Goal: Information Seeking & Learning: Learn about a topic

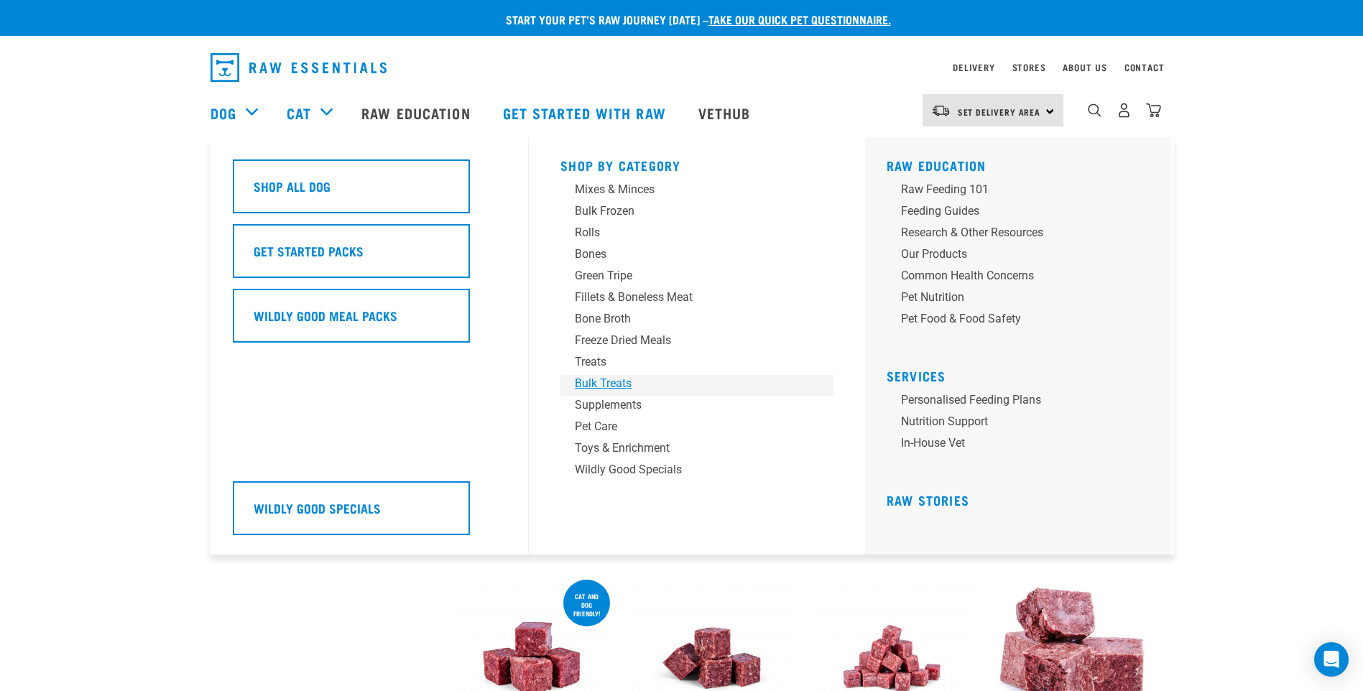
click at [613, 380] on div "Bulk Treats" at bounding box center [687, 383] width 224 height 17
click at [606, 203] on div "Bulk Frozen" at bounding box center [687, 211] width 224 height 17
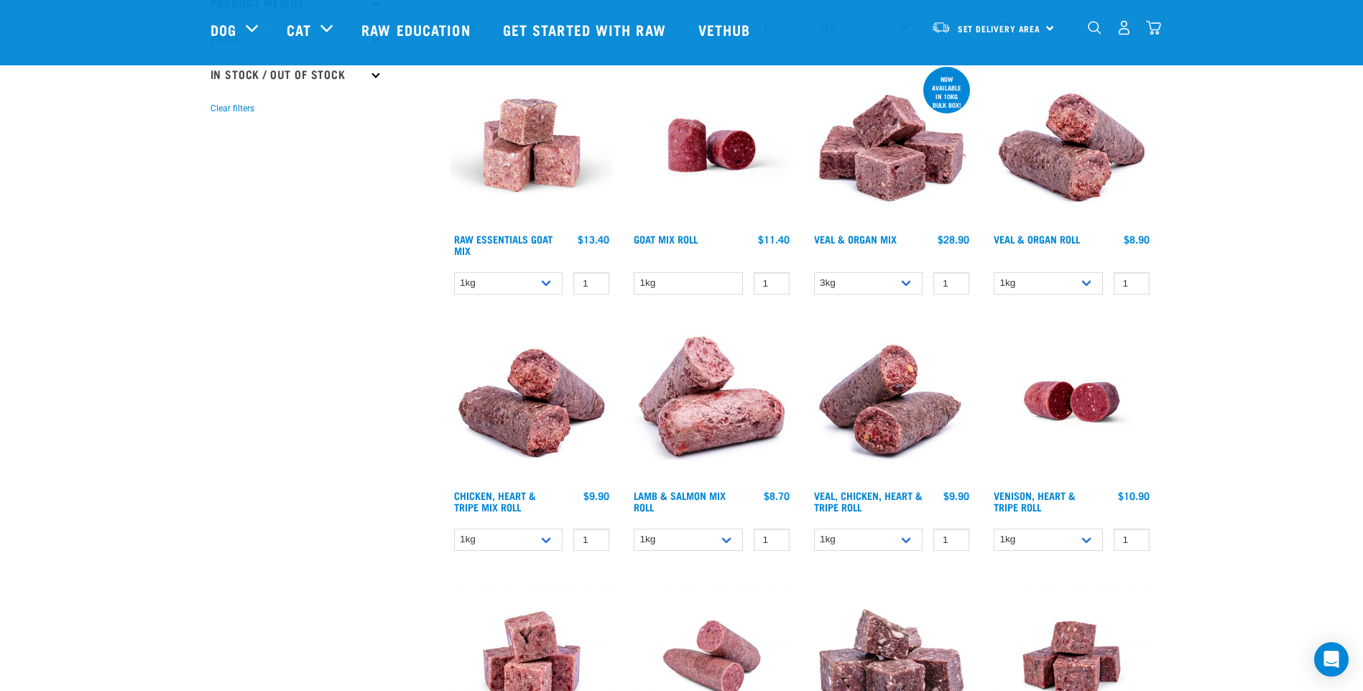
scroll to position [431, 0]
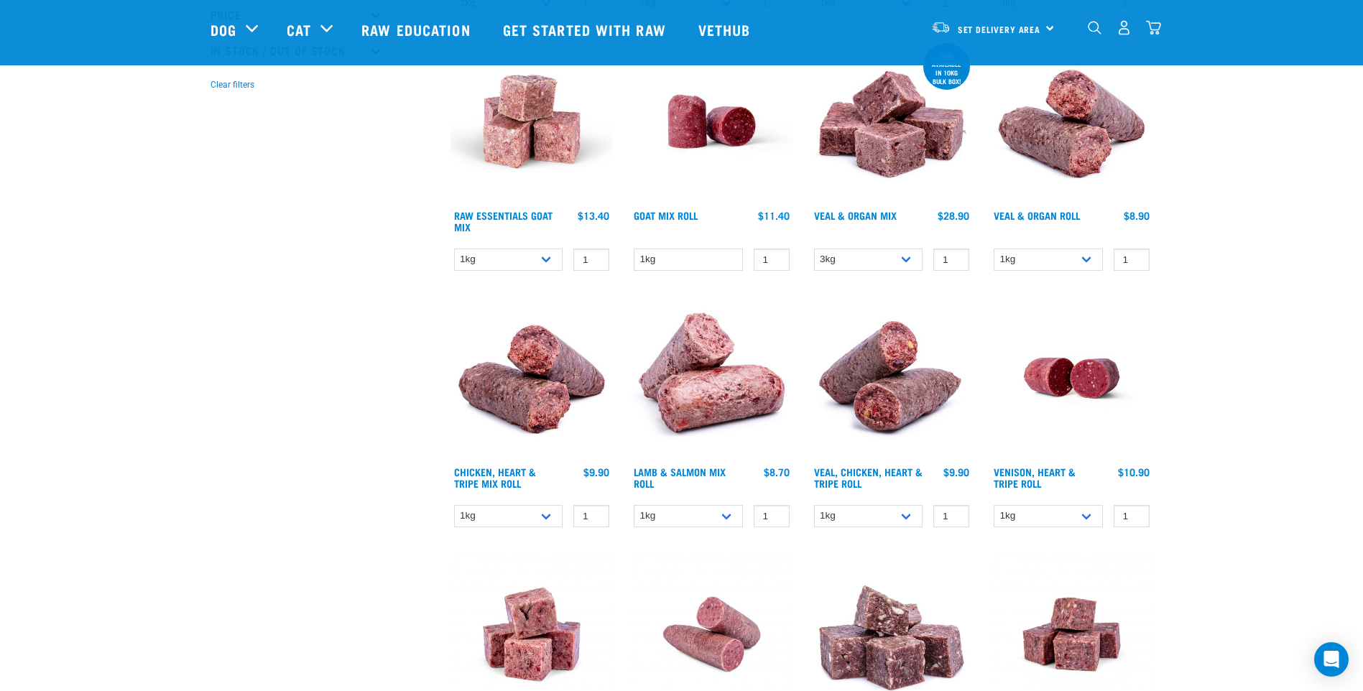
click at [735, 130] on img at bounding box center [711, 121] width 163 height 163
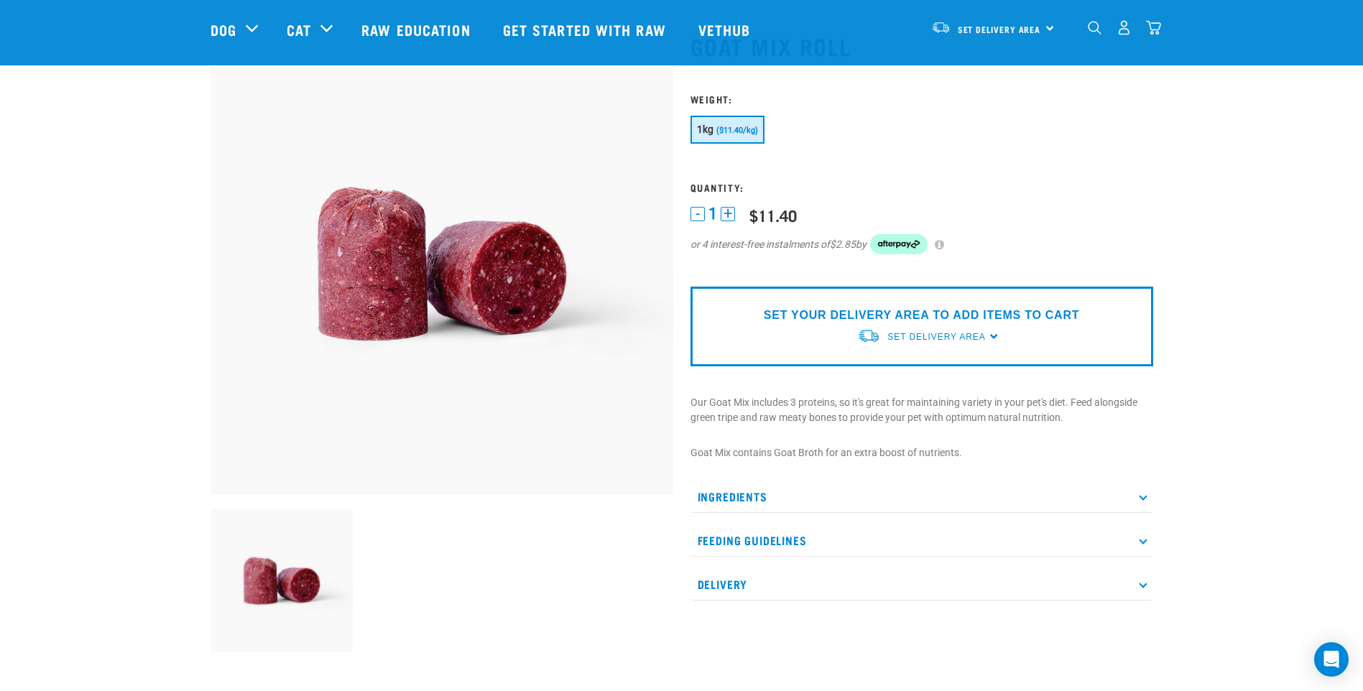
scroll to position [144, 0]
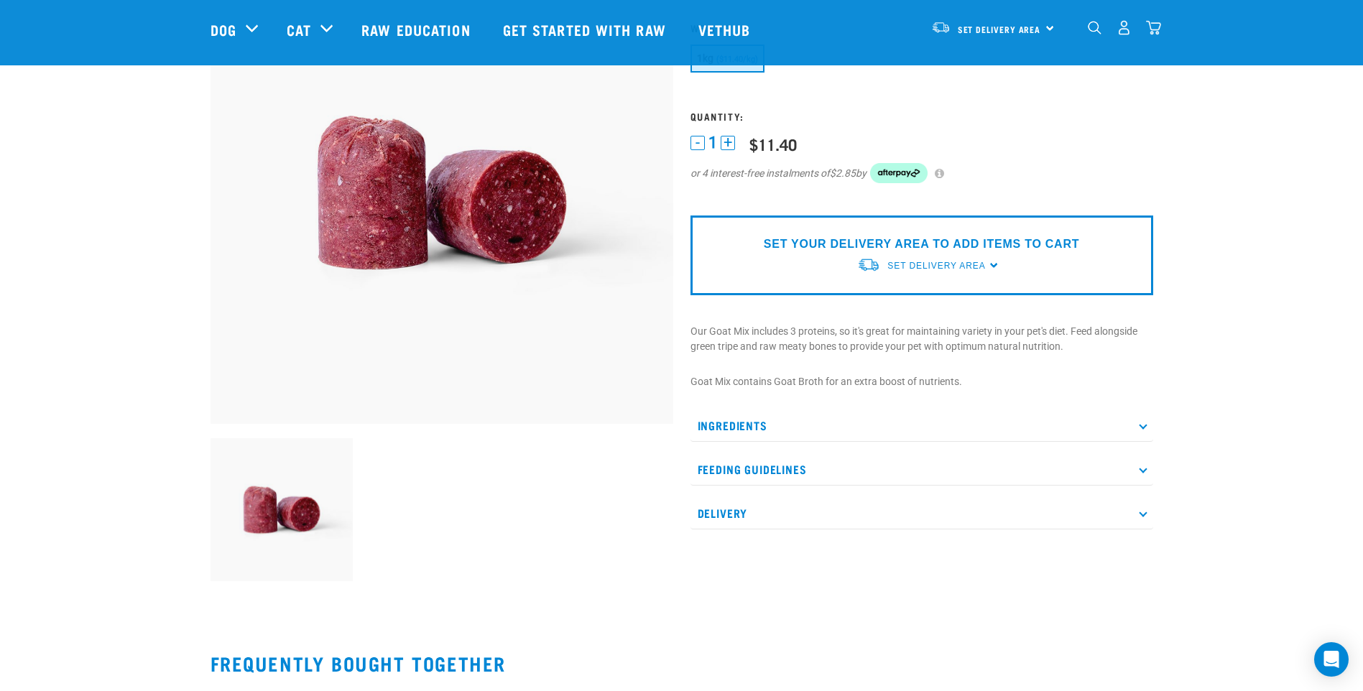
click at [1135, 422] on p "Ingredients" at bounding box center [921, 425] width 463 height 32
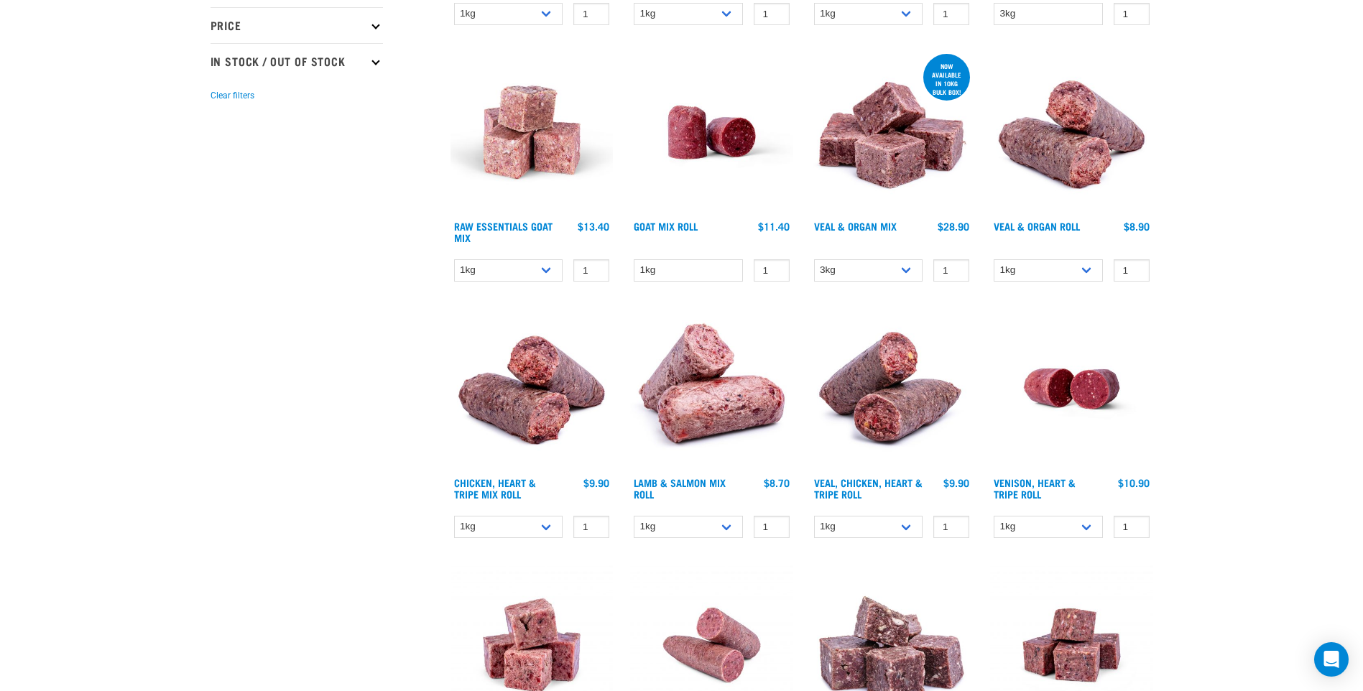
click at [1264, 317] on div "Start your pet’s raw journey today – take our quick pet questionnaire. Delivery…" at bounding box center [681, 682] width 1363 height 2417
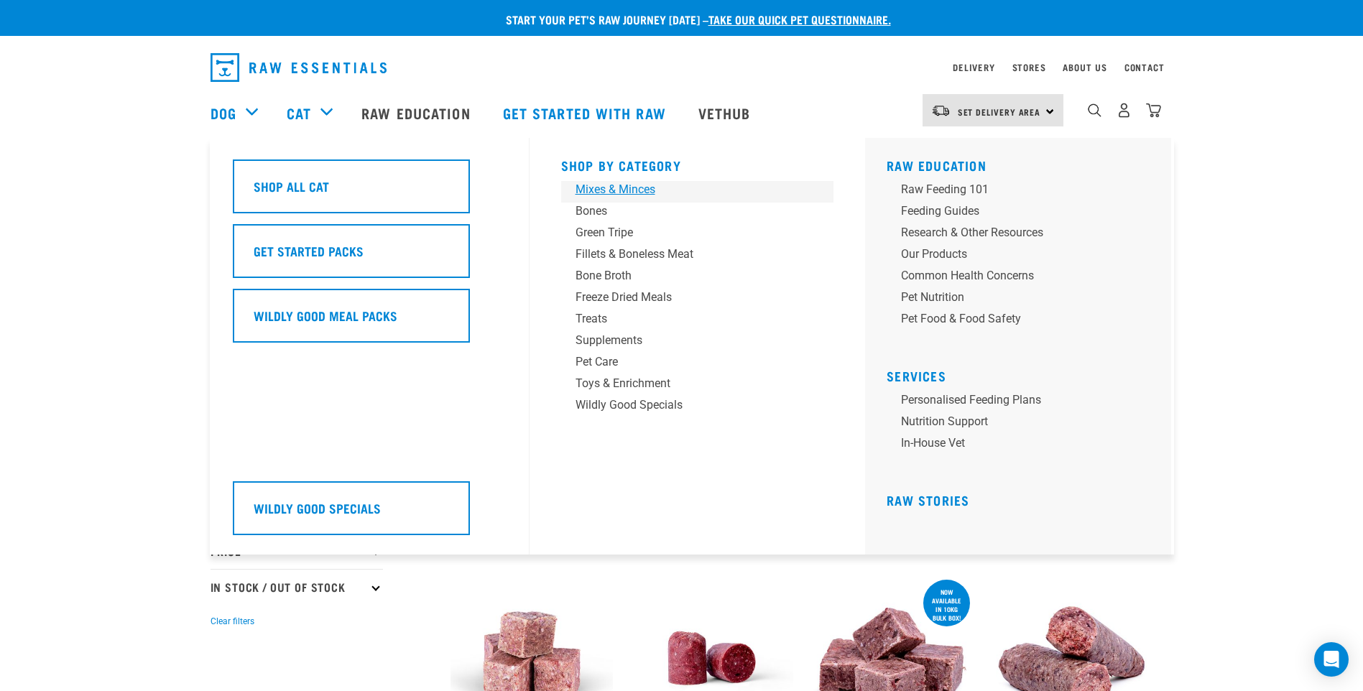
click at [641, 188] on div "Mixes & Minces" at bounding box center [687, 189] width 224 height 17
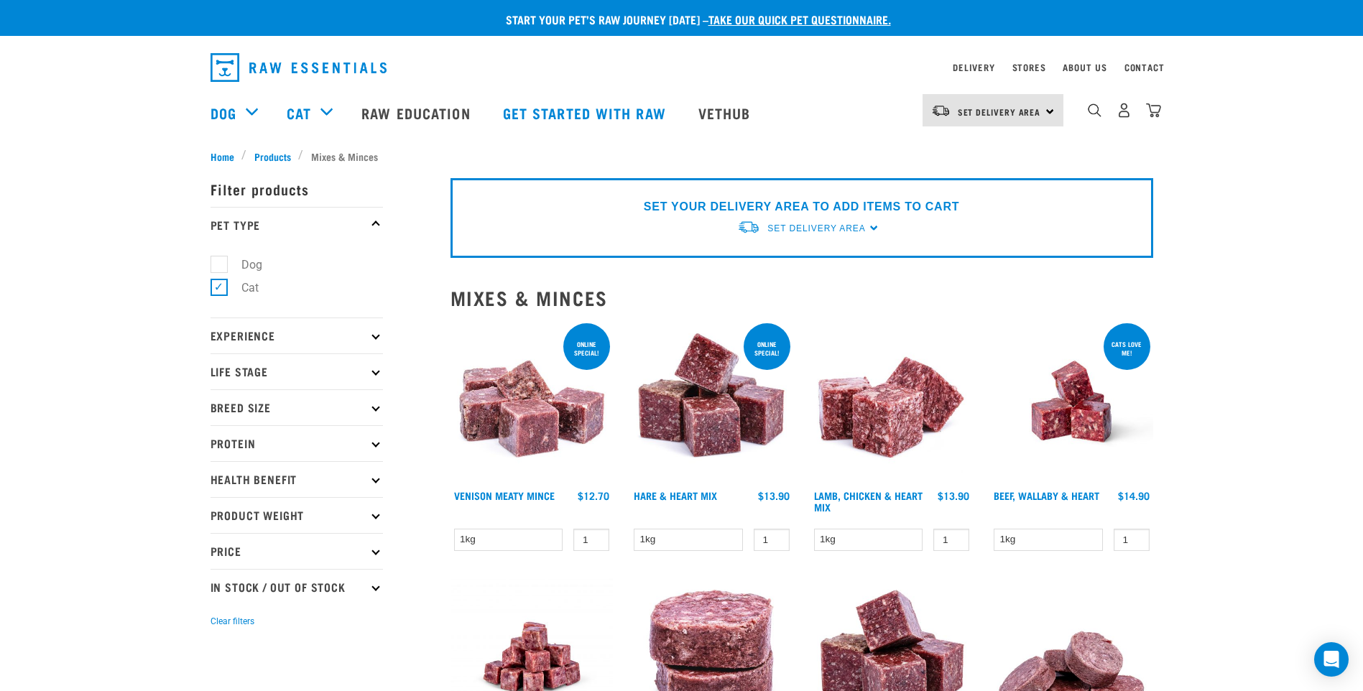
click at [375, 555] on icon at bounding box center [375, 551] width 8 height 8
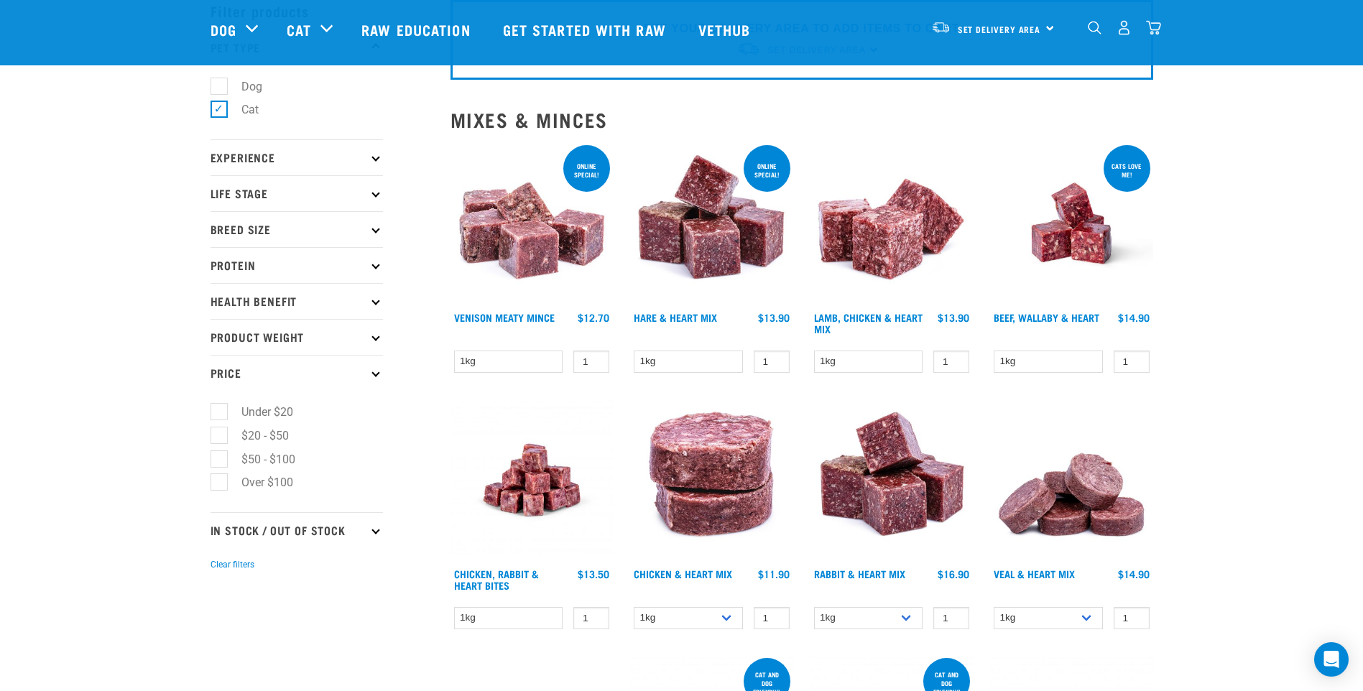
scroll to position [144, 0]
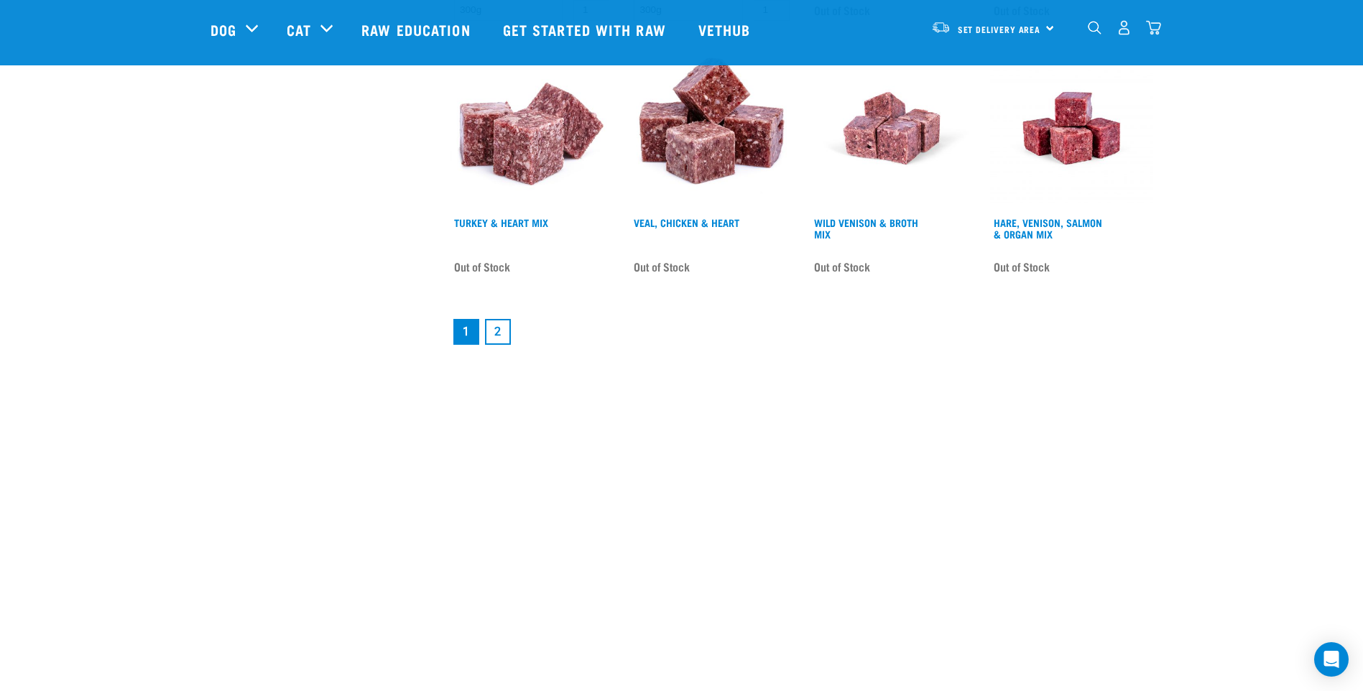
scroll to position [1868, 0]
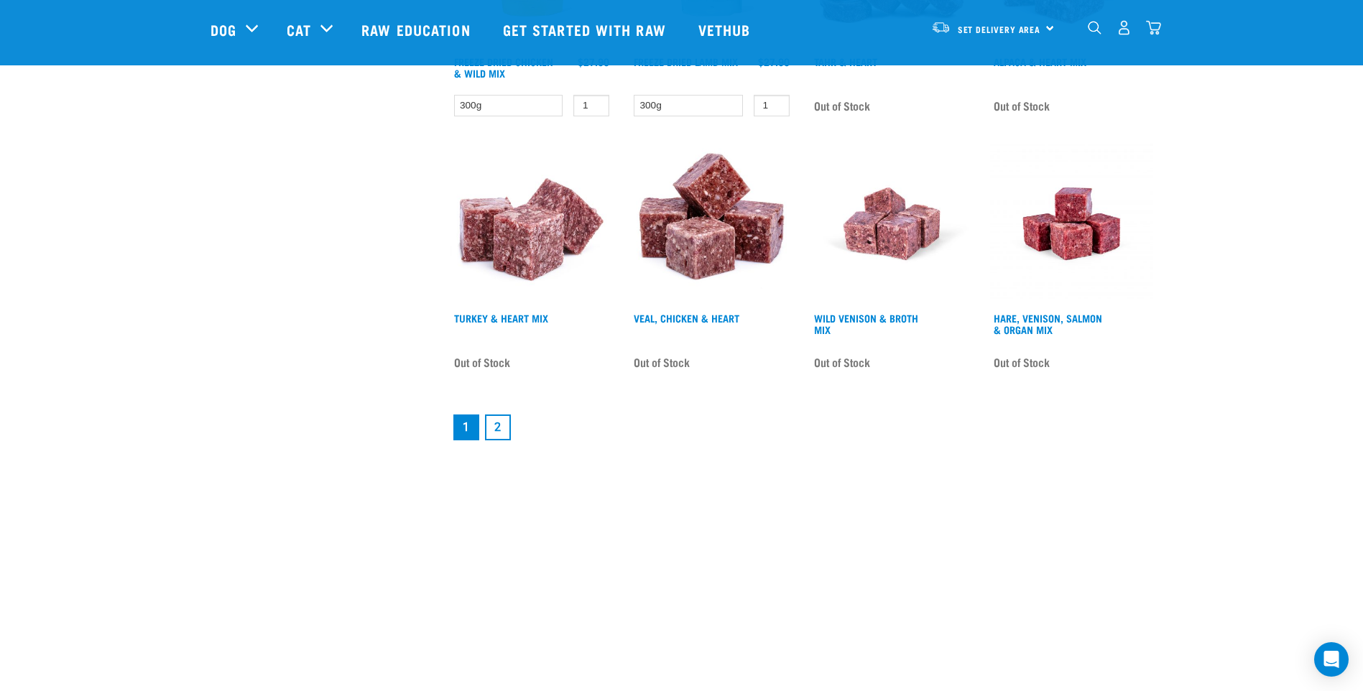
click at [498, 424] on link "2" at bounding box center [498, 428] width 26 height 26
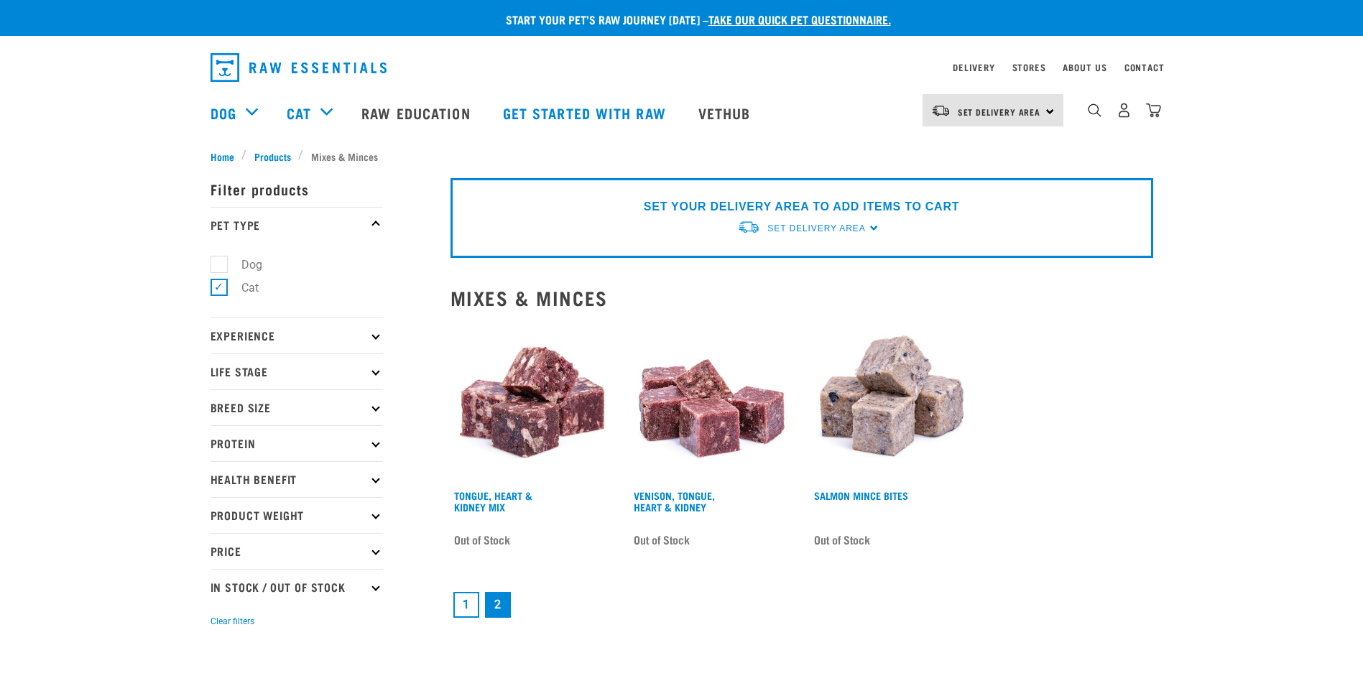
click at [474, 601] on link "1" at bounding box center [466, 605] width 26 height 26
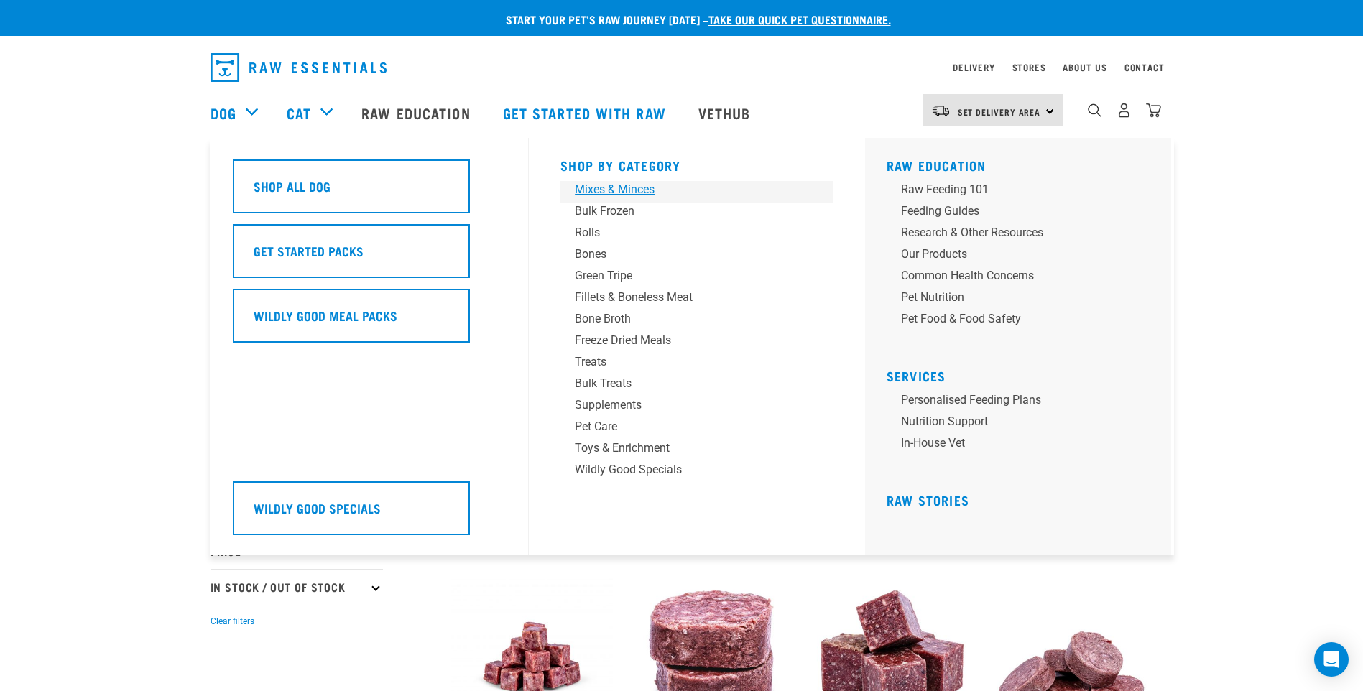
click at [615, 193] on div "Mixes & Minces" at bounding box center [687, 189] width 224 height 17
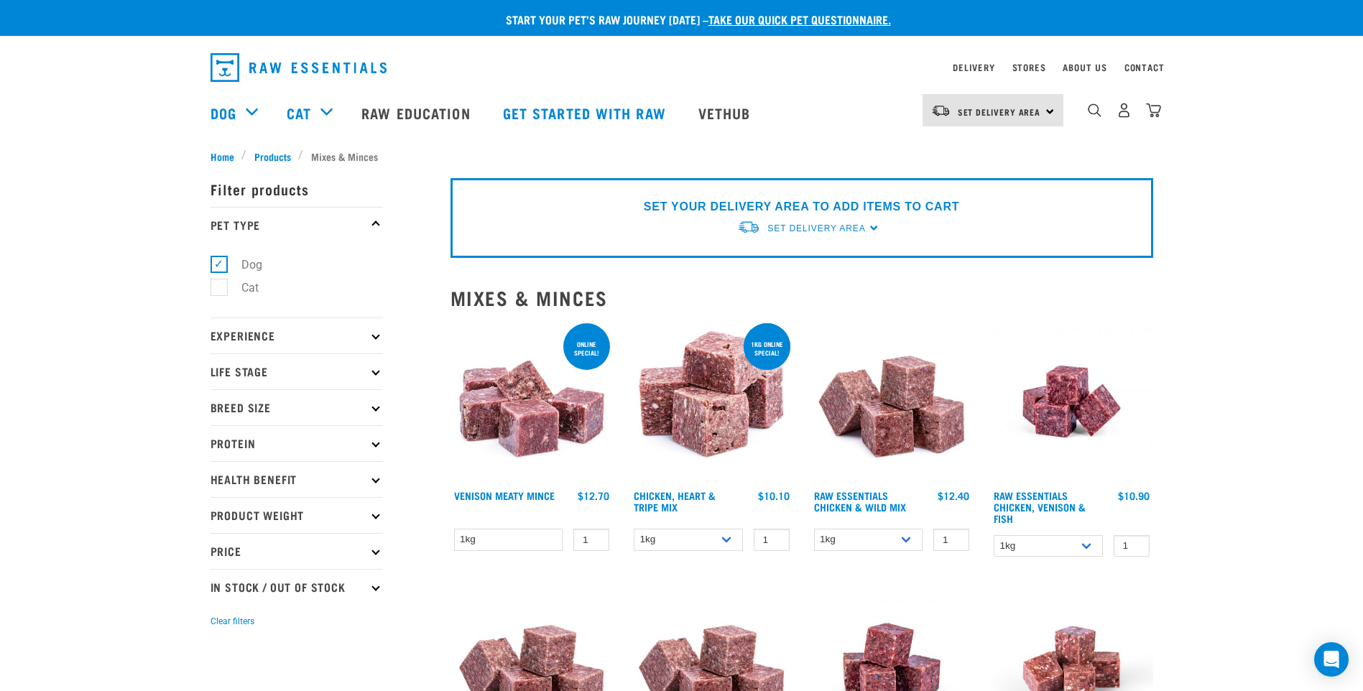
click at [371, 547] on p "Price" at bounding box center [296, 551] width 172 height 36
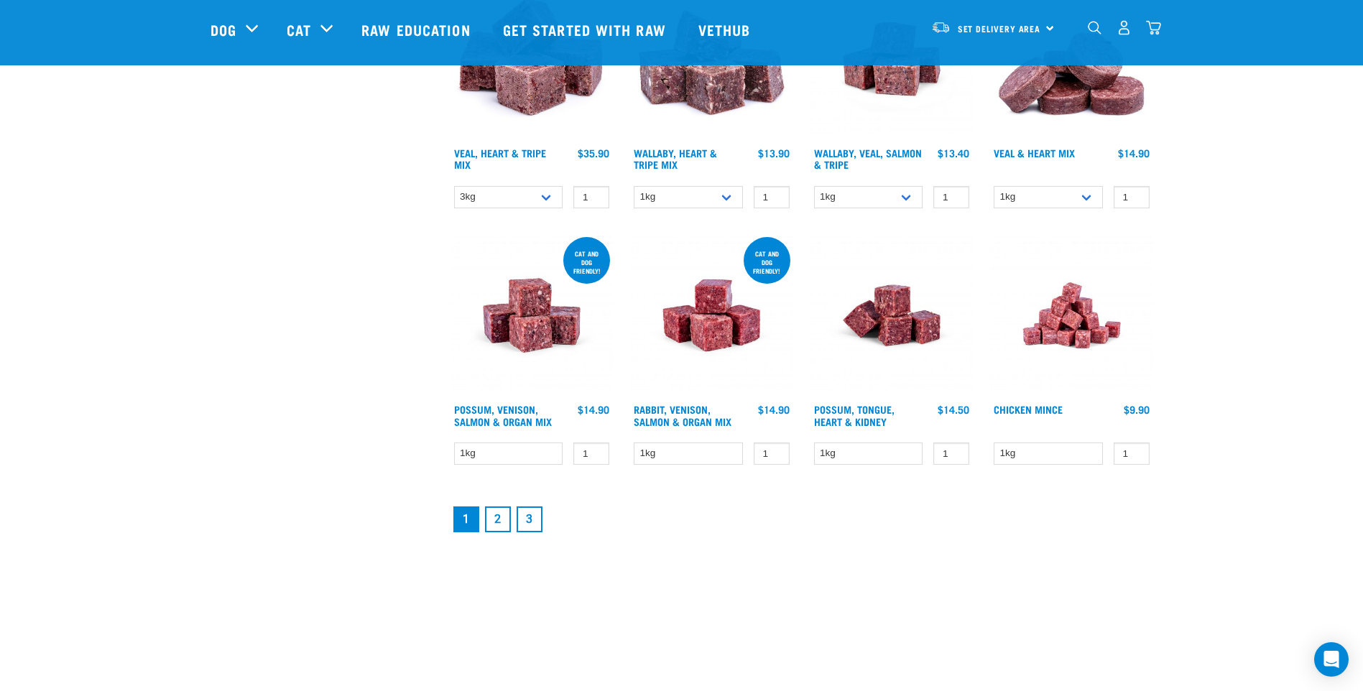
scroll to position [1796, 0]
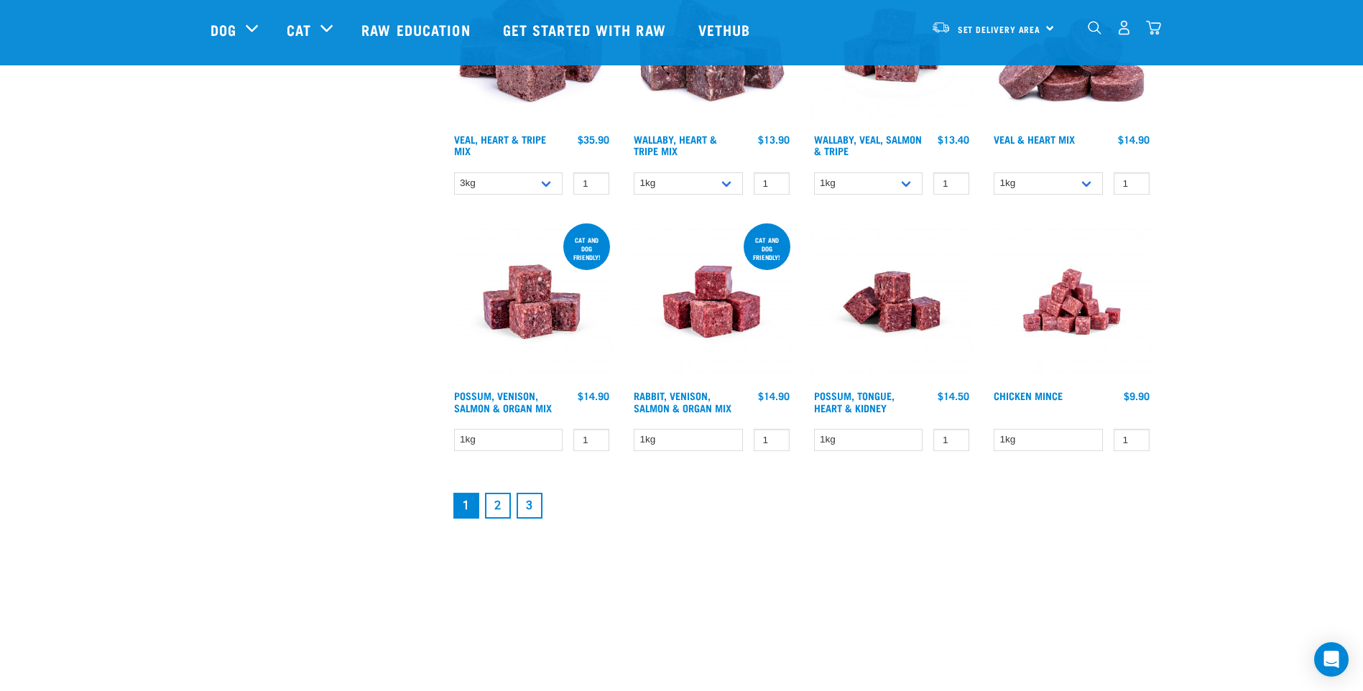
click at [495, 504] on link "2" at bounding box center [498, 506] width 26 height 26
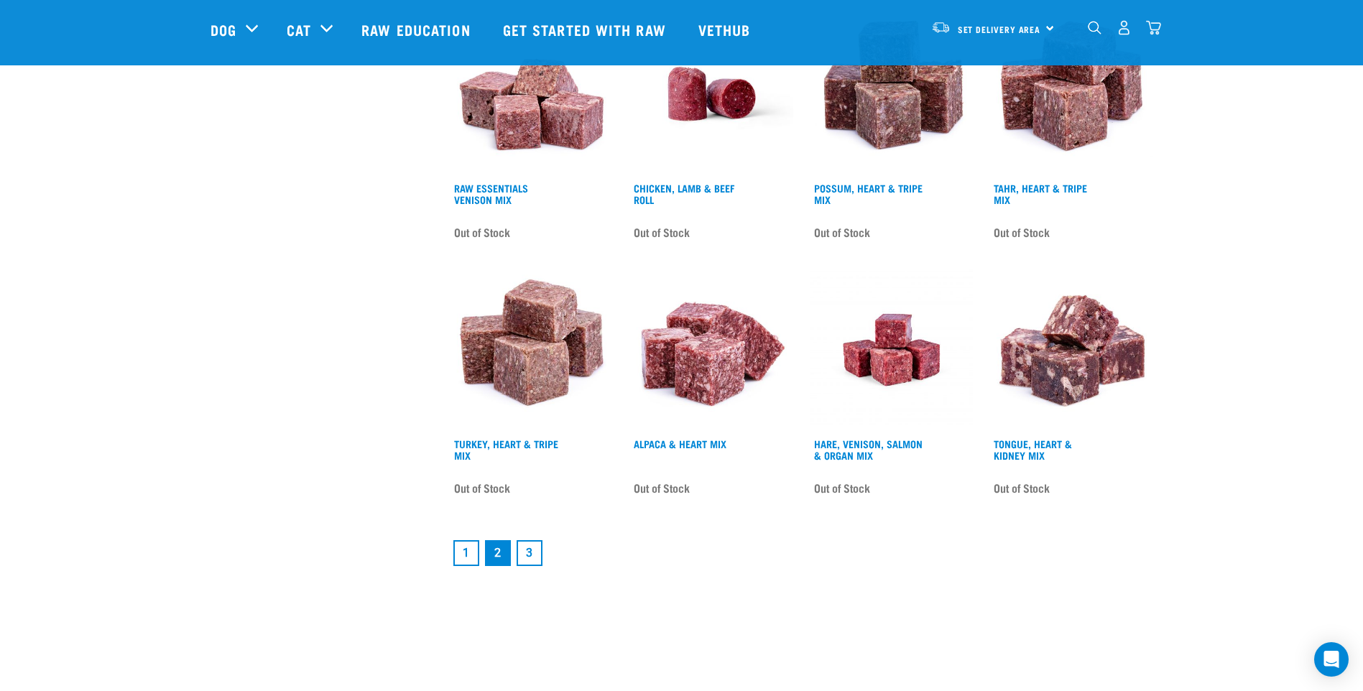
scroll to position [1796, 0]
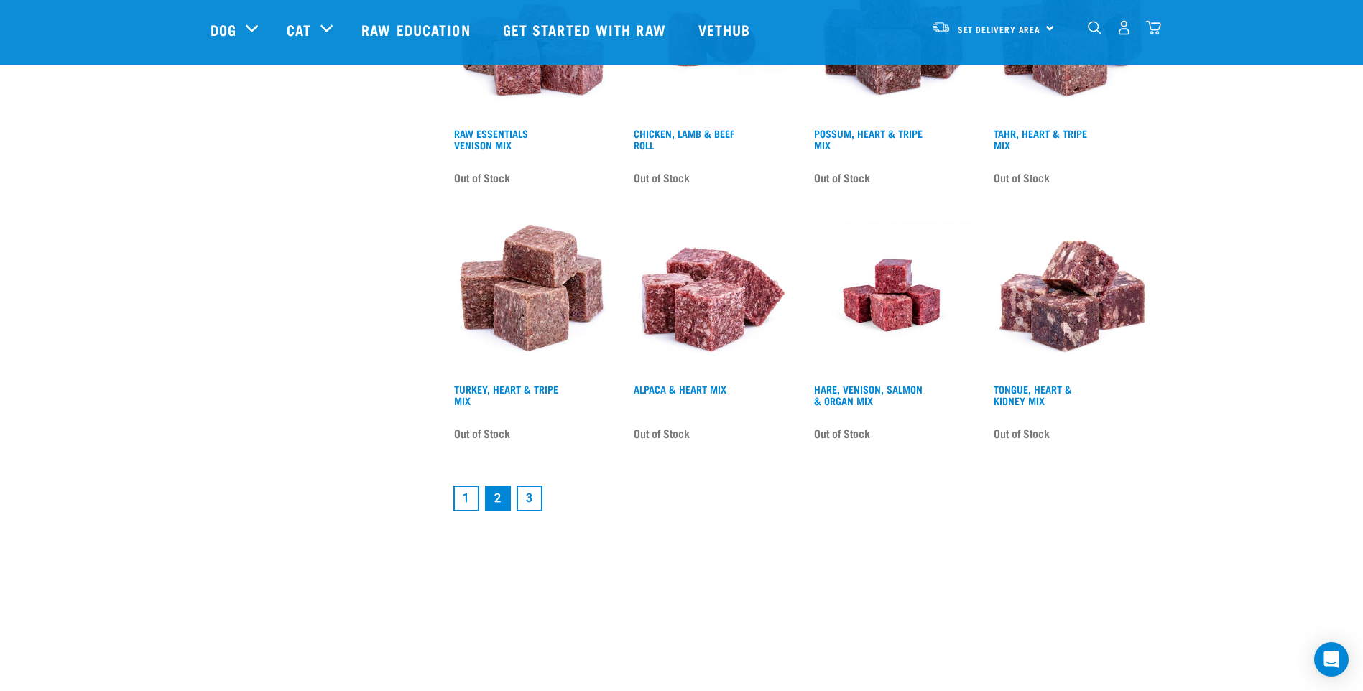
click at [529, 494] on link "3" at bounding box center [530, 499] width 26 height 26
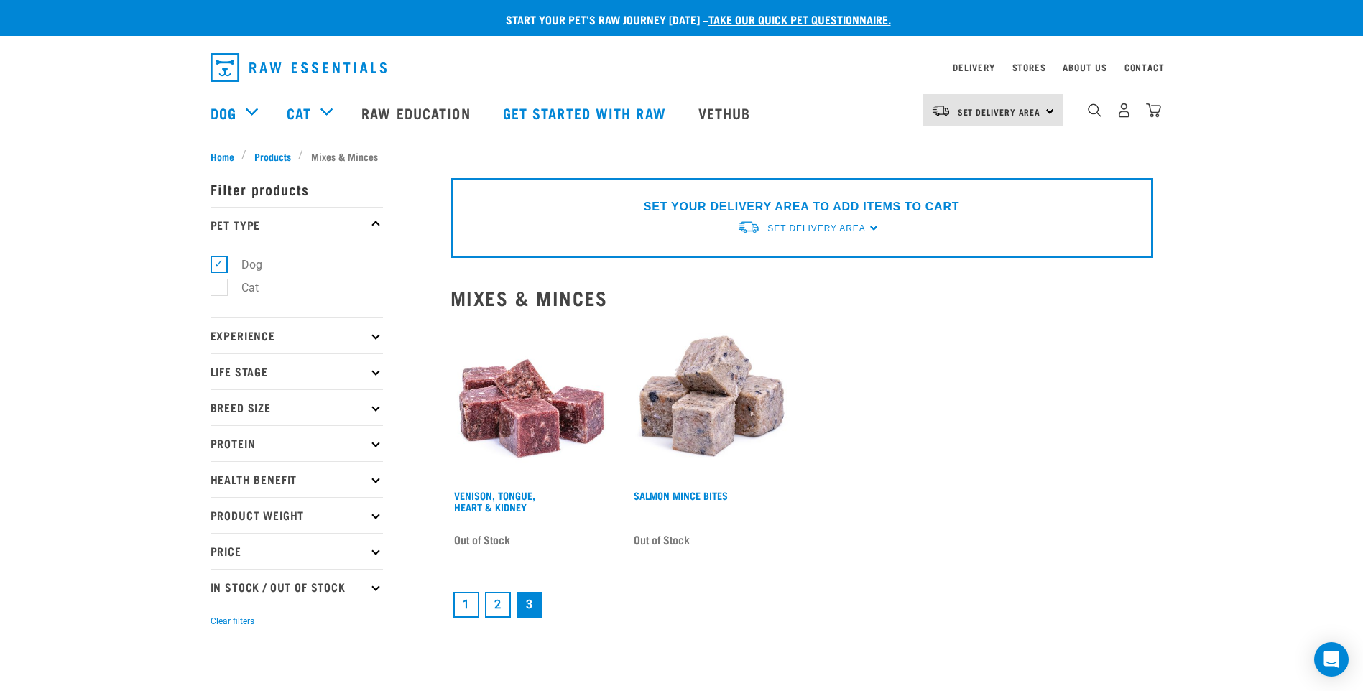
click at [463, 608] on link "1" at bounding box center [466, 605] width 26 height 26
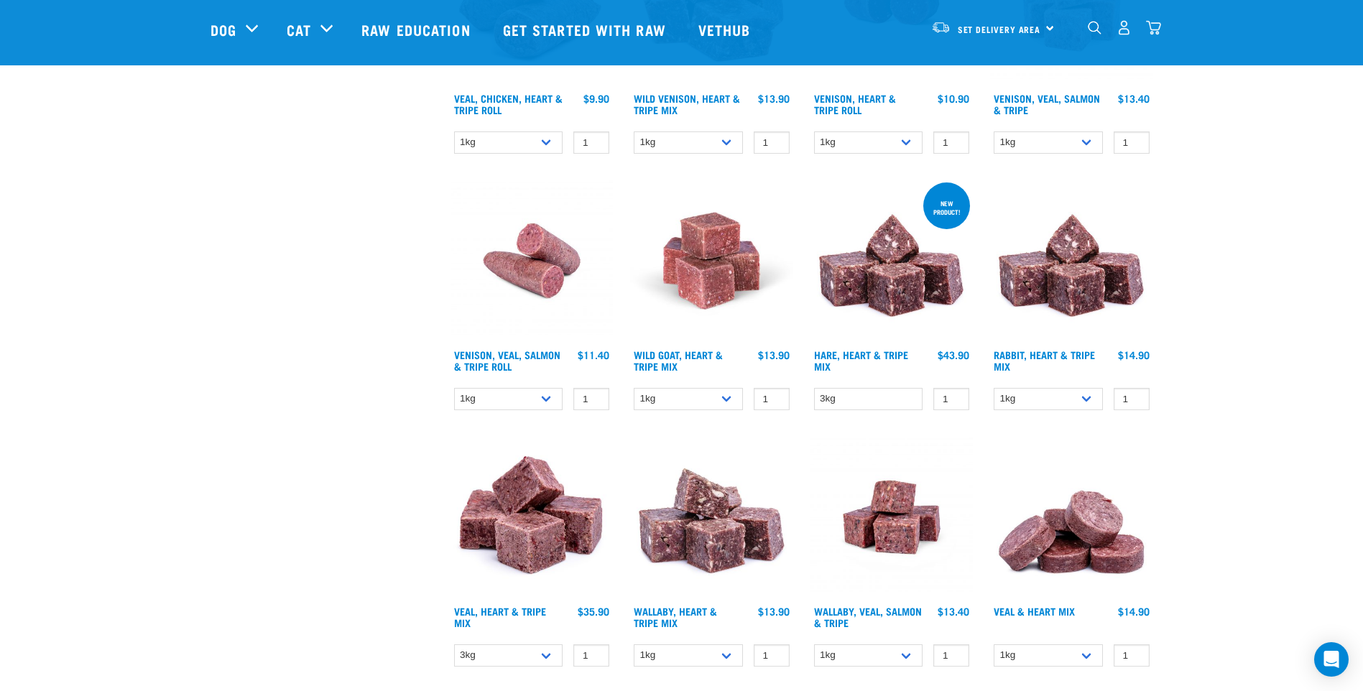
scroll to position [1365, 0]
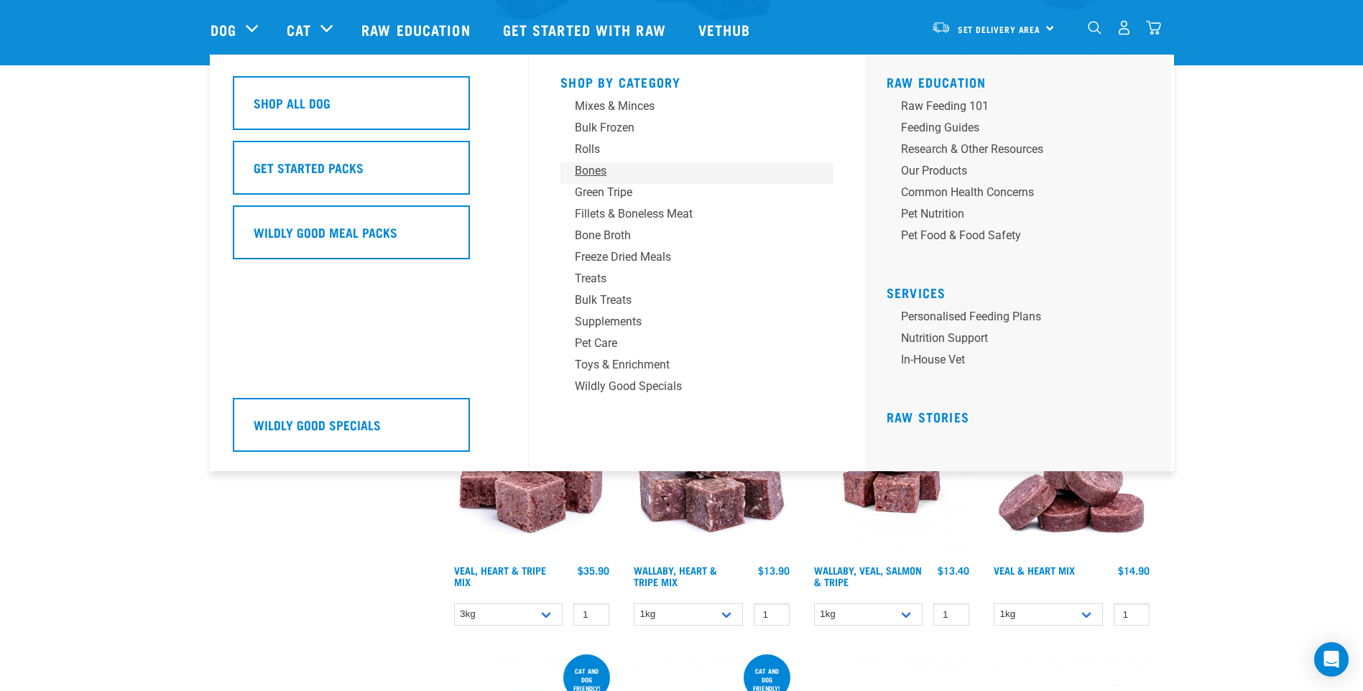
click at [603, 170] on div "Bones" at bounding box center [687, 170] width 224 height 17
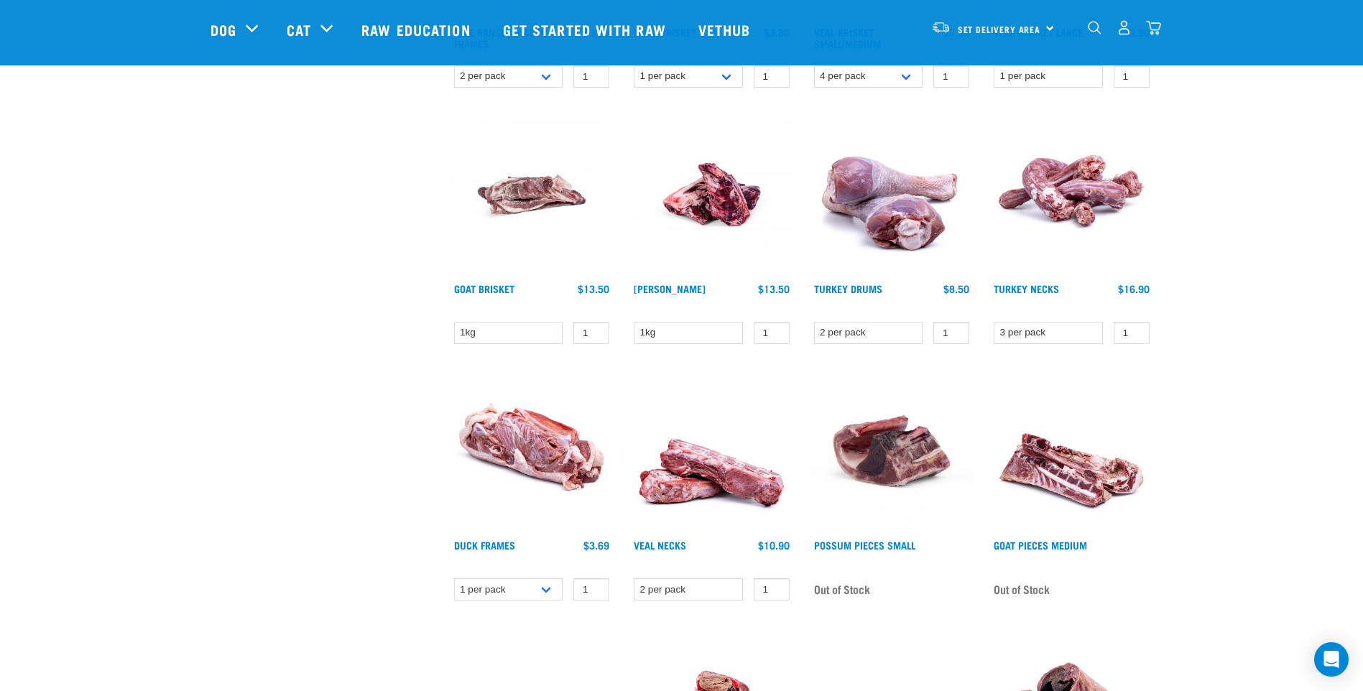
scroll to position [862, 0]
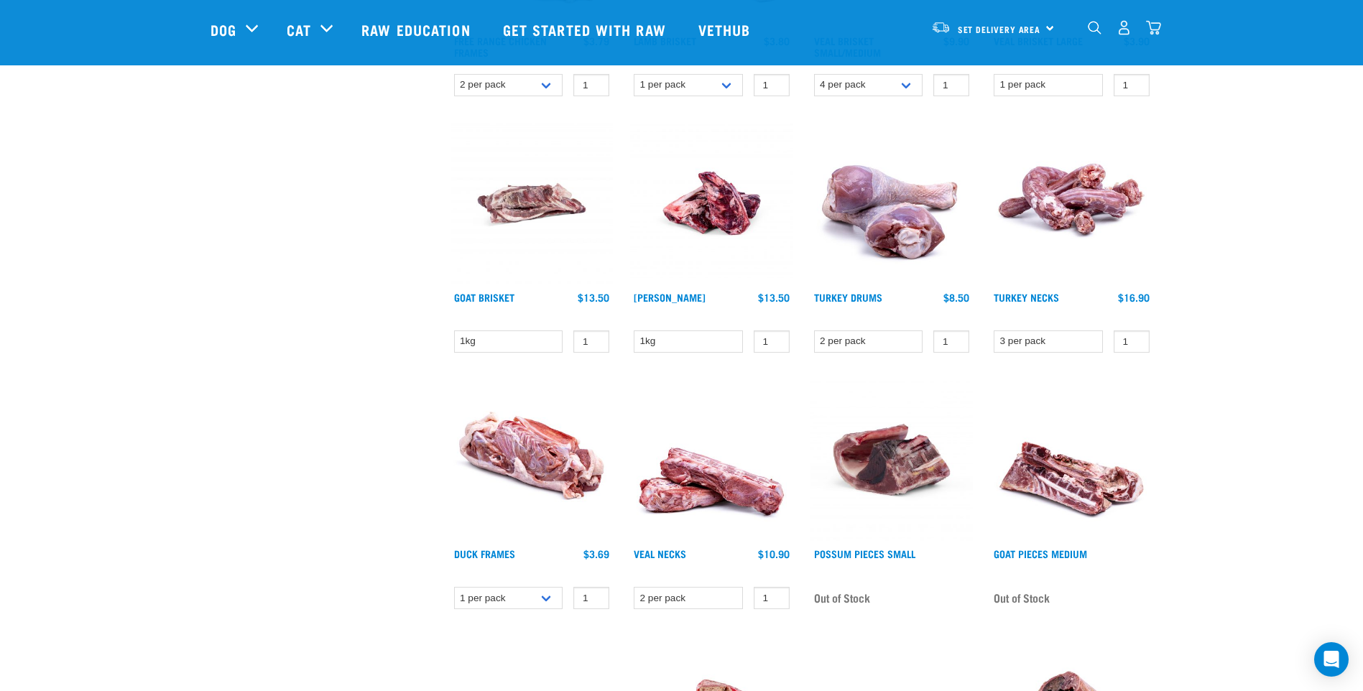
click at [1065, 195] on img at bounding box center [1071, 203] width 163 height 163
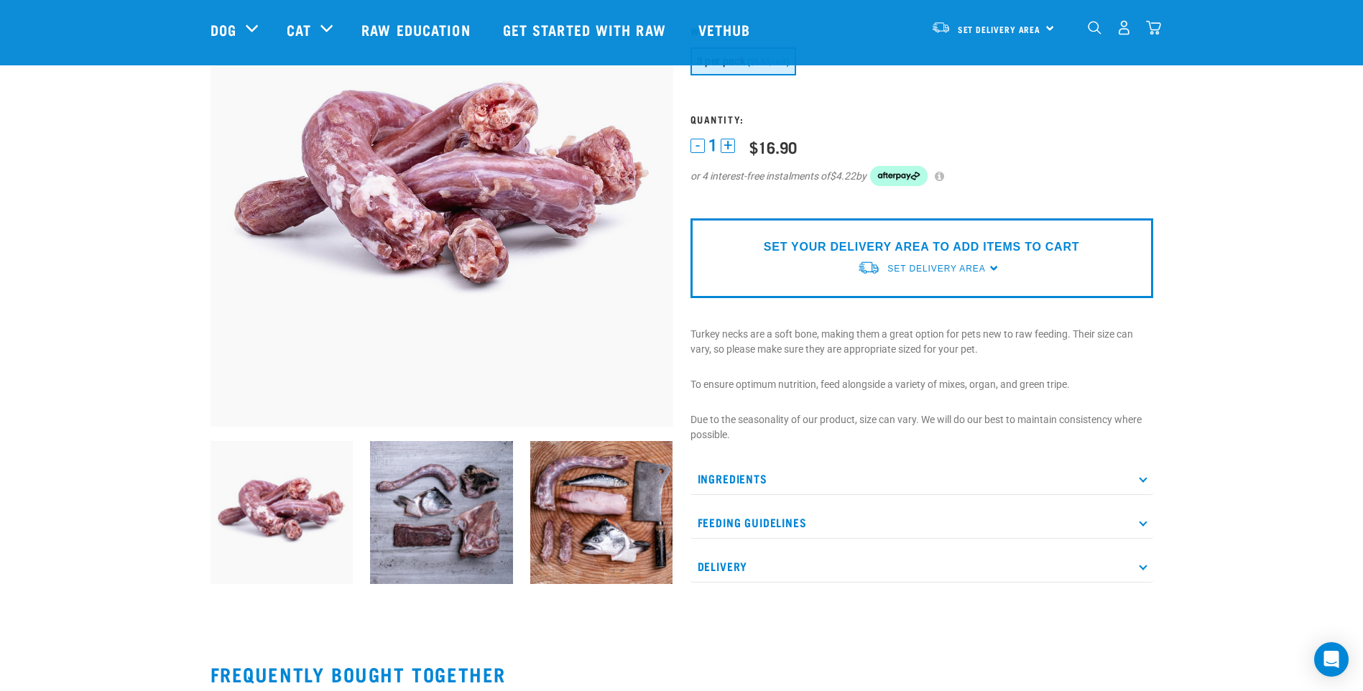
scroll to position [144, 0]
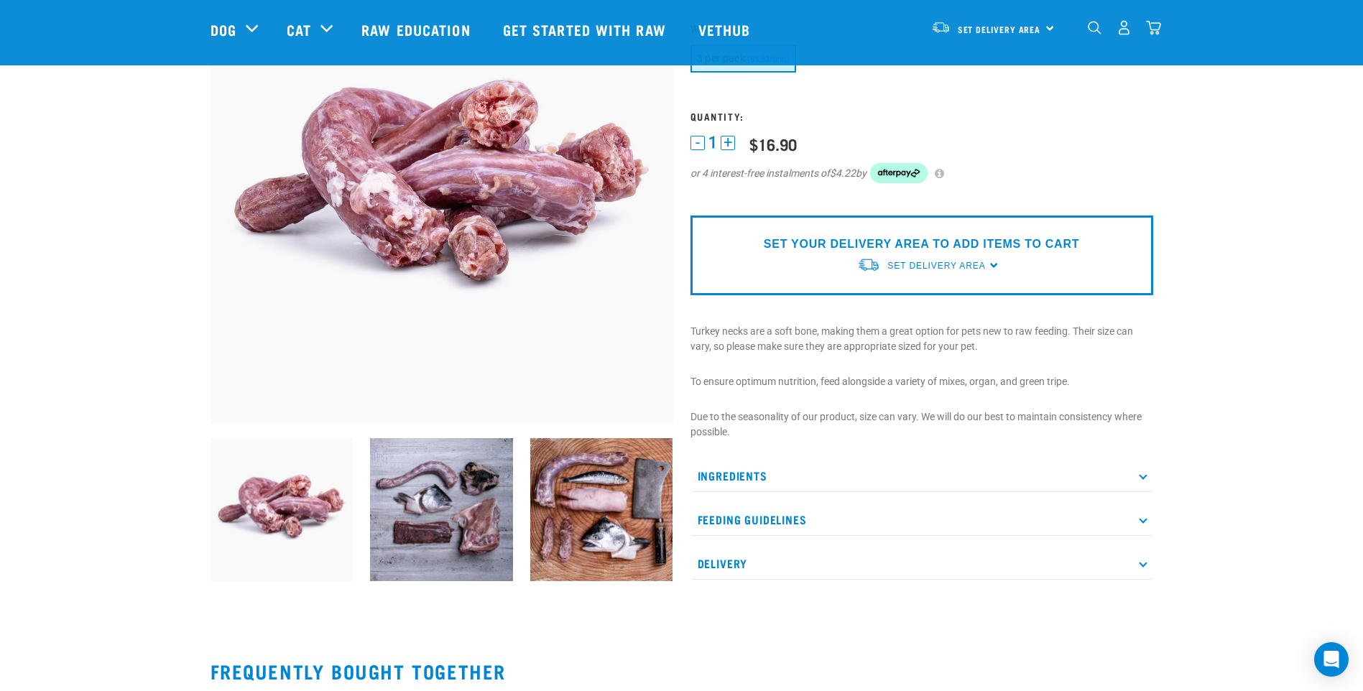
click at [1139, 471] on p "Ingredients" at bounding box center [921, 476] width 463 height 32
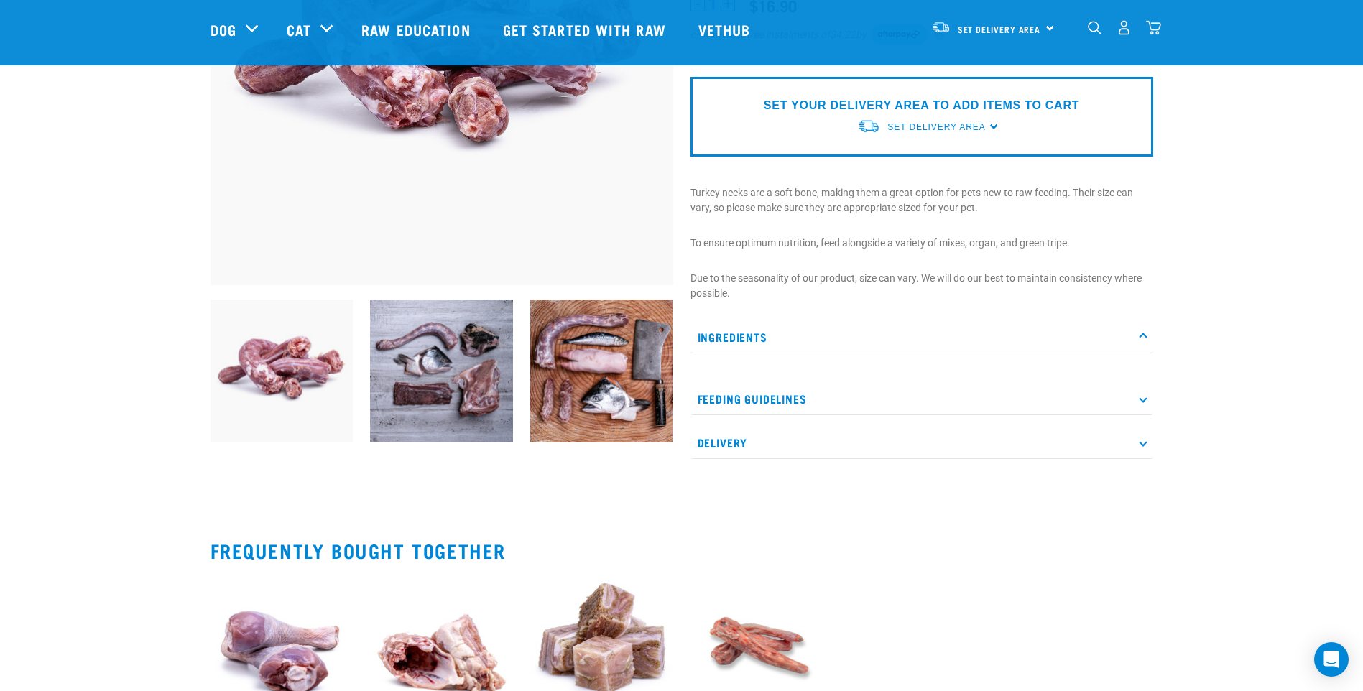
scroll to position [287, 0]
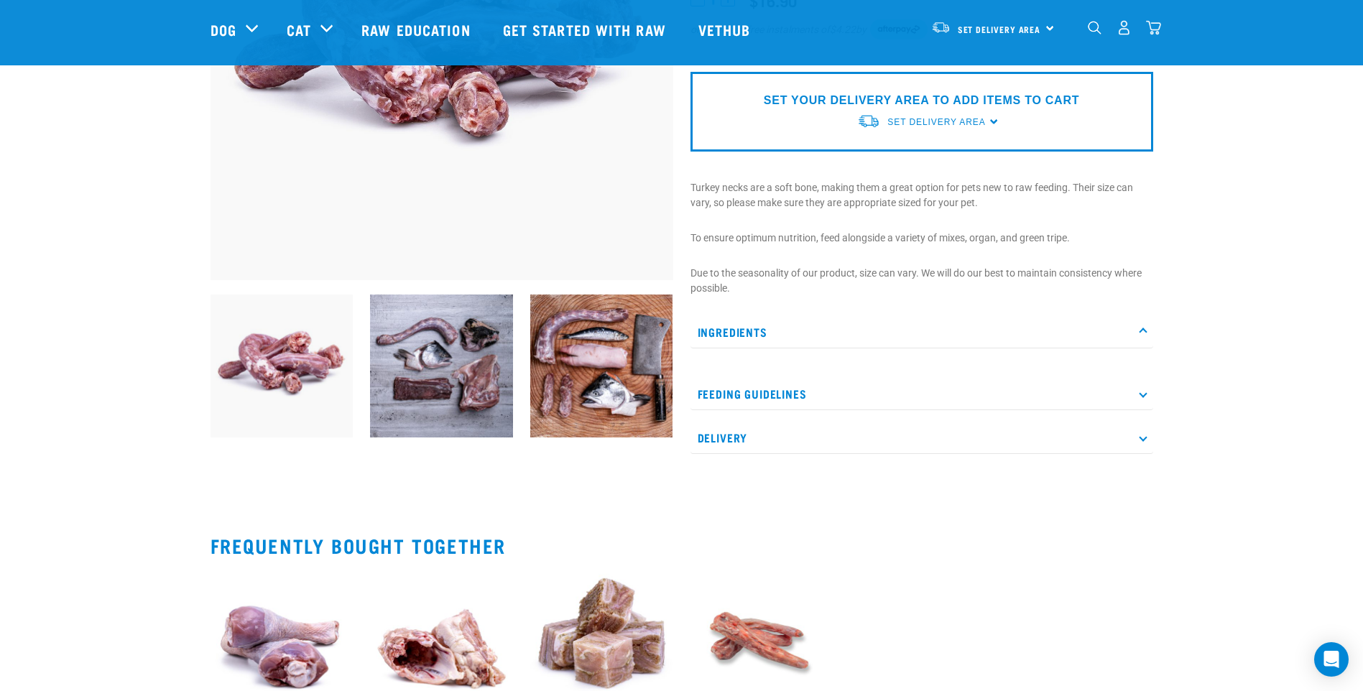
click at [1147, 390] on p "Feeding Guidelines" at bounding box center [921, 394] width 463 height 32
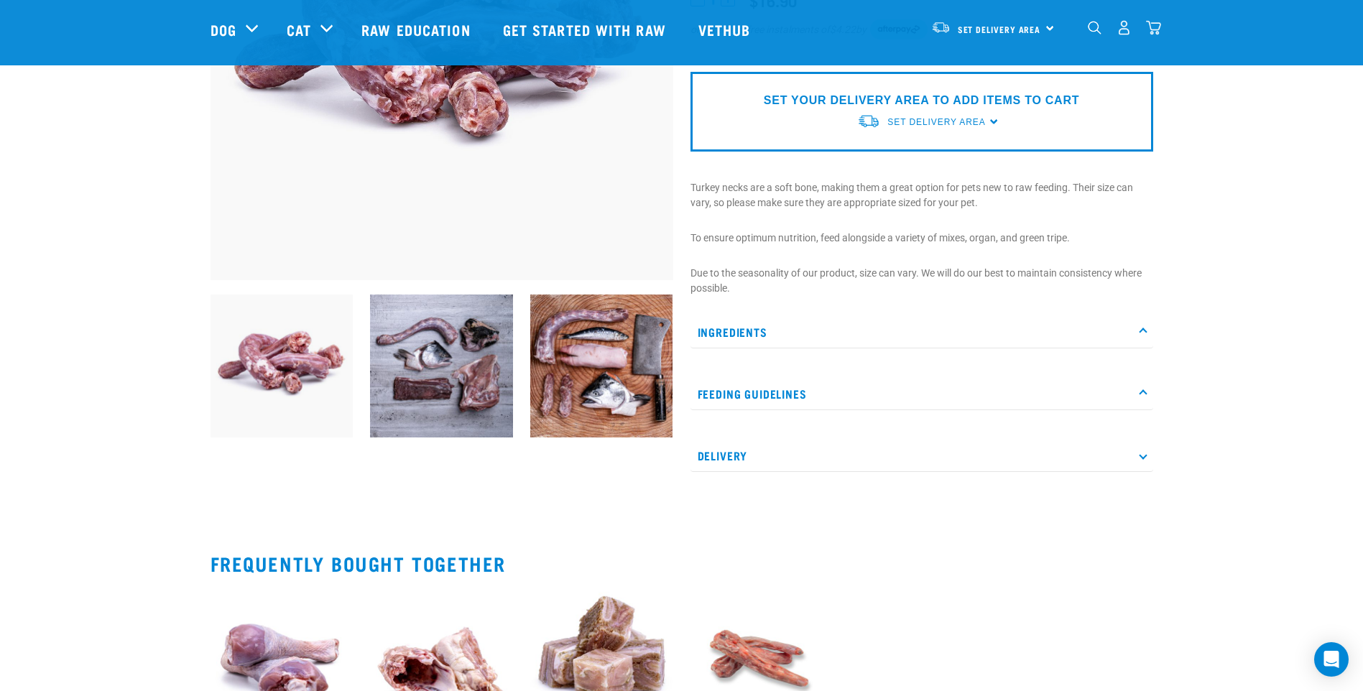
click at [1145, 445] on p "Delivery" at bounding box center [921, 456] width 463 height 32
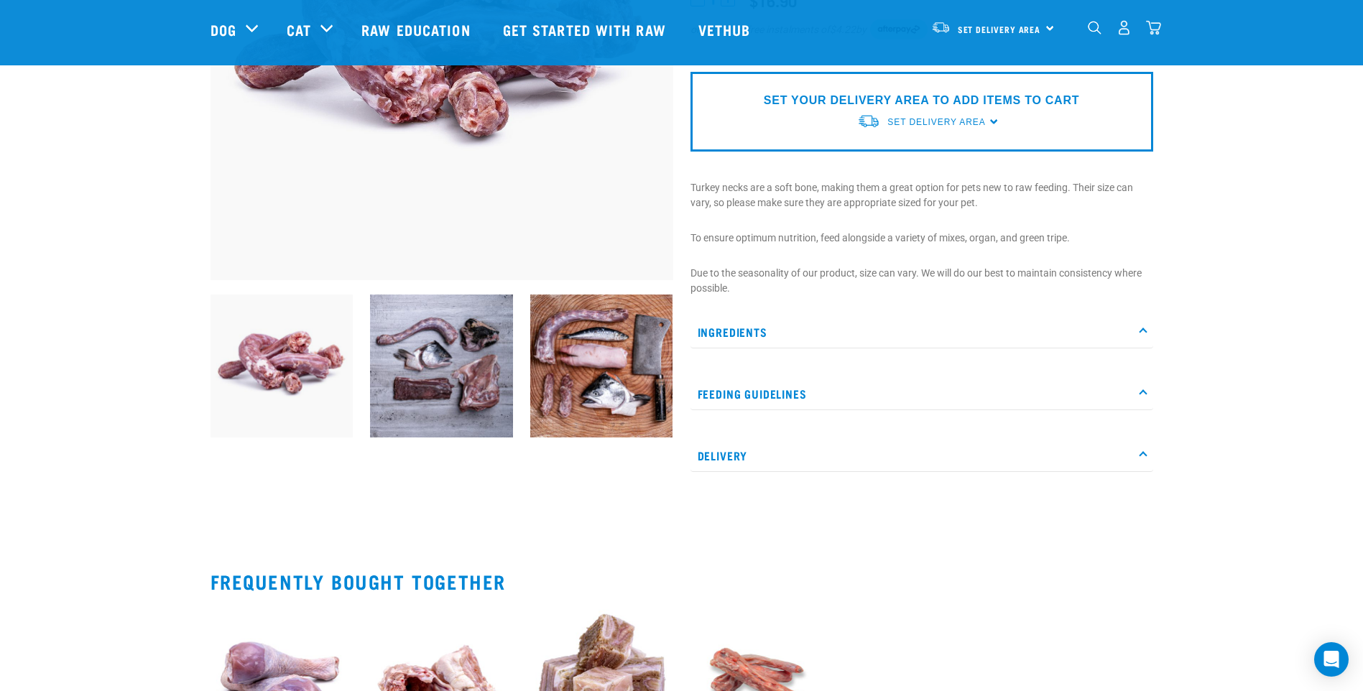
click at [1218, 351] on div "Start your pet’s raw journey today – take our quick pet questionnaire. Delivery…" at bounding box center [681, 268] width 1363 height 1111
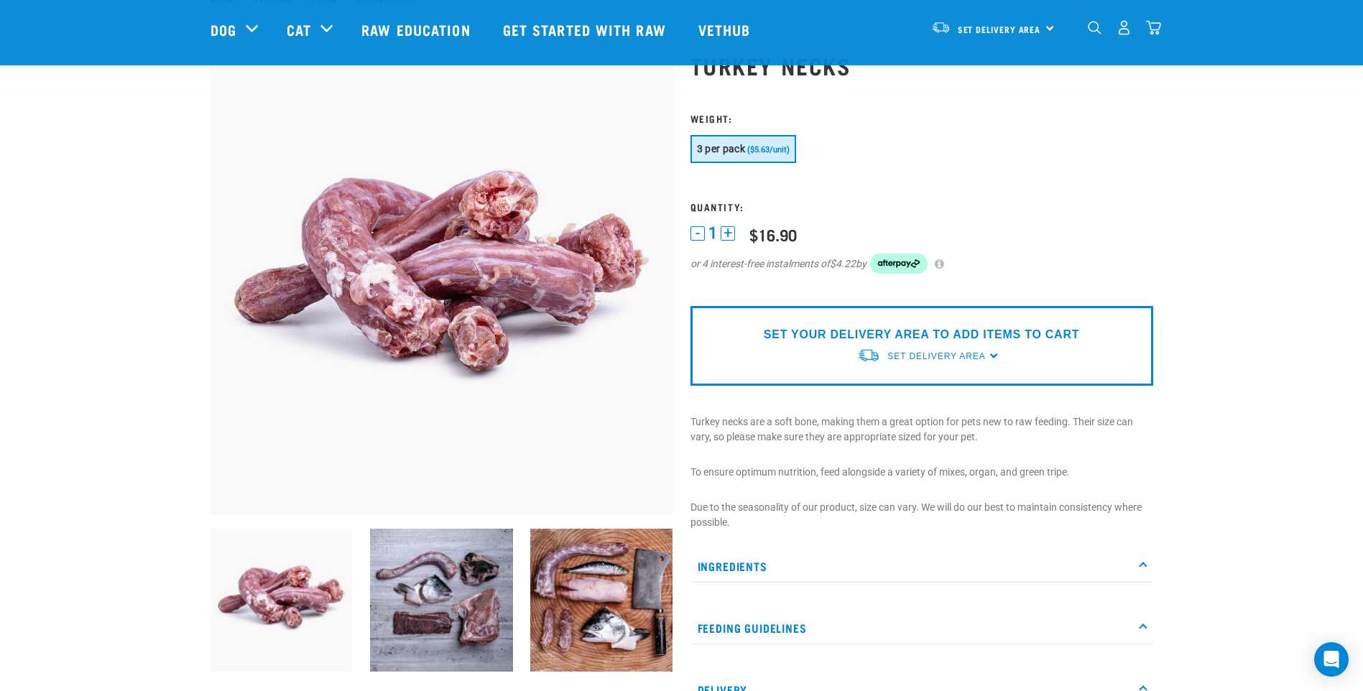
scroll to position [0, 0]
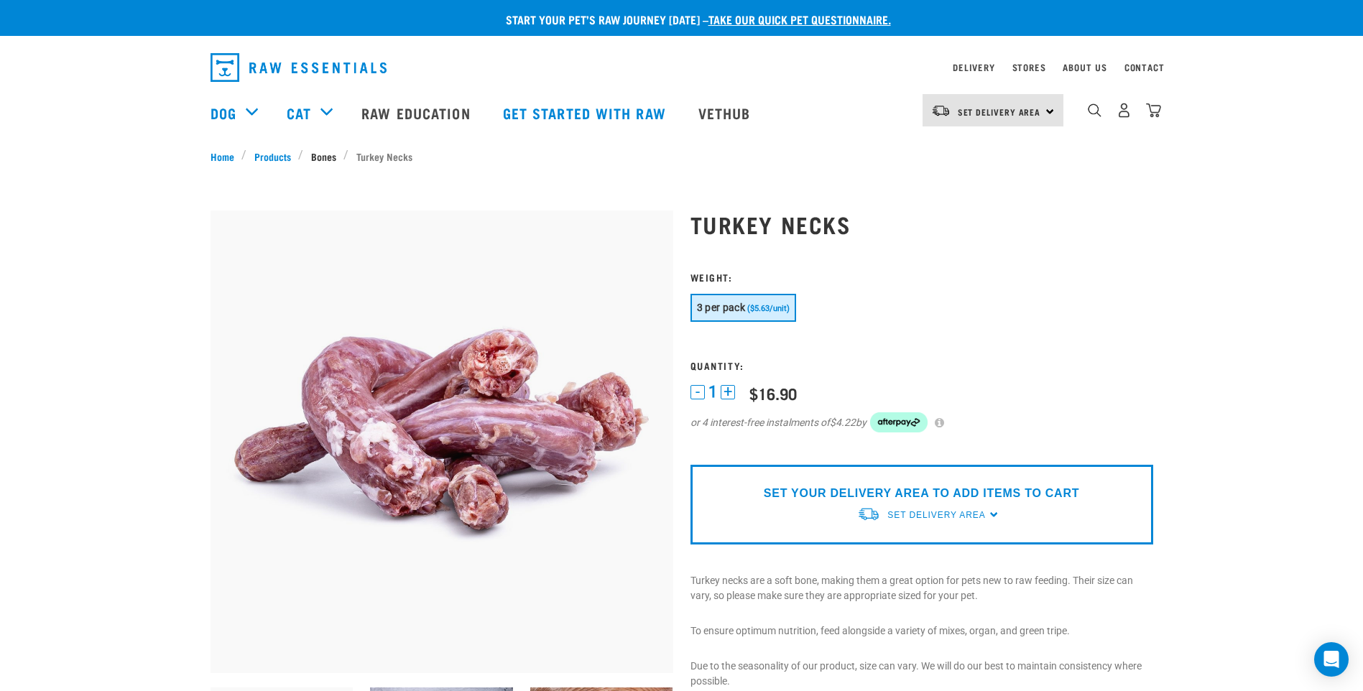
click at [317, 152] on link "Bones" at bounding box center [323, 156] width 40 height 15
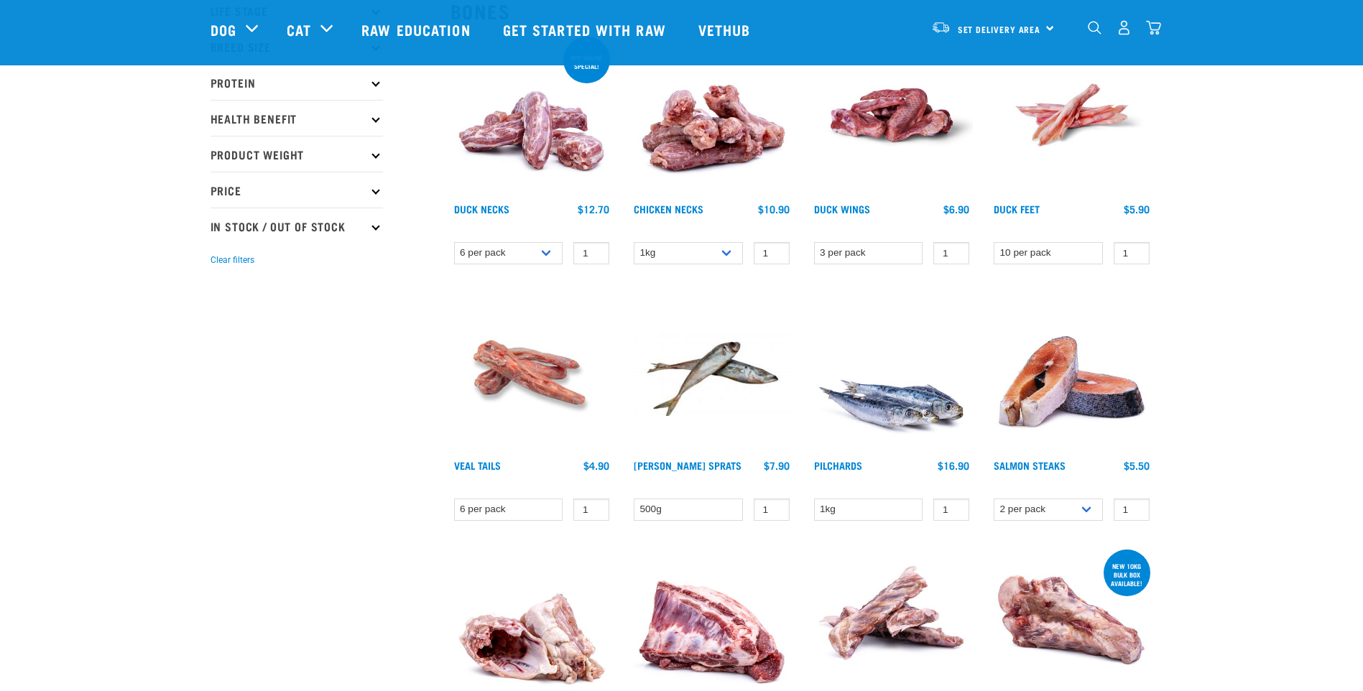
scroll to position [216, 0]
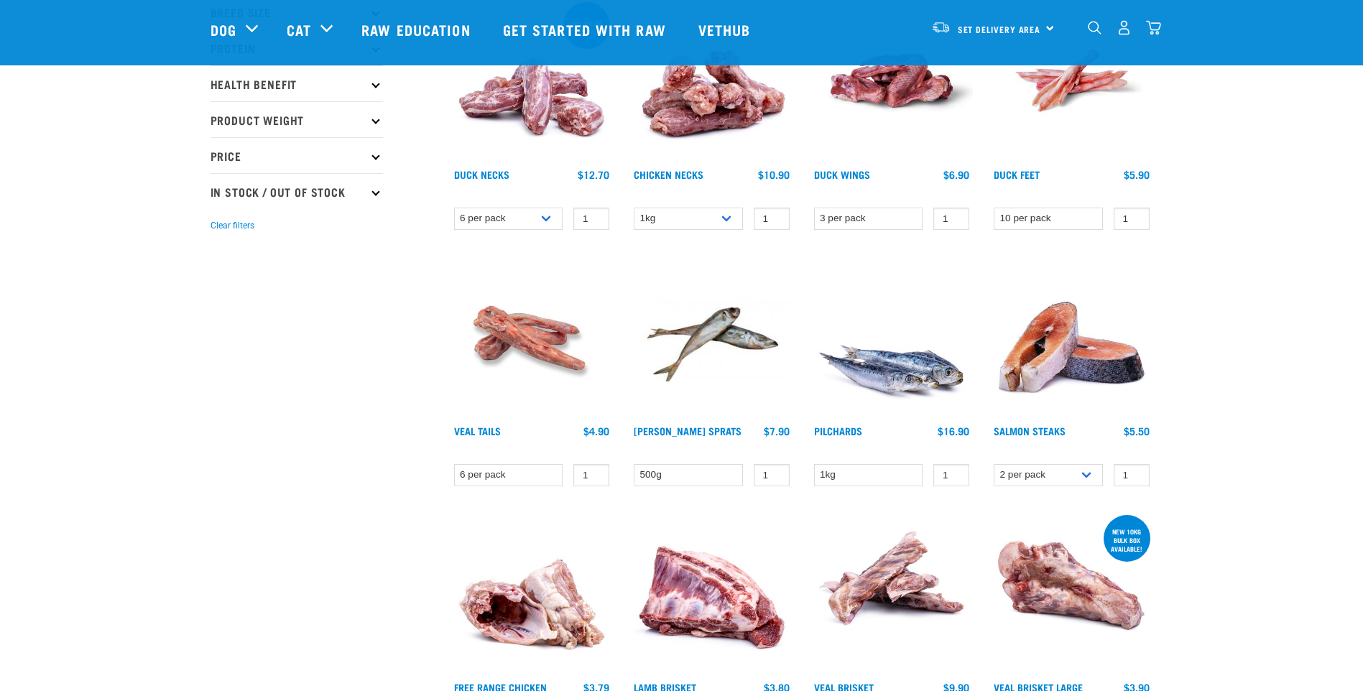
click at [499, 341] on img at bounding box center [531, 337] width 163 height 163
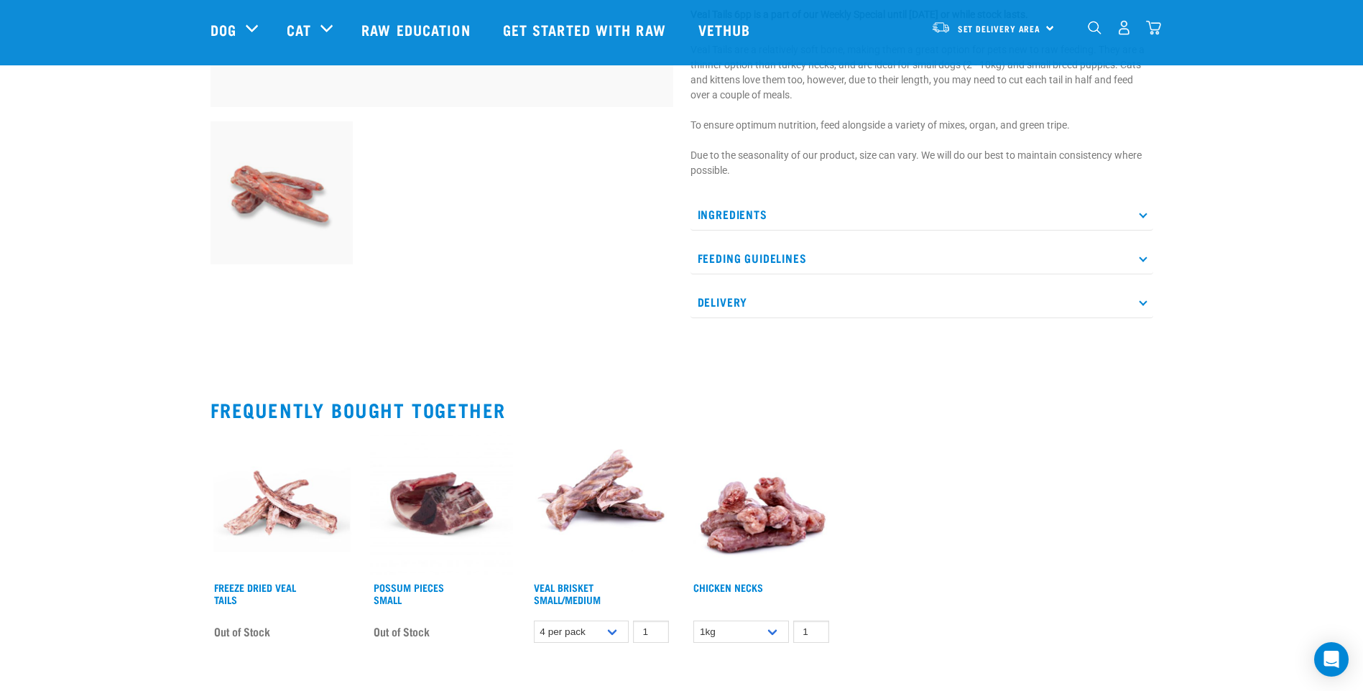
scroll to position [503, 0]
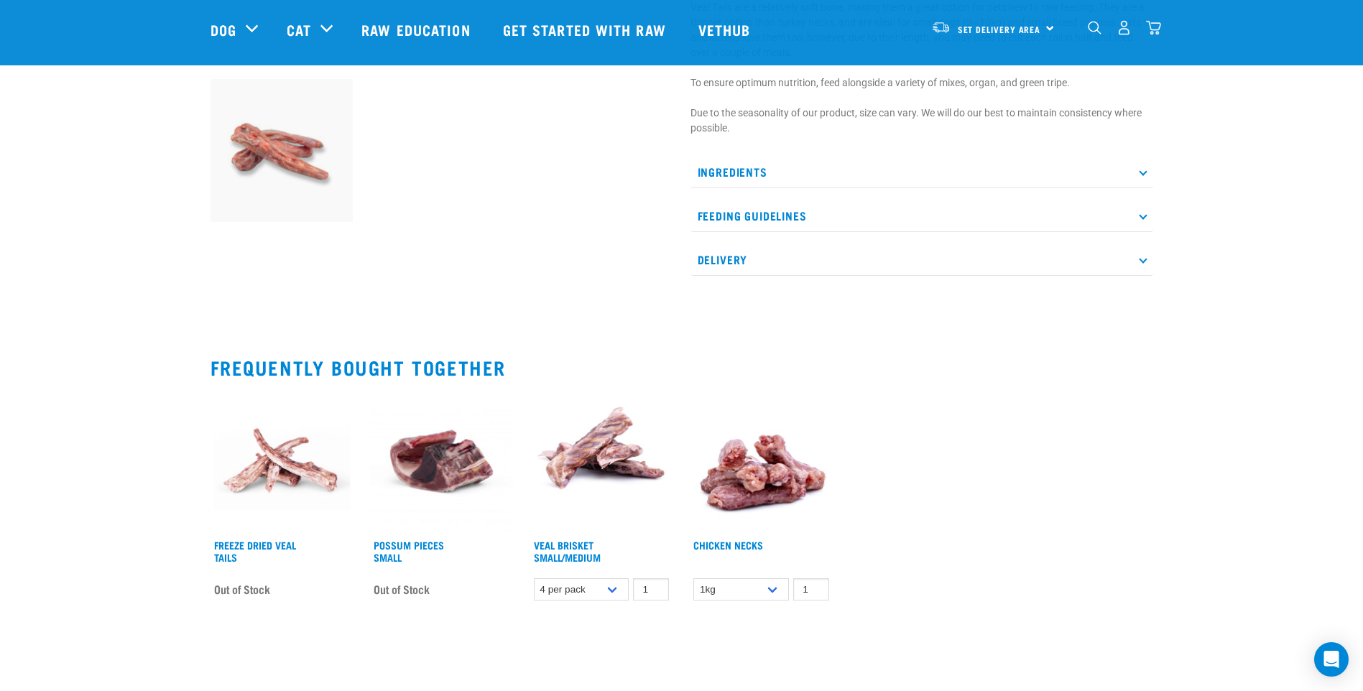
click at [1142, 212] on icon at bounding box center [1143, 216] width 8 height 8
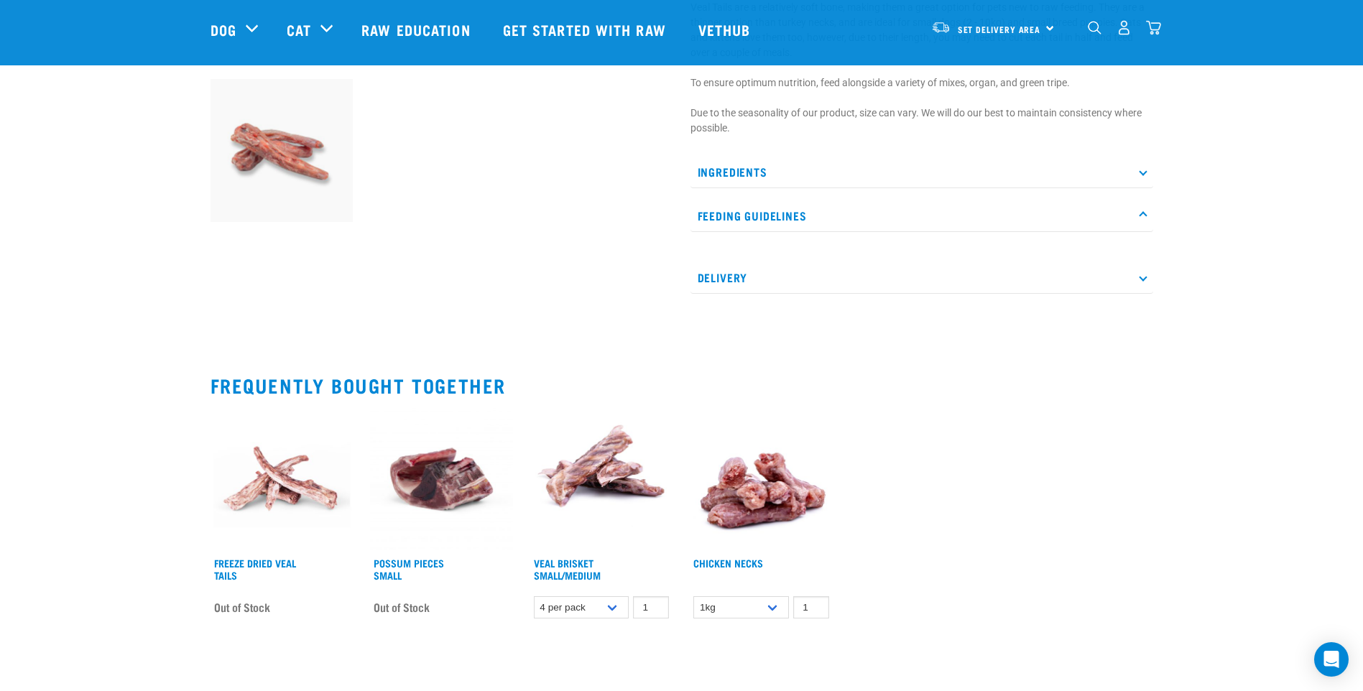
click at [1142, 213] on icon at bounding box center [1143, 216] width 8 height 8
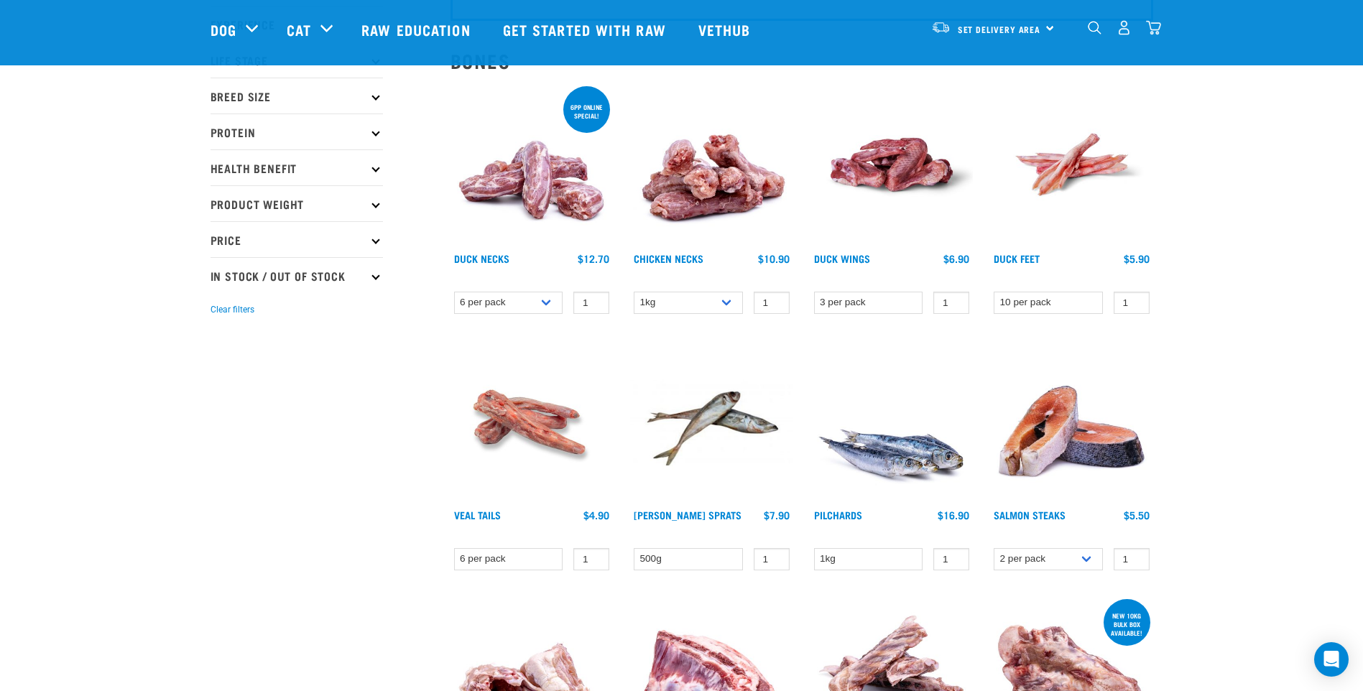
scroll to position [166, 0]
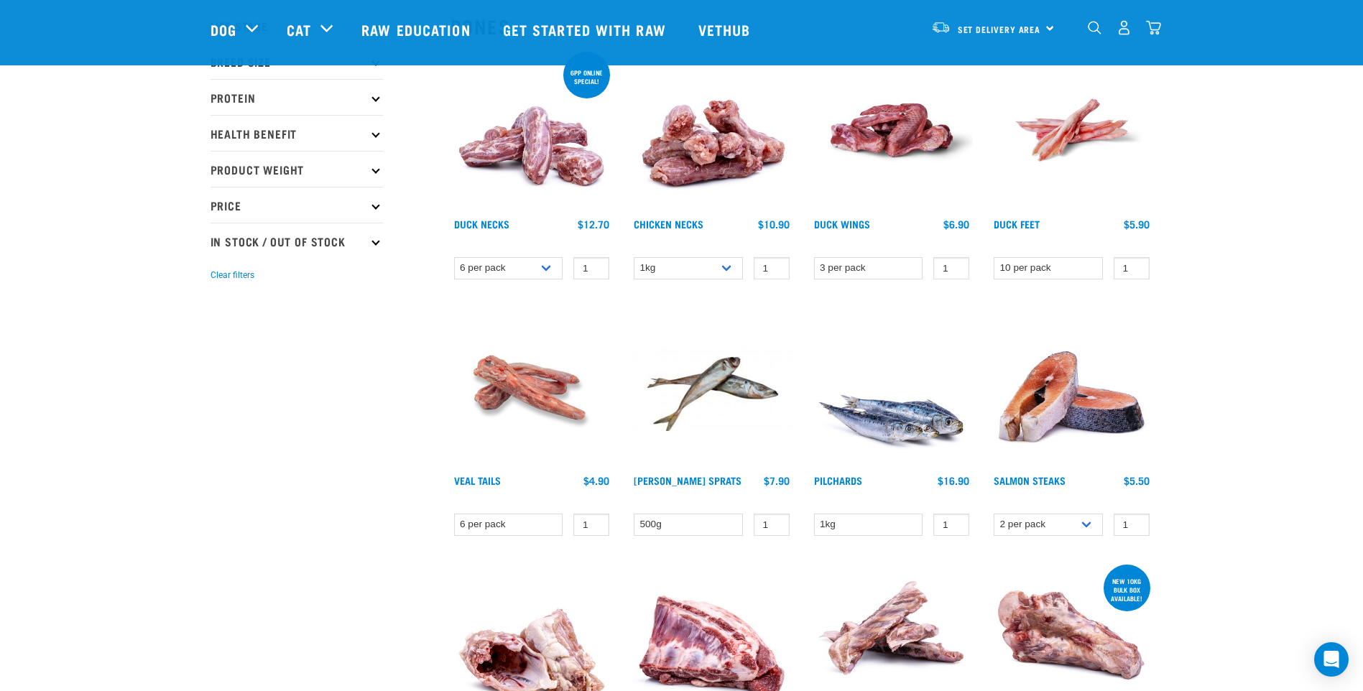
click at [532, 148] on img at bounding box center [531, 130] width 163 height 163
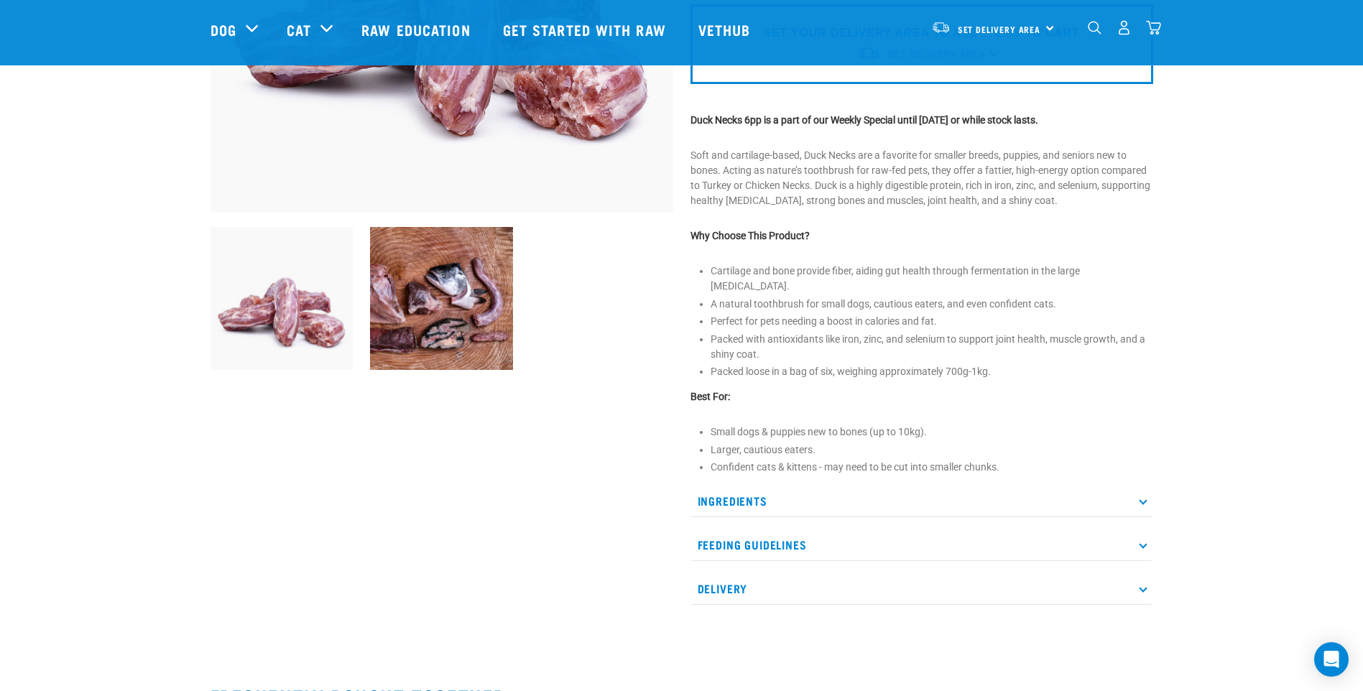
scroll to position [359, 0]
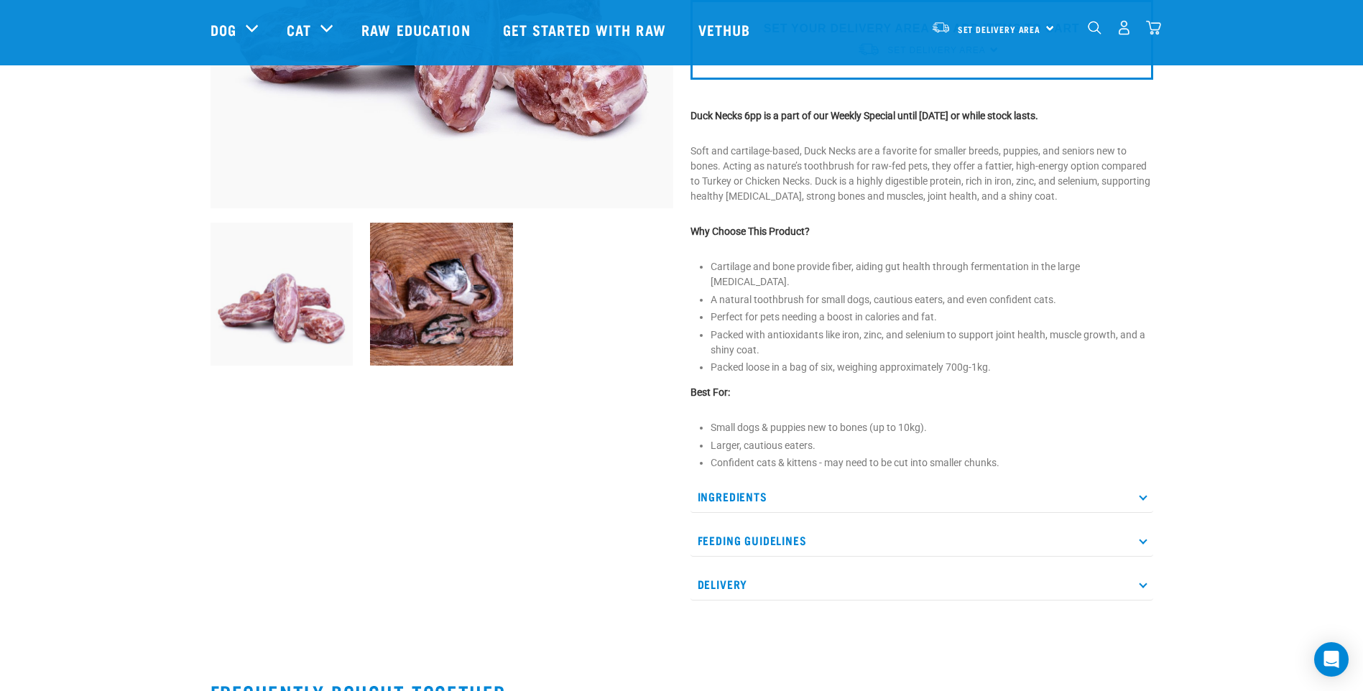
click at [570, 517] on div at bounding box center [442, 173] width 480 height 894
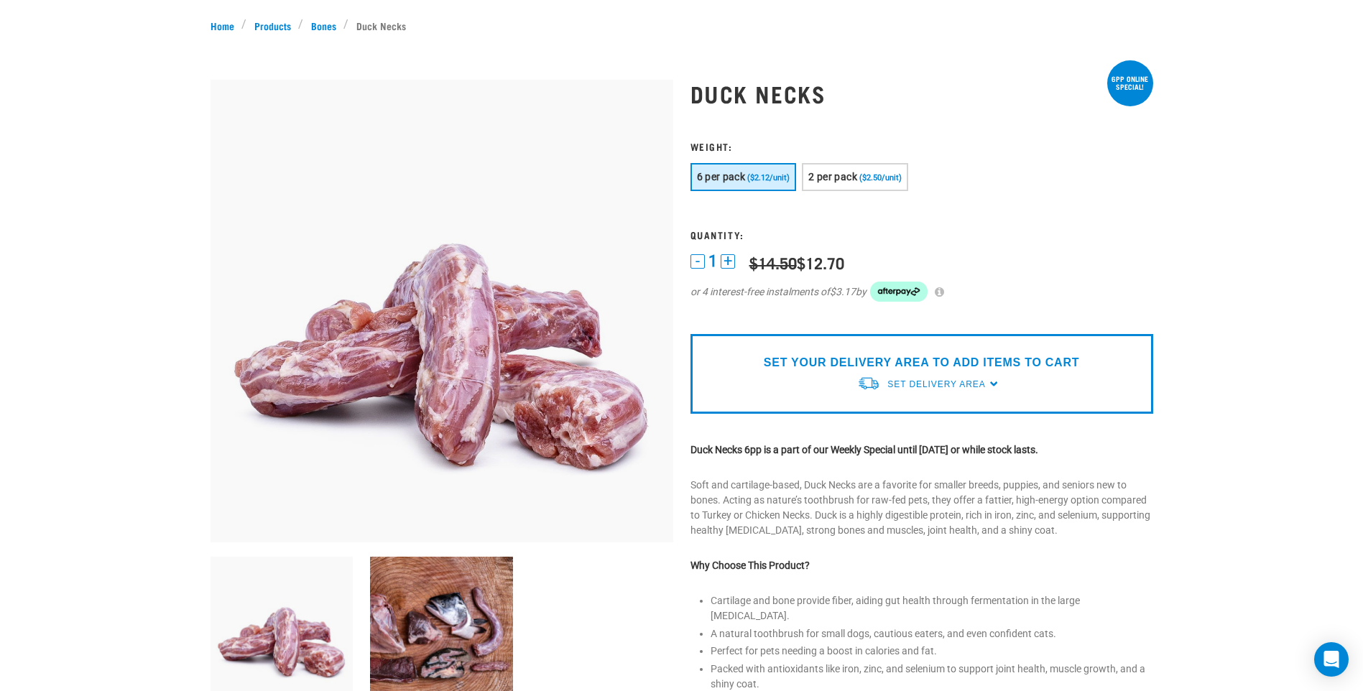
scroll to position [0, 0]
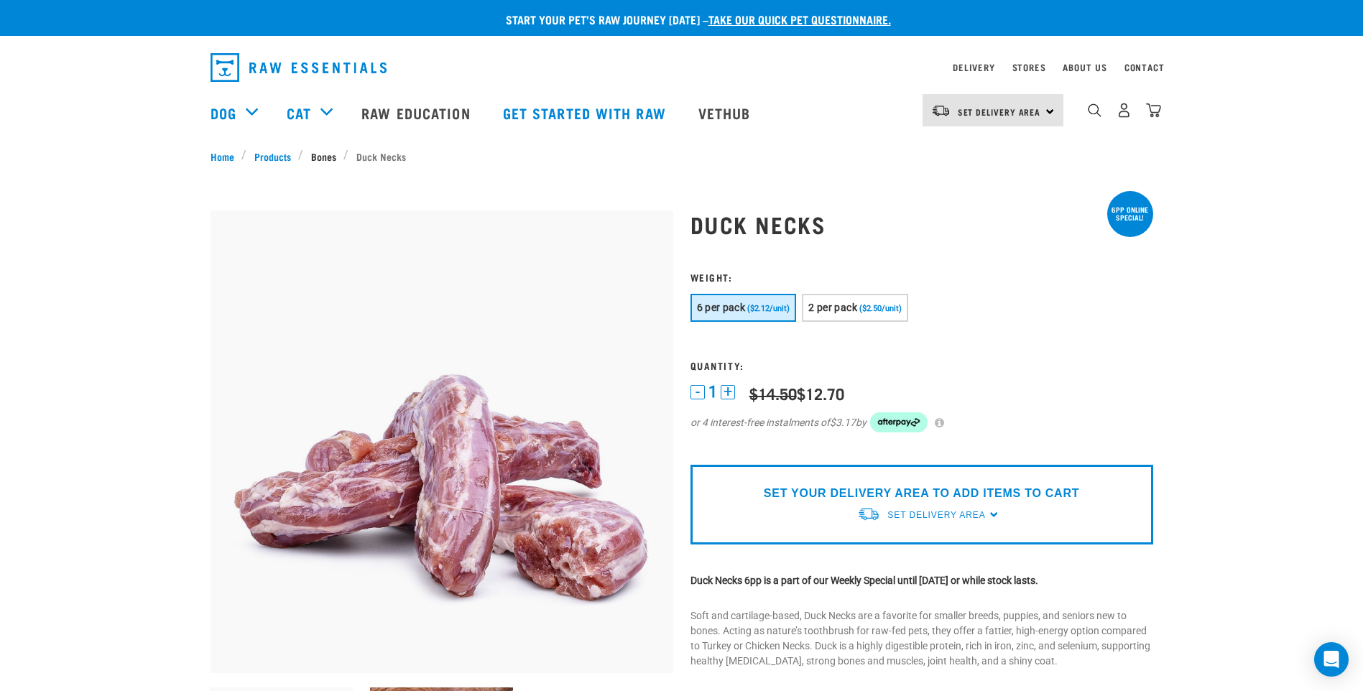
click at [323, 155] on link "Bones" at bounding box center [323, 156] width 40 height 15
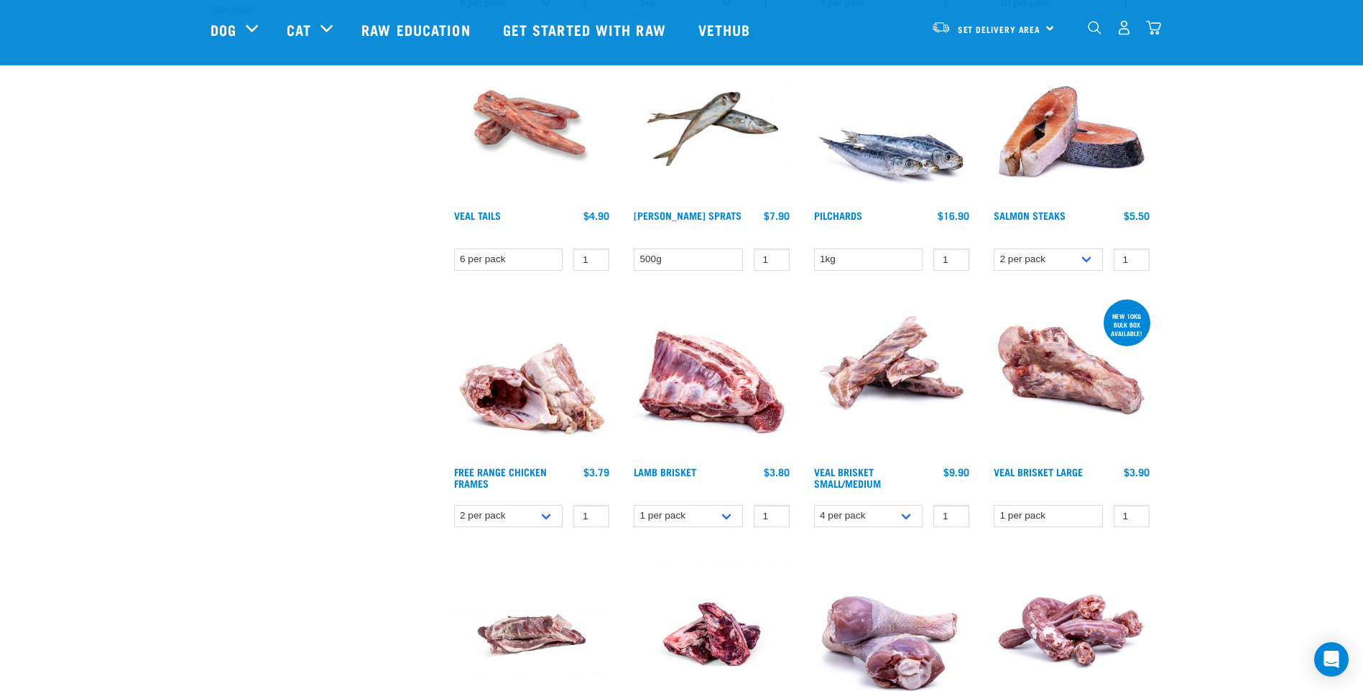
scroll to position [359, 0]
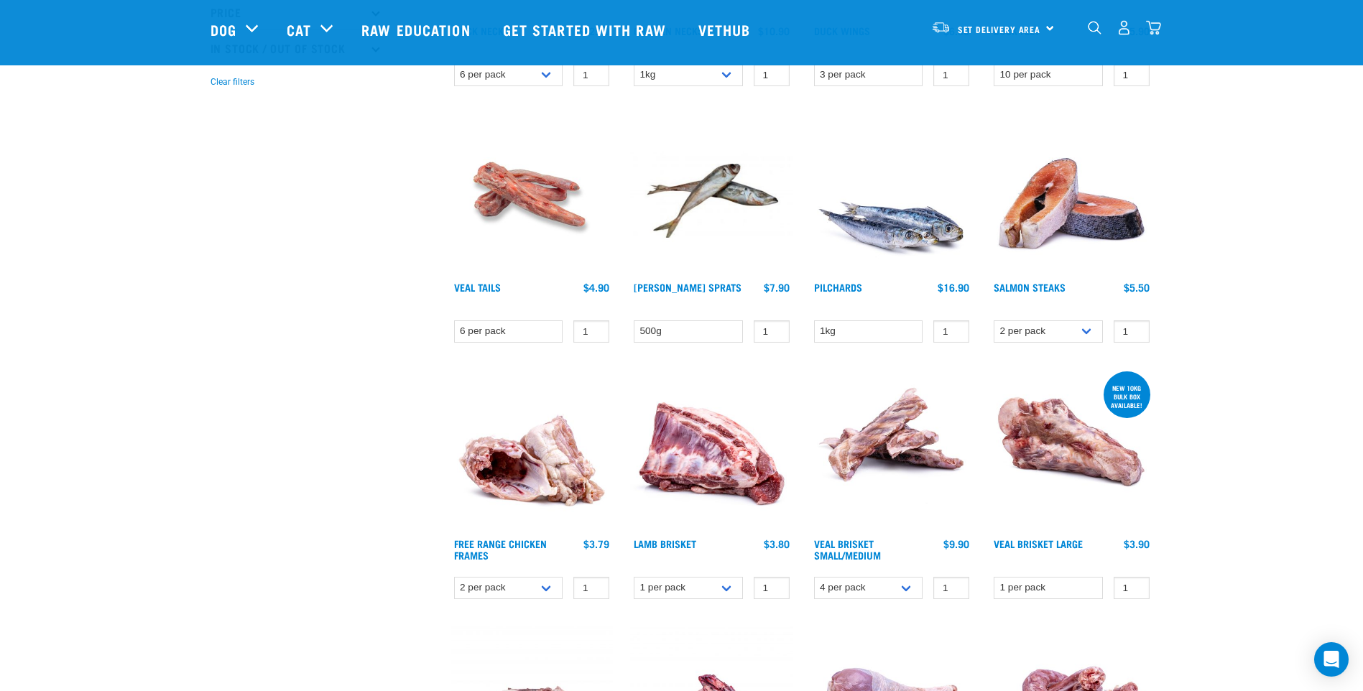
click at [904, 432] on img at bounding box center [891, 450] width 163 height 163
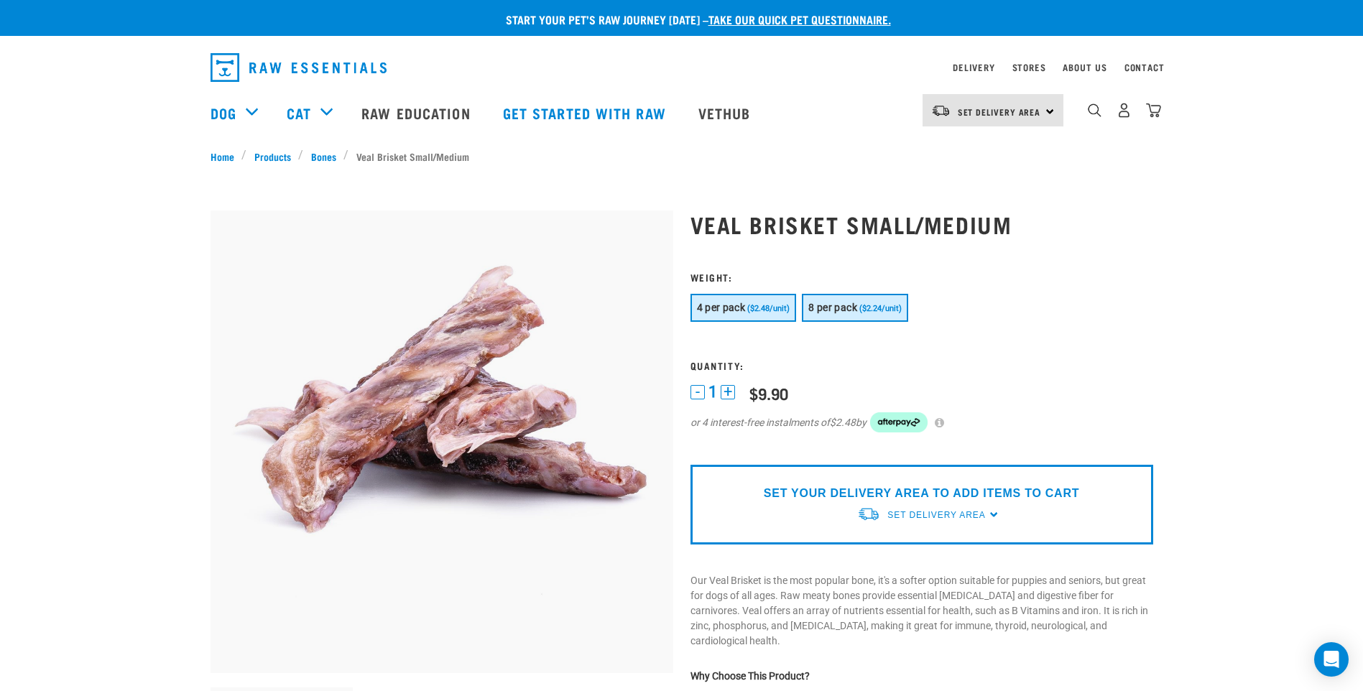
click at [853, 305] on span "8 per pack" at bounding box center [832, 307] width 49 height 11
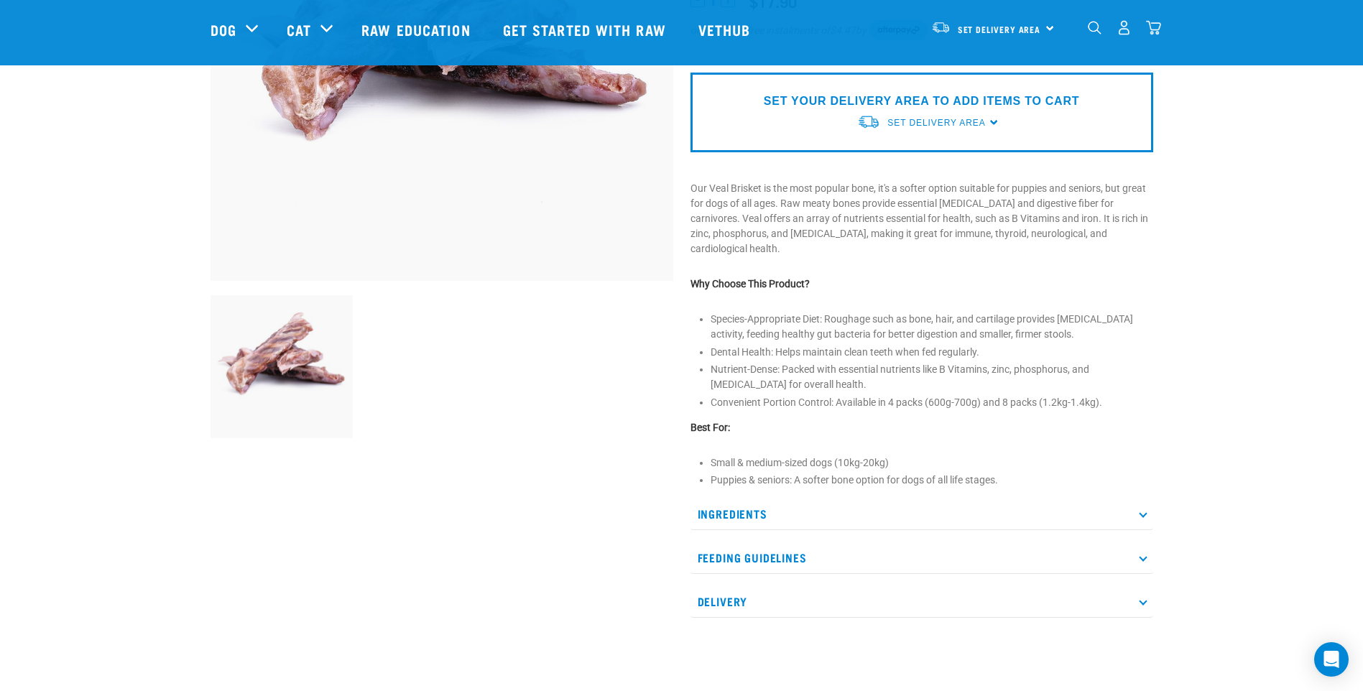
scroll to position [287, 0]
click at [1217, 434] on div "Start your pet’s raw journey [DATE] – take our quick pet questionnaire. Deliver…" at bounding box center [681, 332] width 1363 height 1238
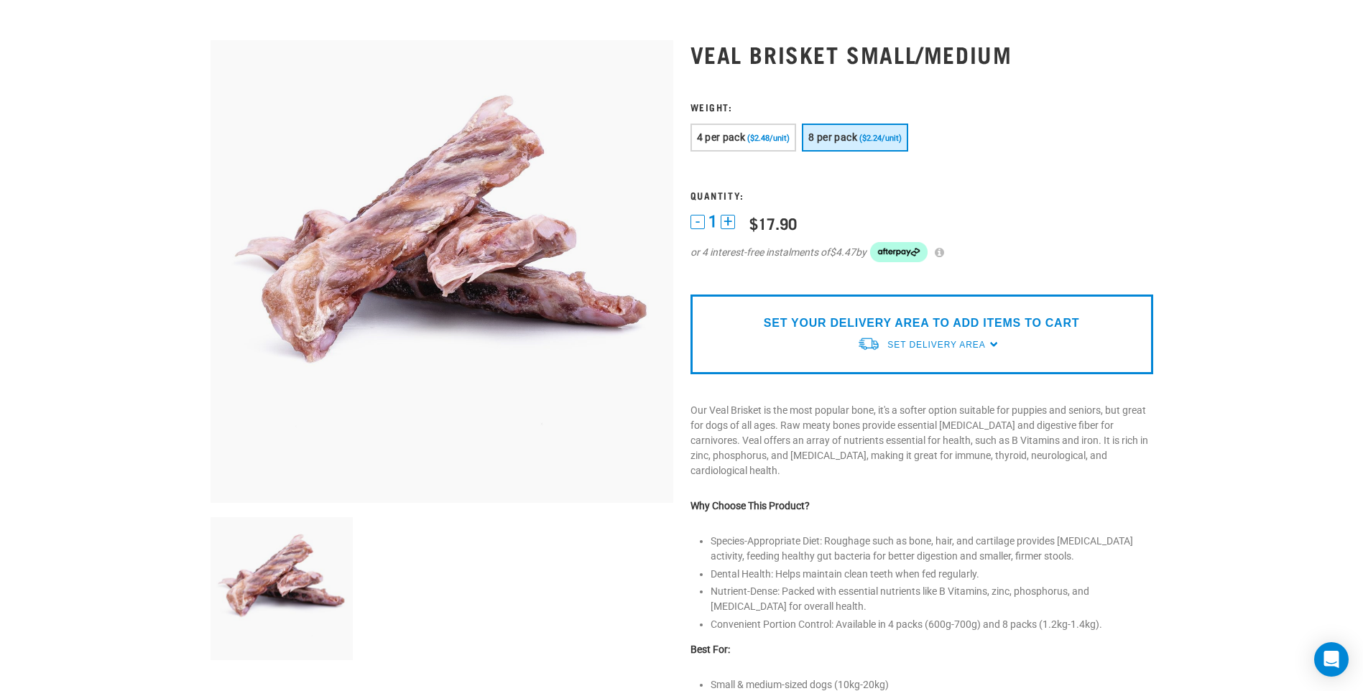
scroll to position [0, 0]
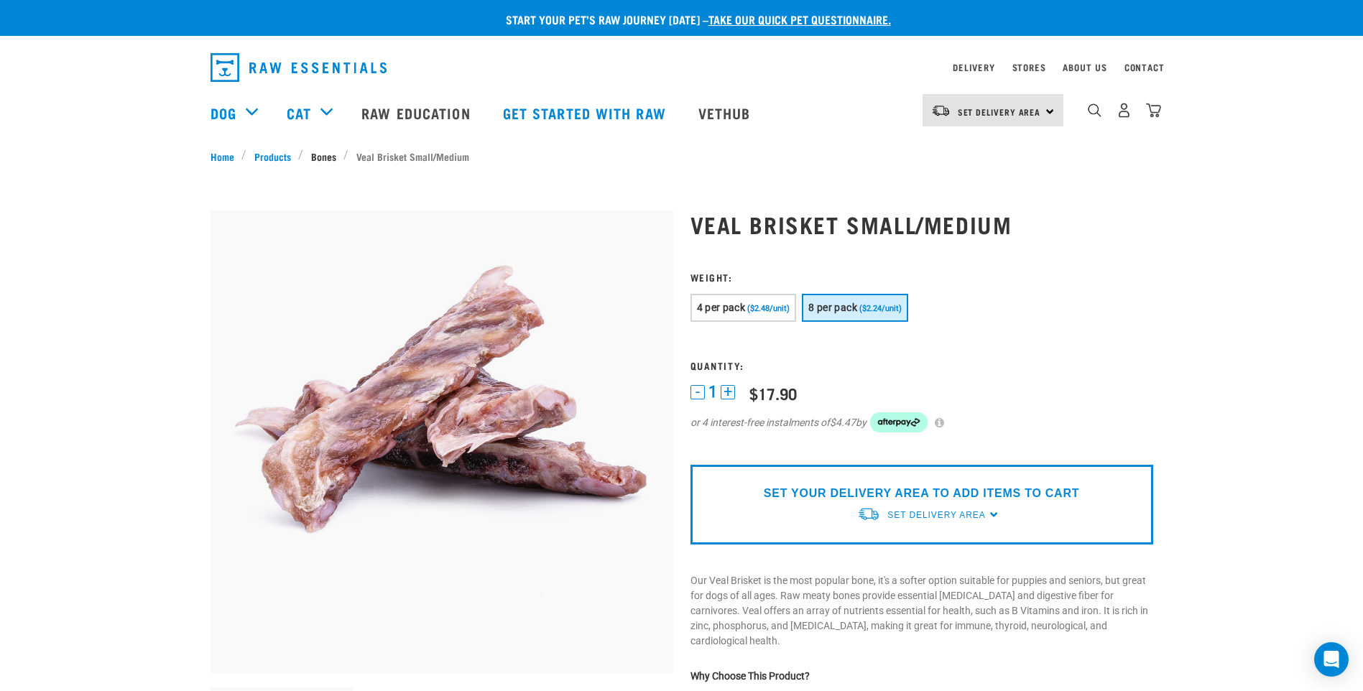
click at [316, 154] on link "Bones" at bounding box center [323, 156] width 40 height 15
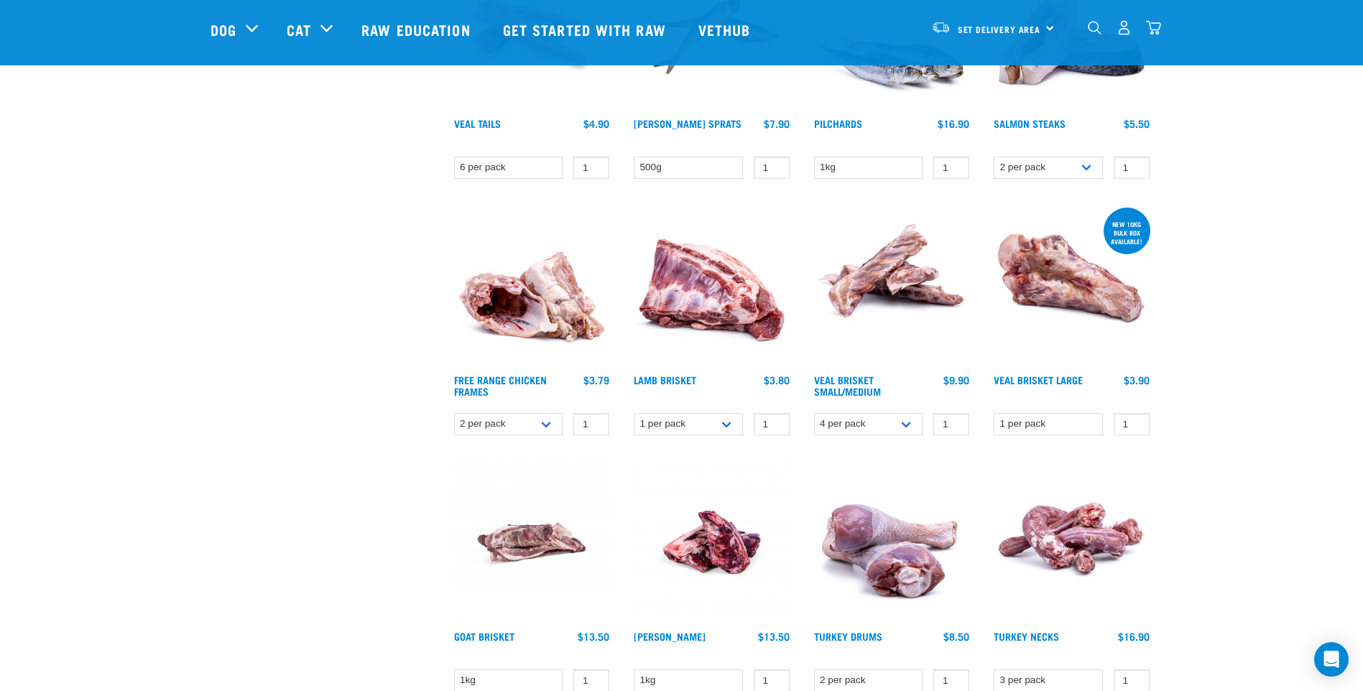
scroll to position [503, 0]
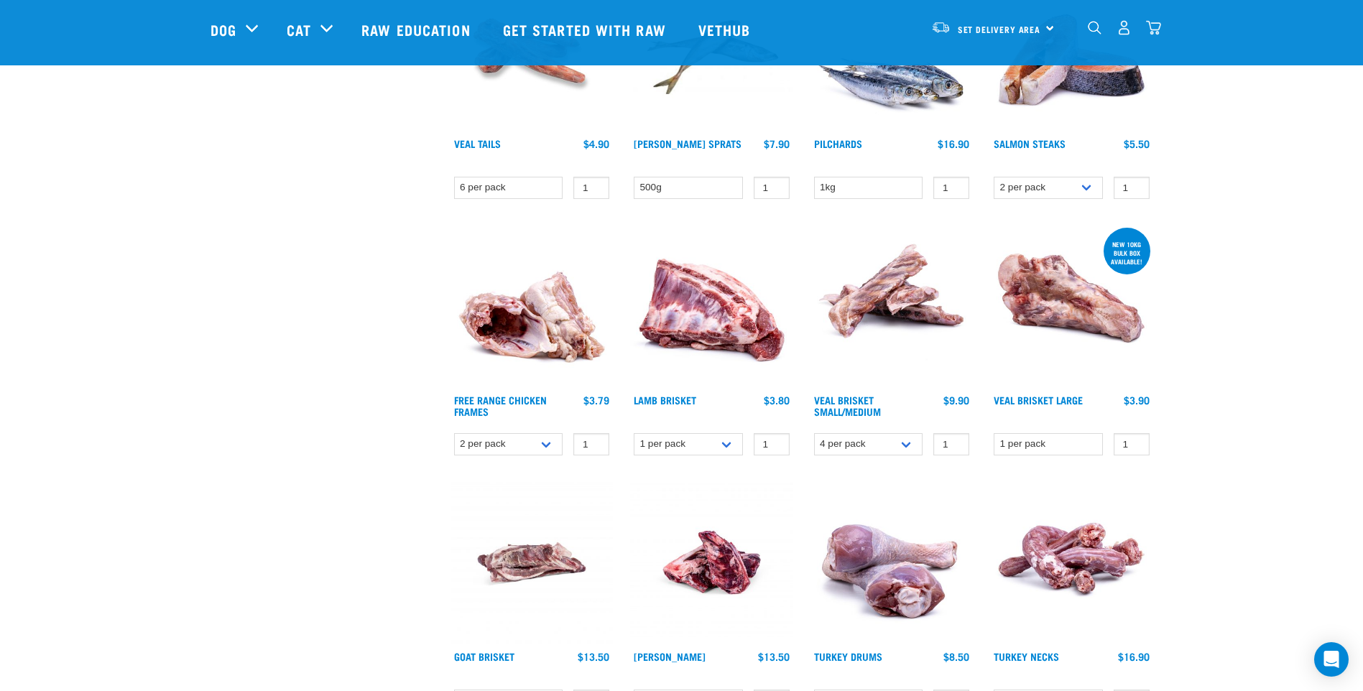
click at [1067, 315] on img at bounding box center [1071, 306] width 163 height 163
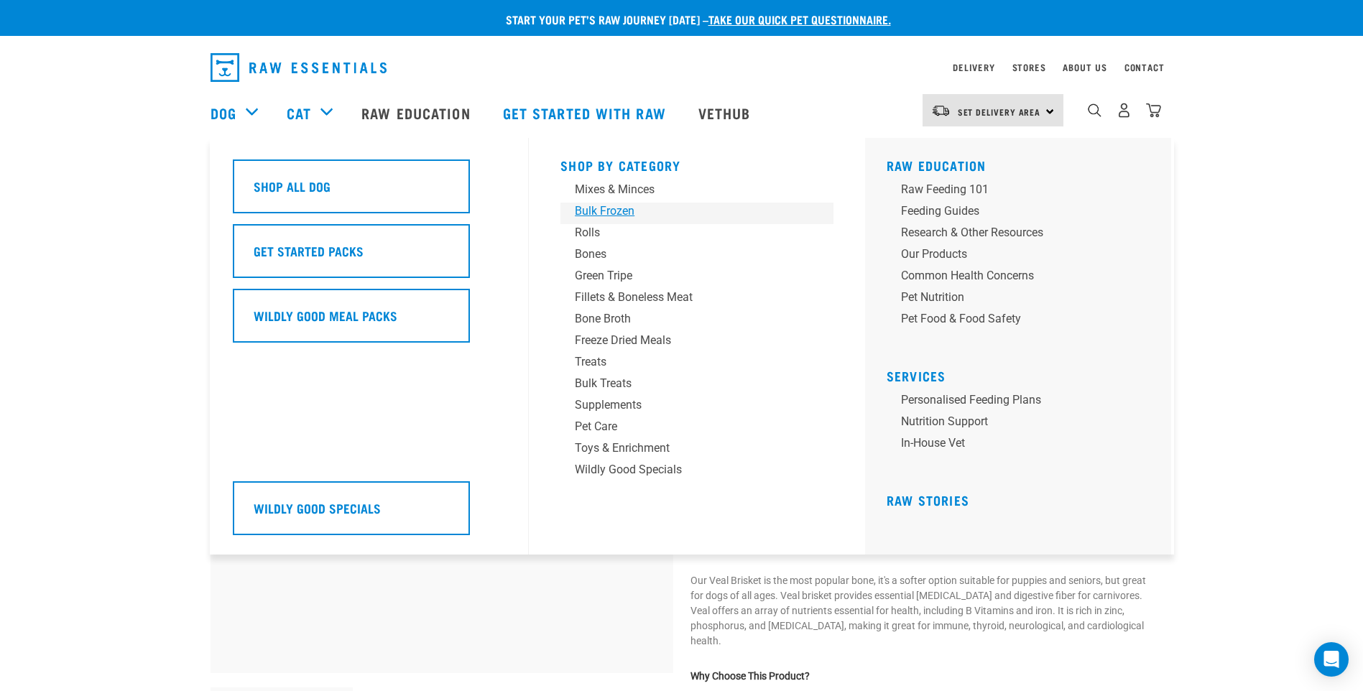
click at [607, 213] on div "Bulk Frozen" at bounding box center [687, 211] width 224 height 17
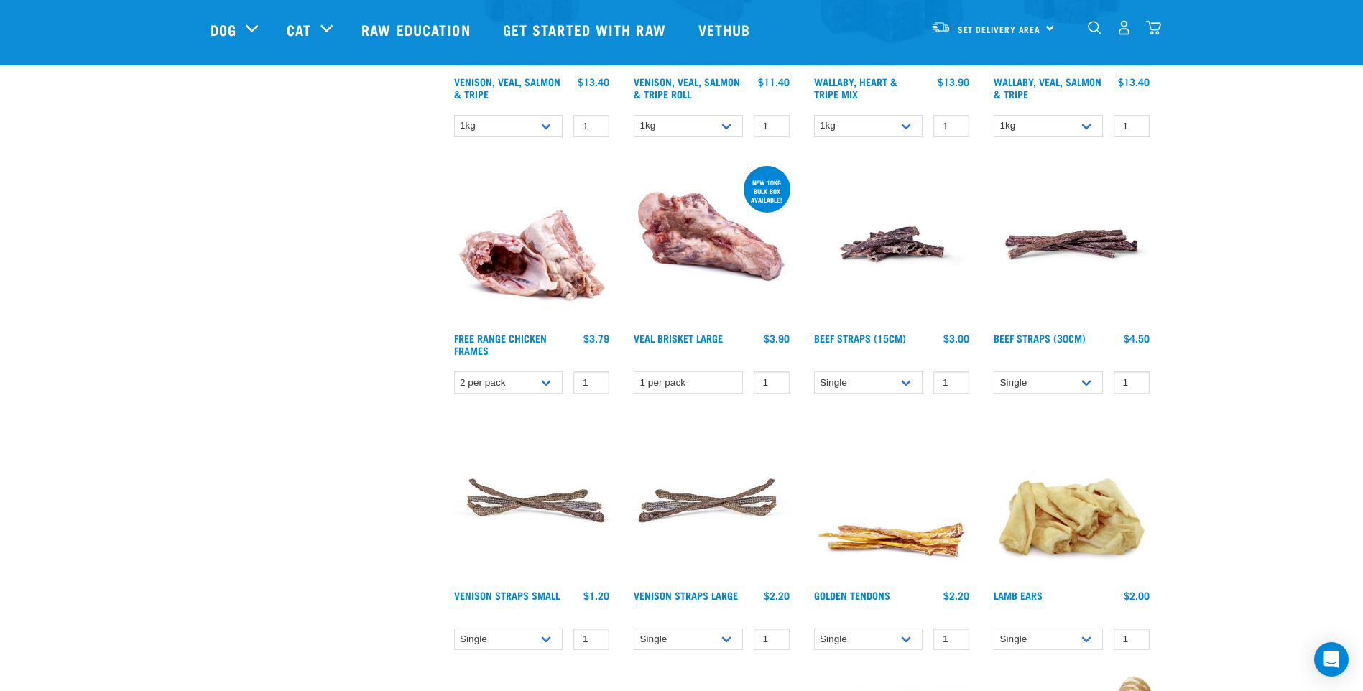
scroll to position [1006, 0]
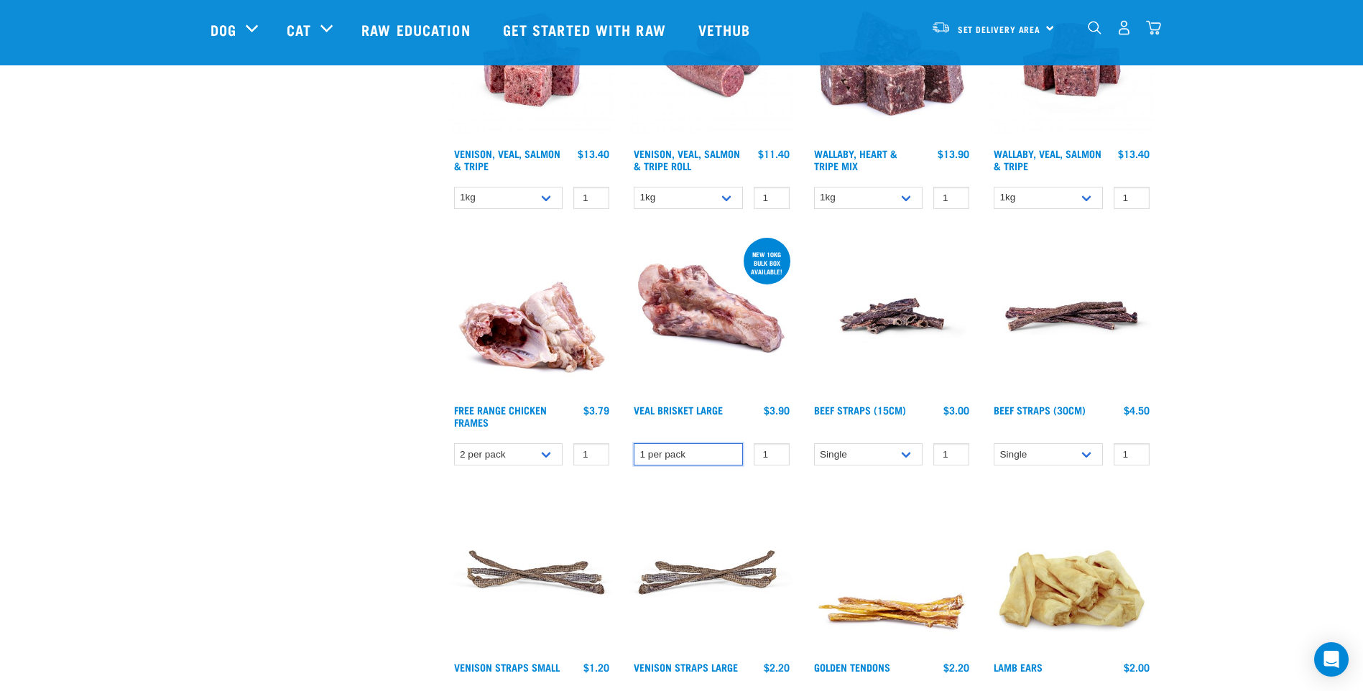
click at [731, 452] on select "1 per pack" at bounding box center [688, 454] width 109 height 22
click at [706, 341] on img at bounding box center [711, 316] width 163 height 163
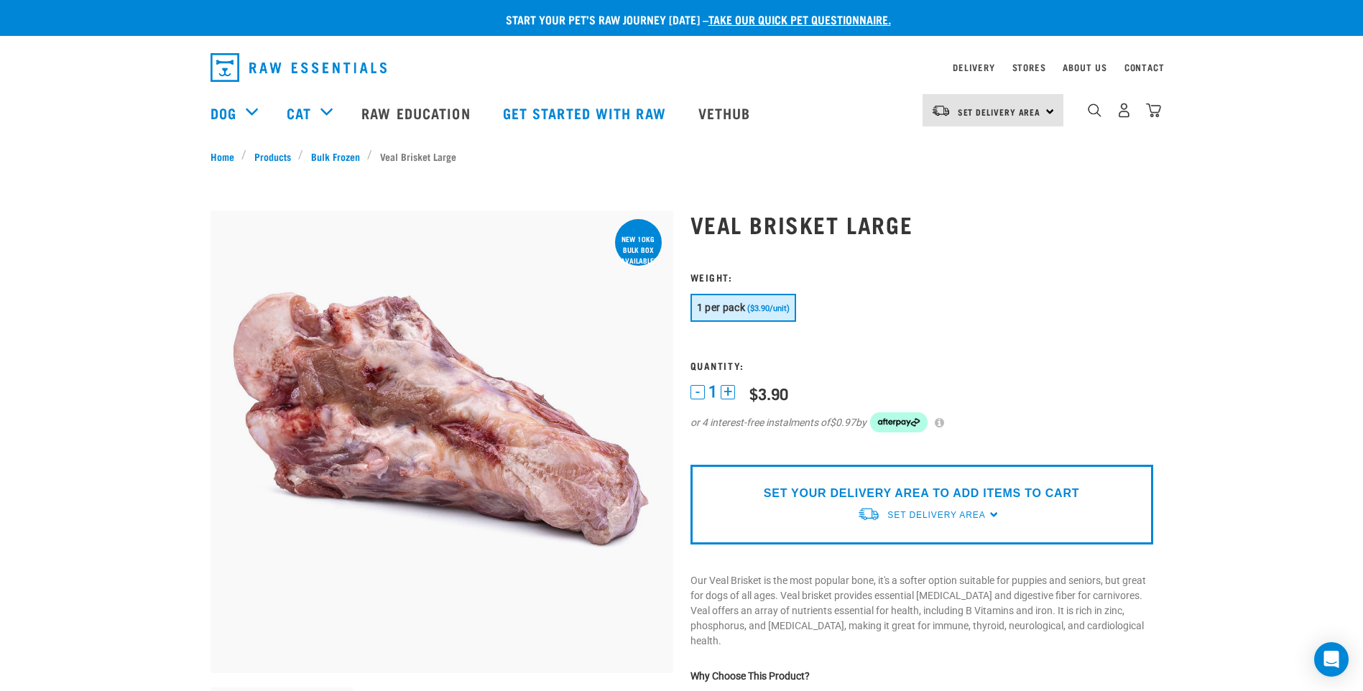
click at [751, 305] on span "($3.90/unit)" at bounding box center [768, 308] width 42 height 9
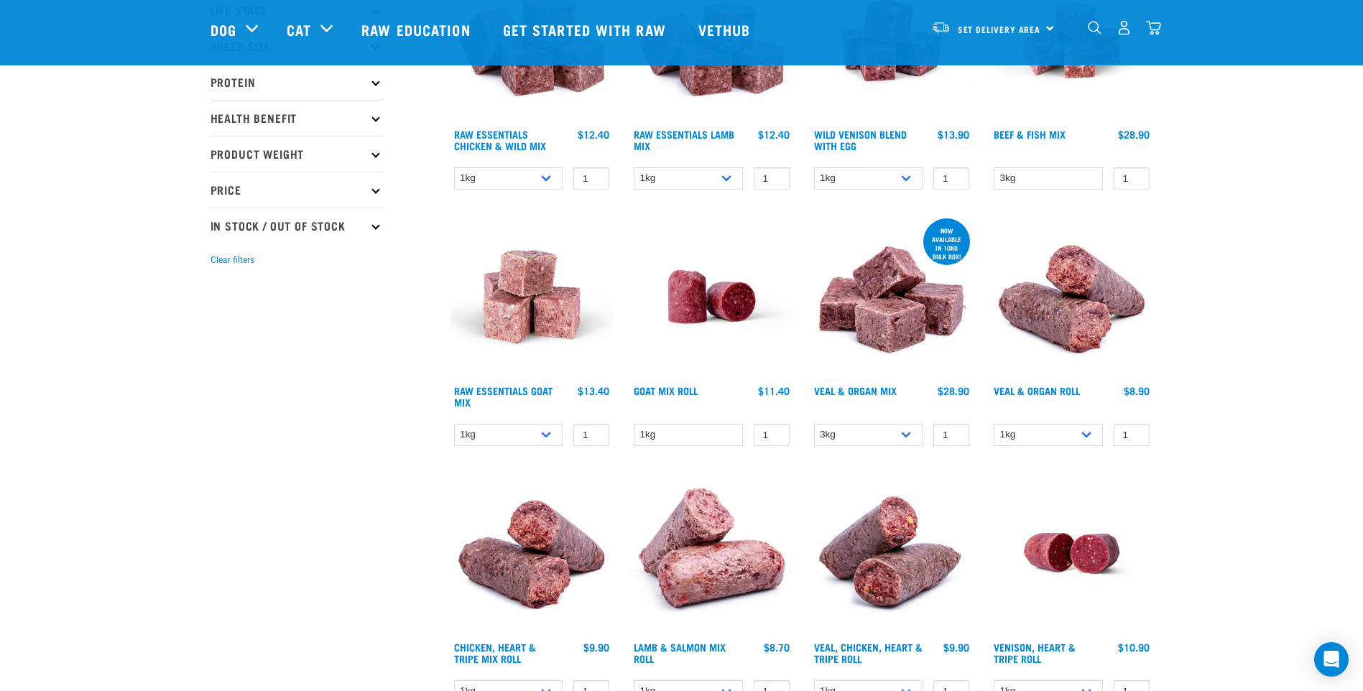
scroll to position [249, 0]
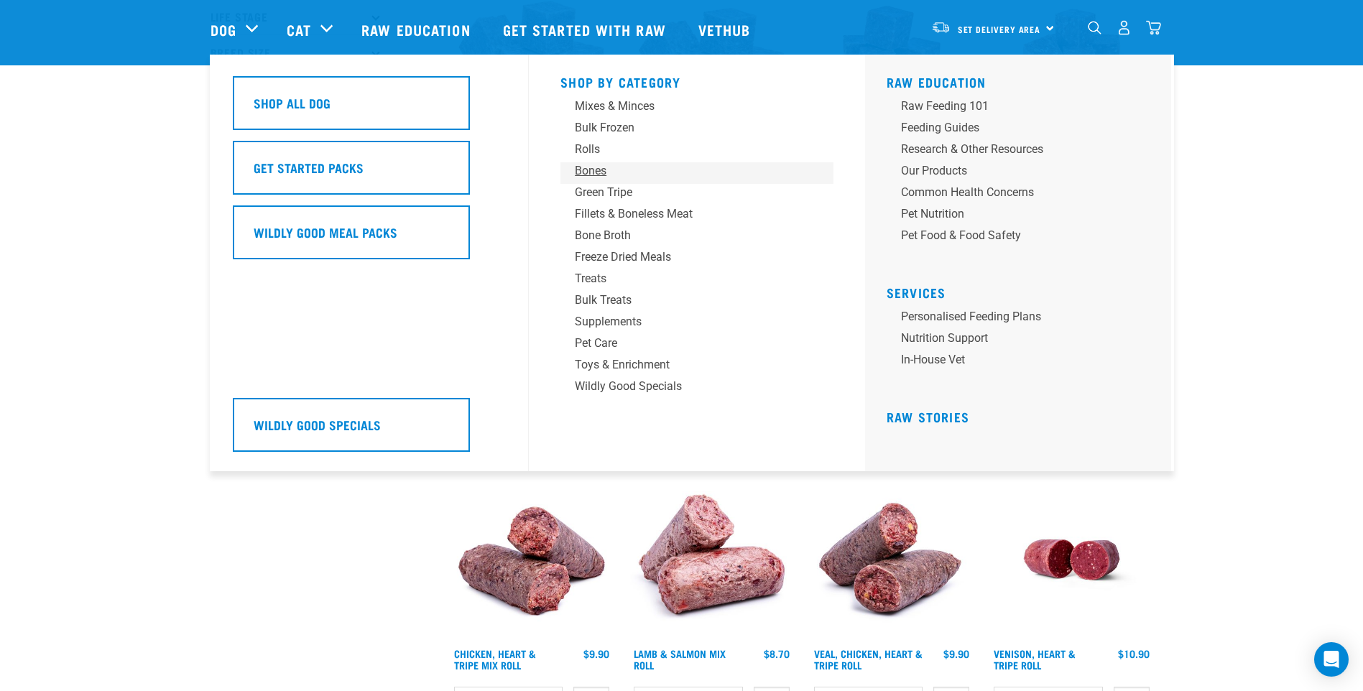
click at [598, 166] on div "Bones" at bounding box center [687, 170] width 224 height 17
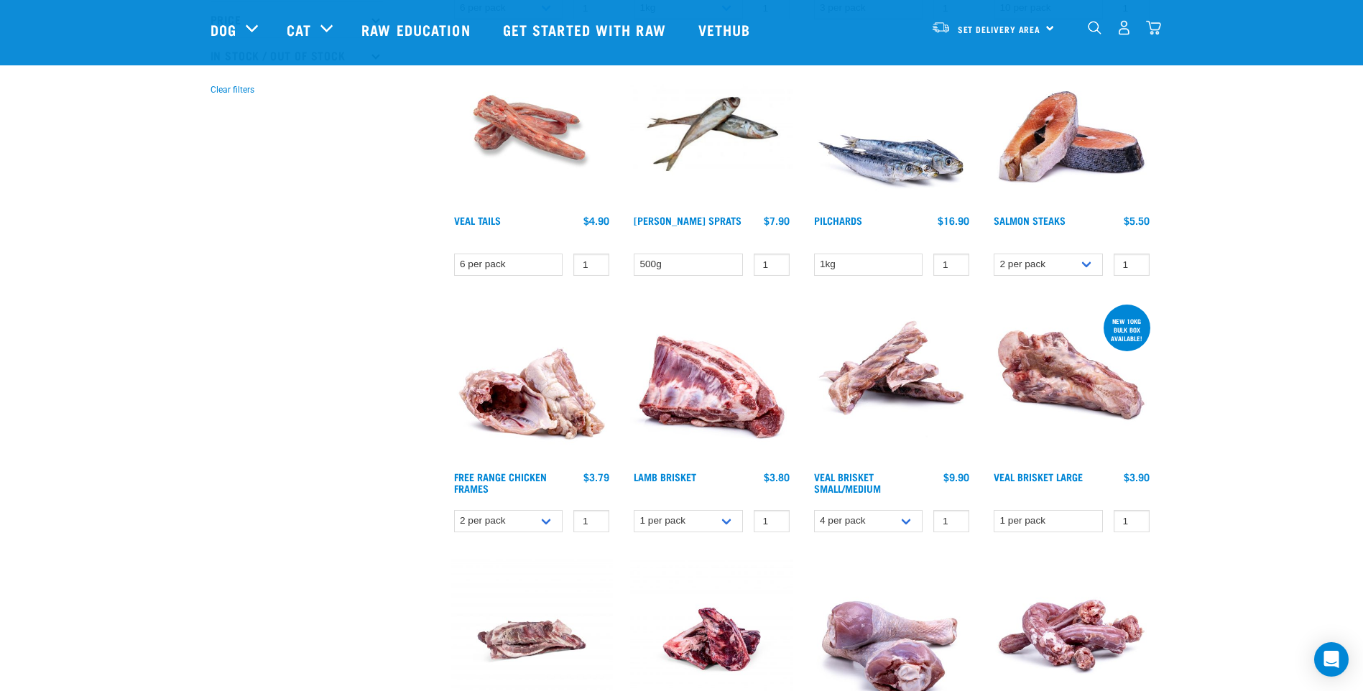
scroll to position [431, 0]
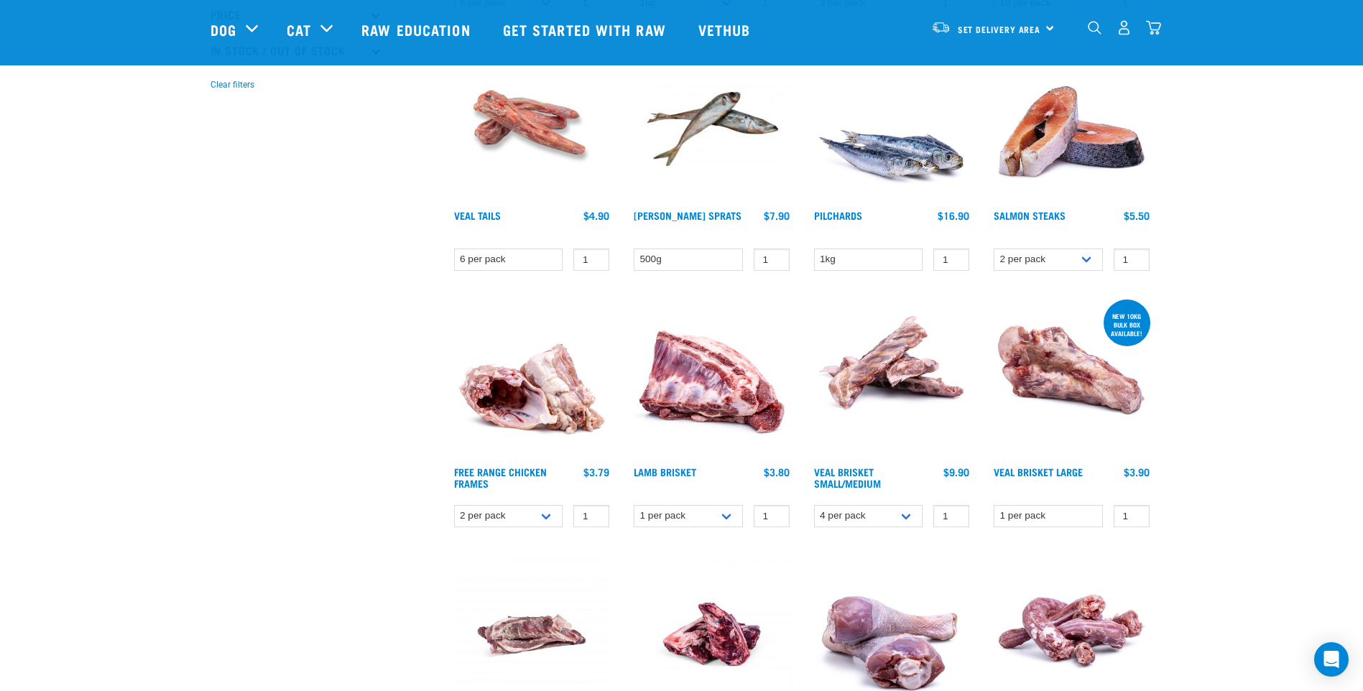
click at [884, 369] on img at bounding box center [891, 378] width 163 height 163
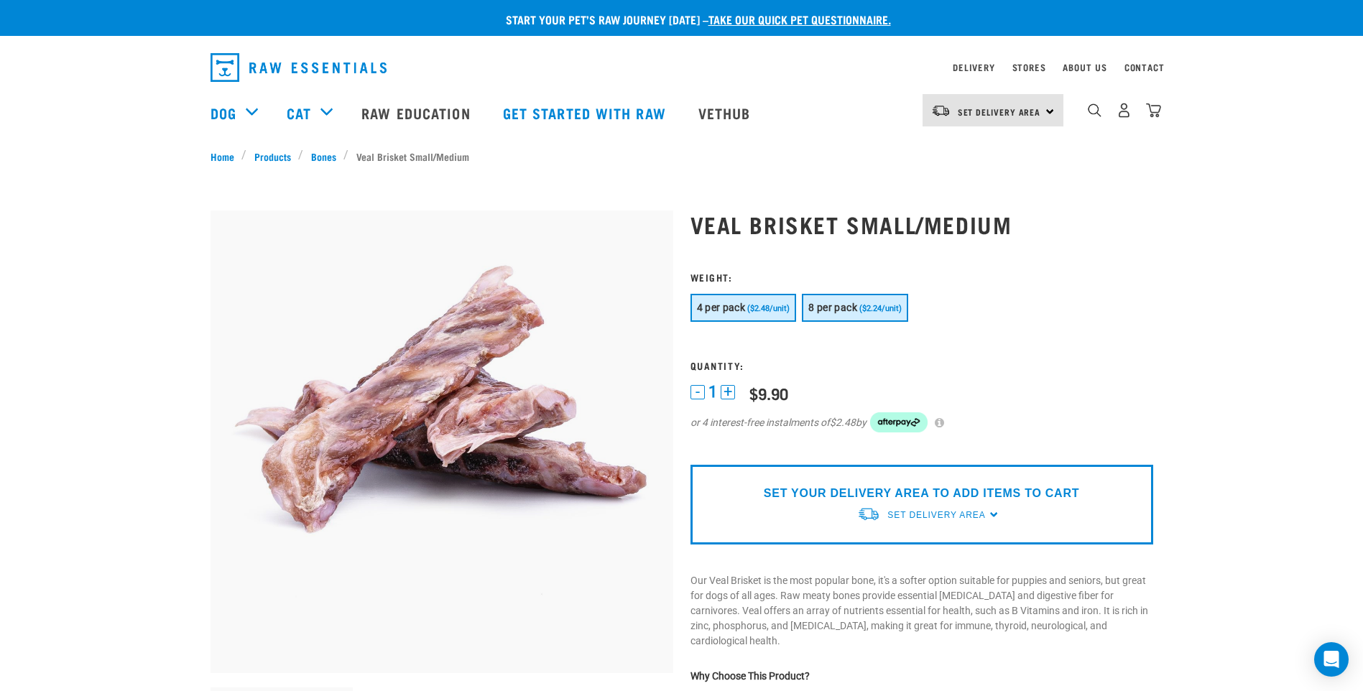
click at [871, 315] on button "8 per pack ($2.24/unit)" at bounding box center [855, 308] width 106 height 28
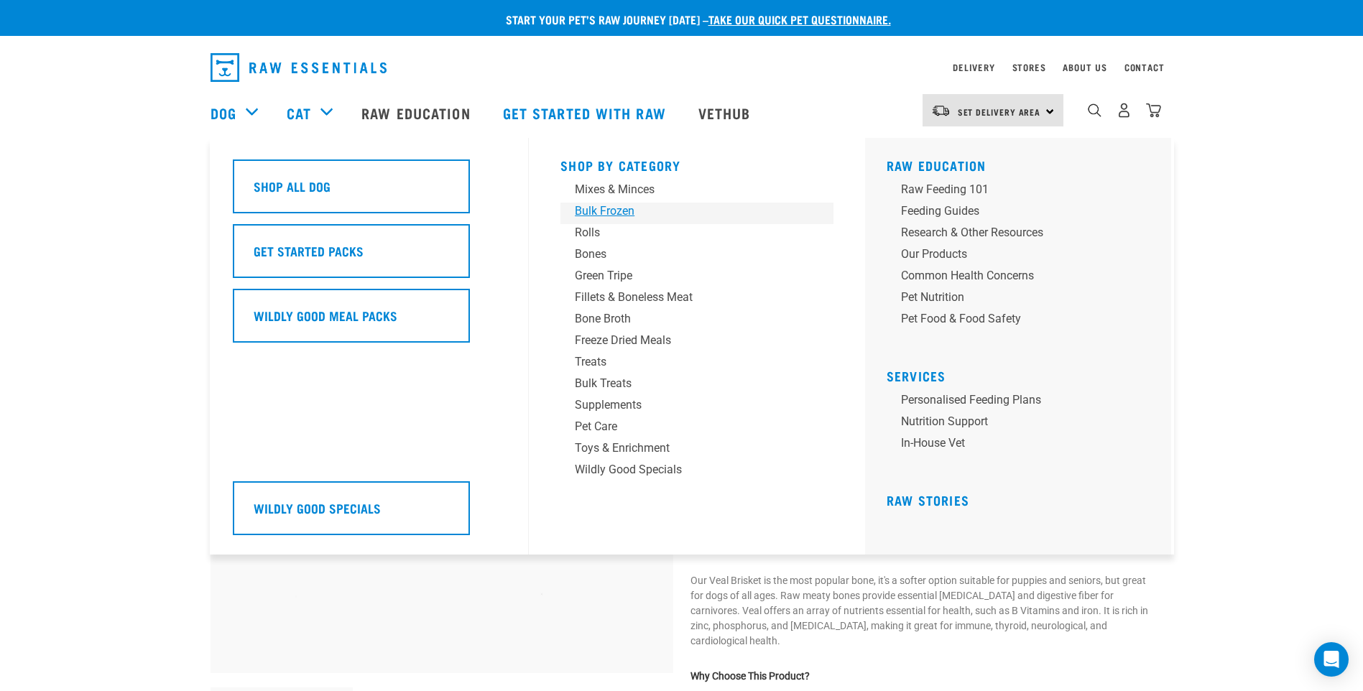
click at [602, 206] on div "Bulk Frozen" at bounding box center [687, 211] width 224 height 17
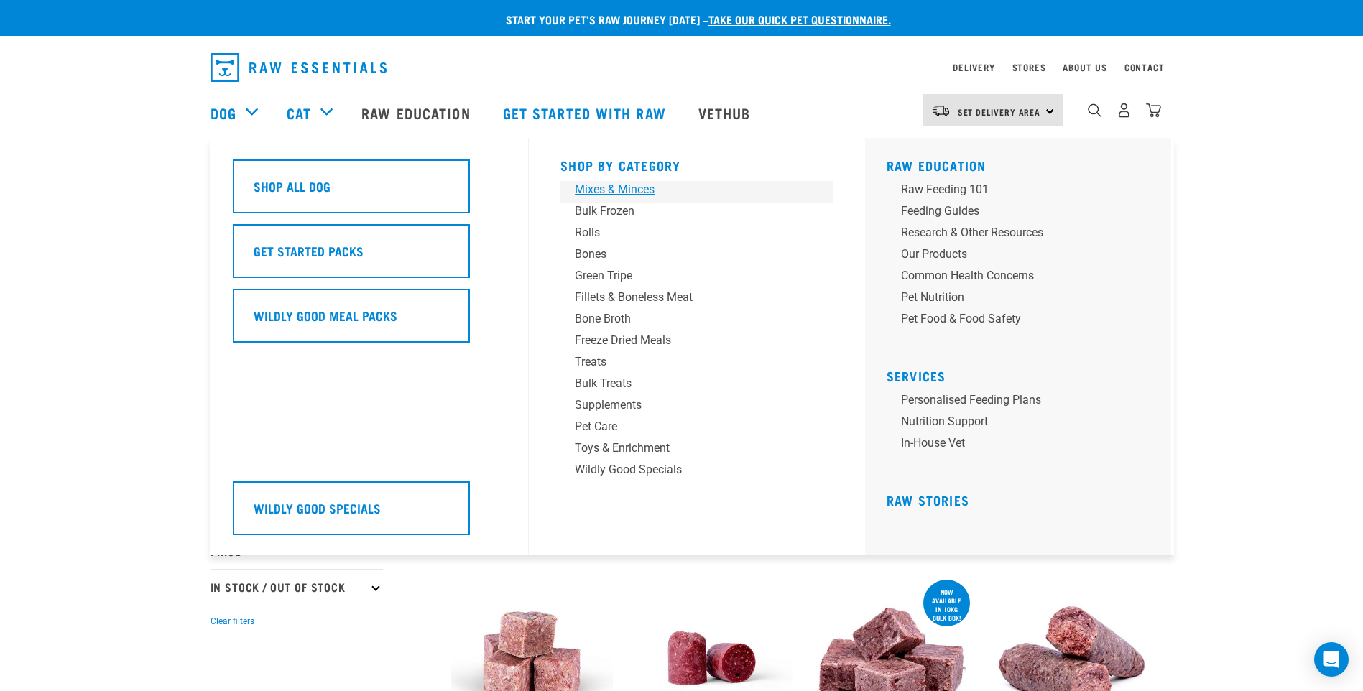
click at [627, 187] on div "Mixes & Minces" at bounding box center [687, 189] width 224 height 17
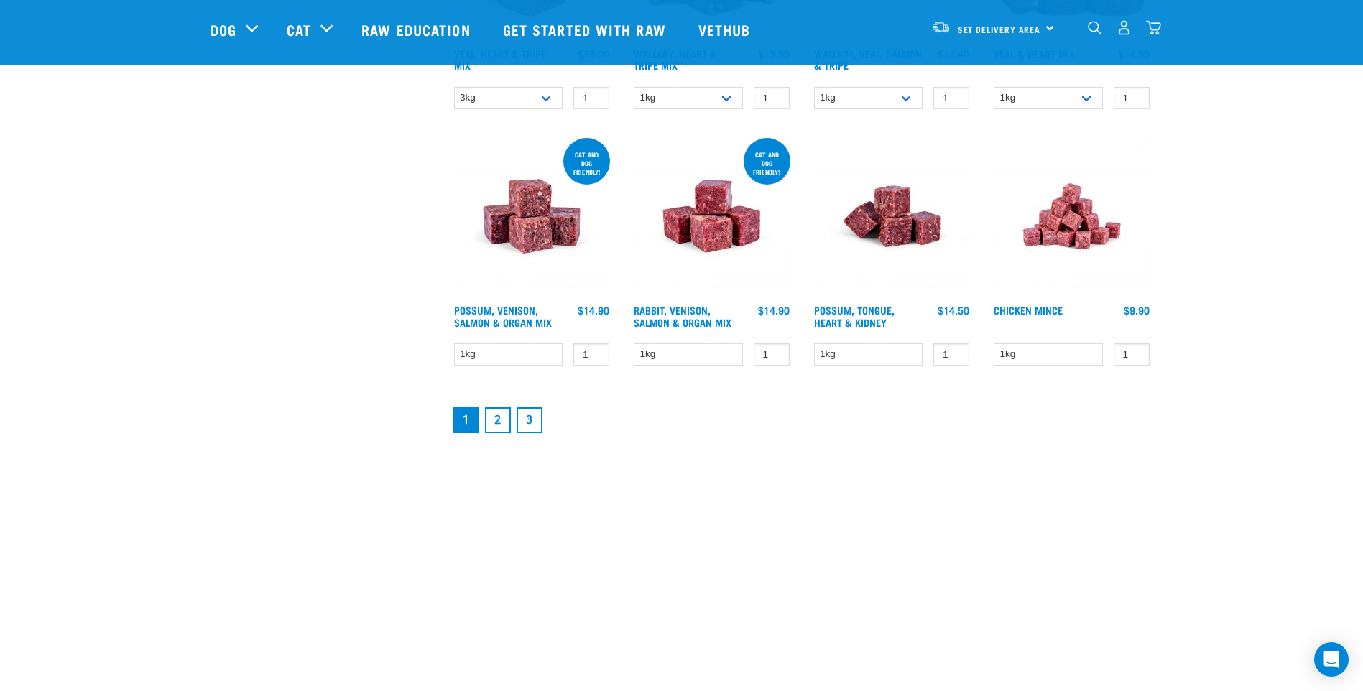
scroll to position [1940, 0]
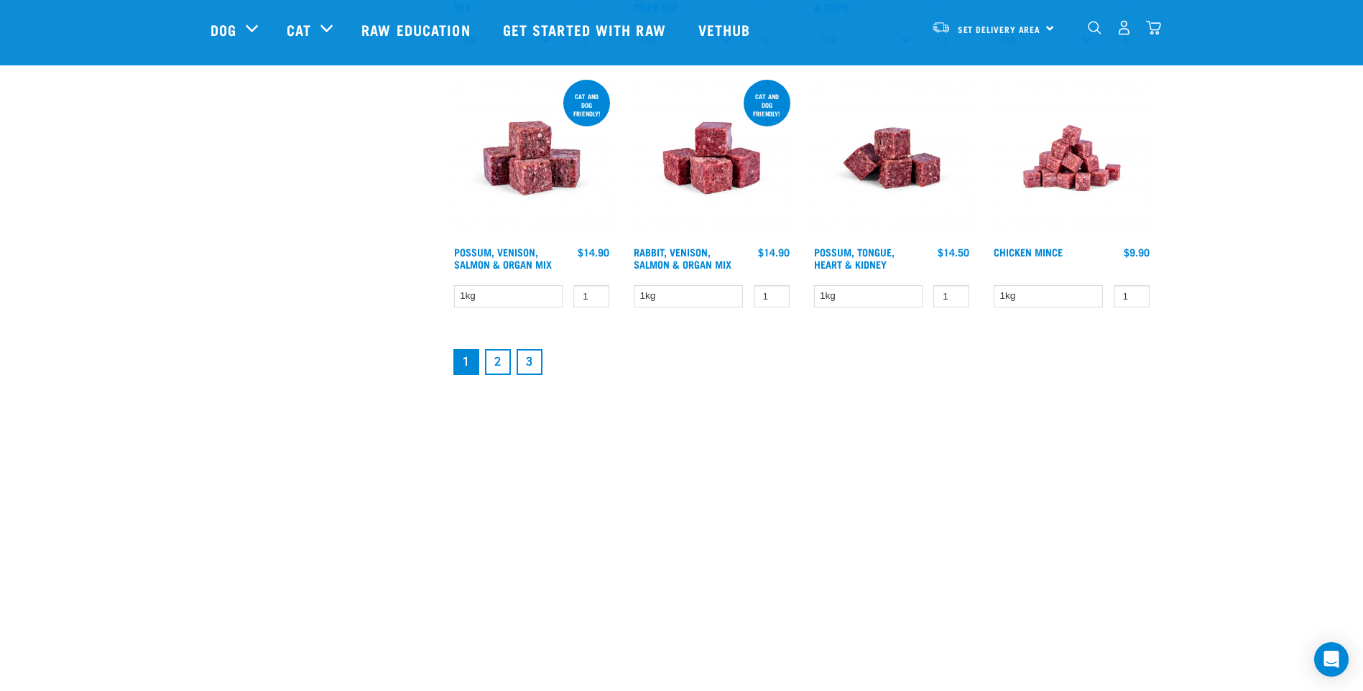
click at [497, 358] on link "2" at bounding box center [498, 362] width 26 height 26
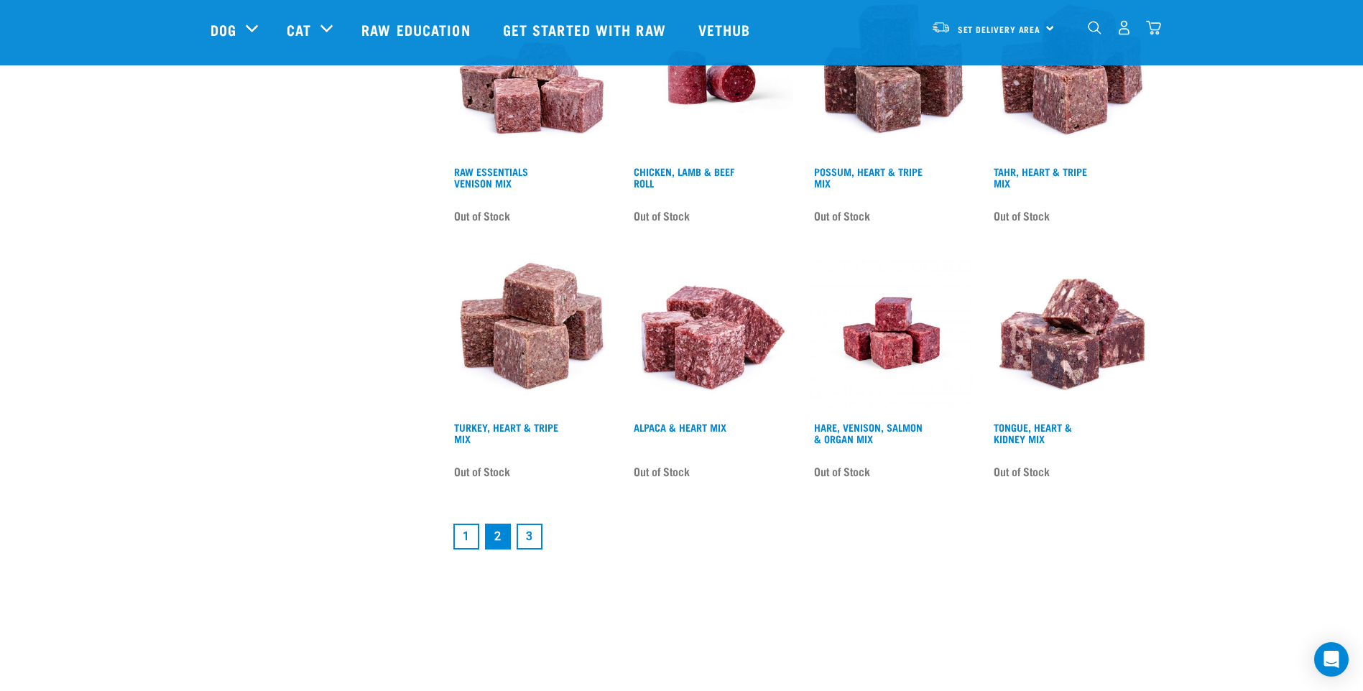
scroll to position [1796, 0]
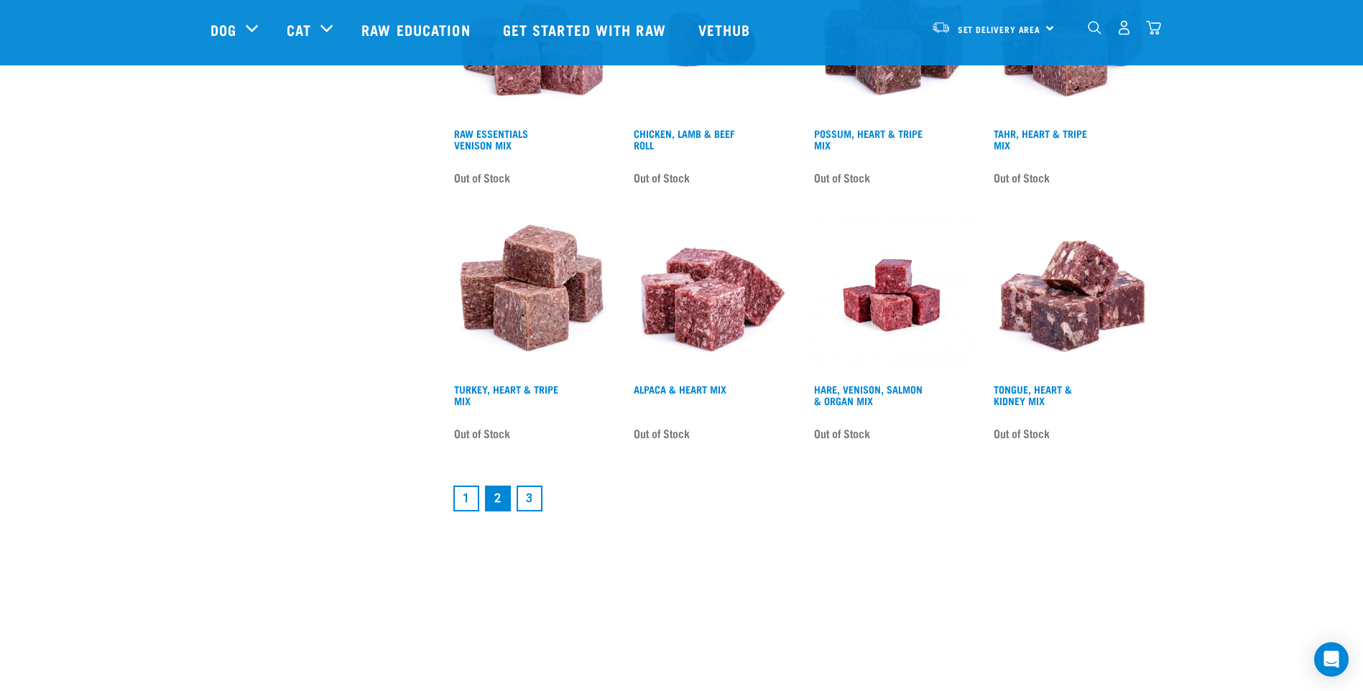
click at [461, 493] on link "1" at bounding box center [466, 499] width 26 height 26
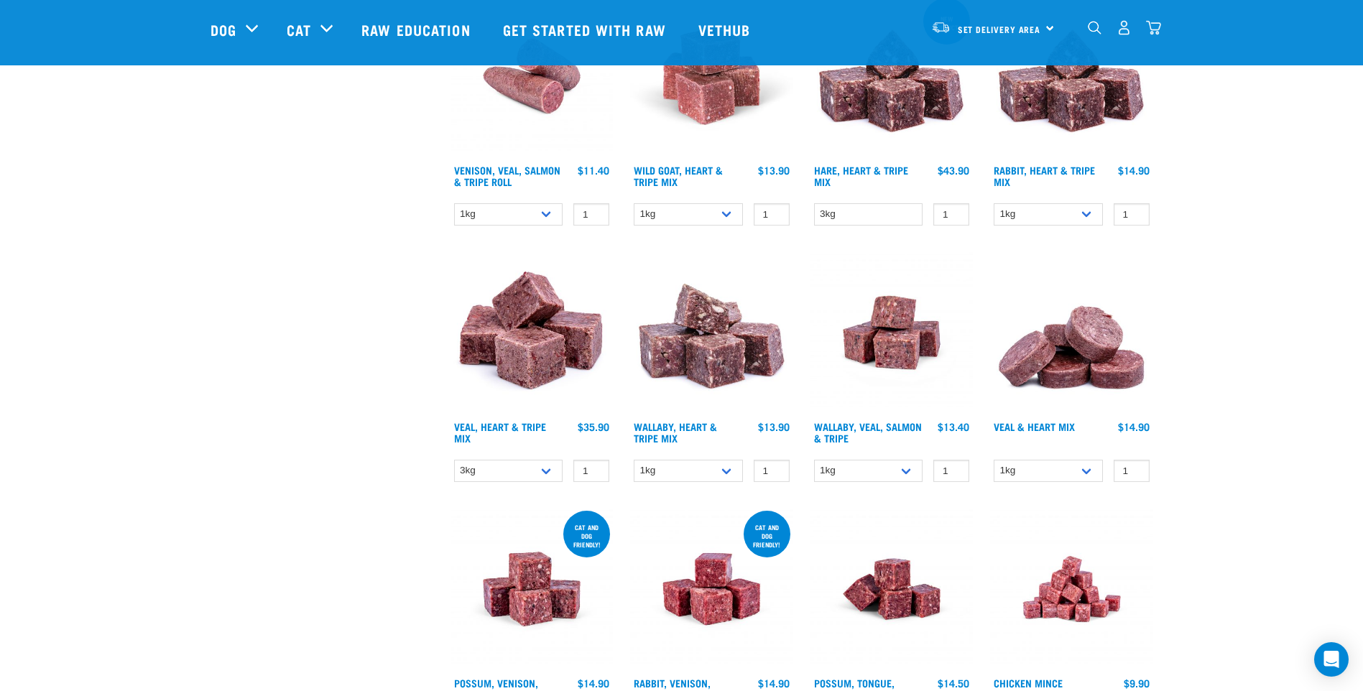
scroll to position [1437, 0]
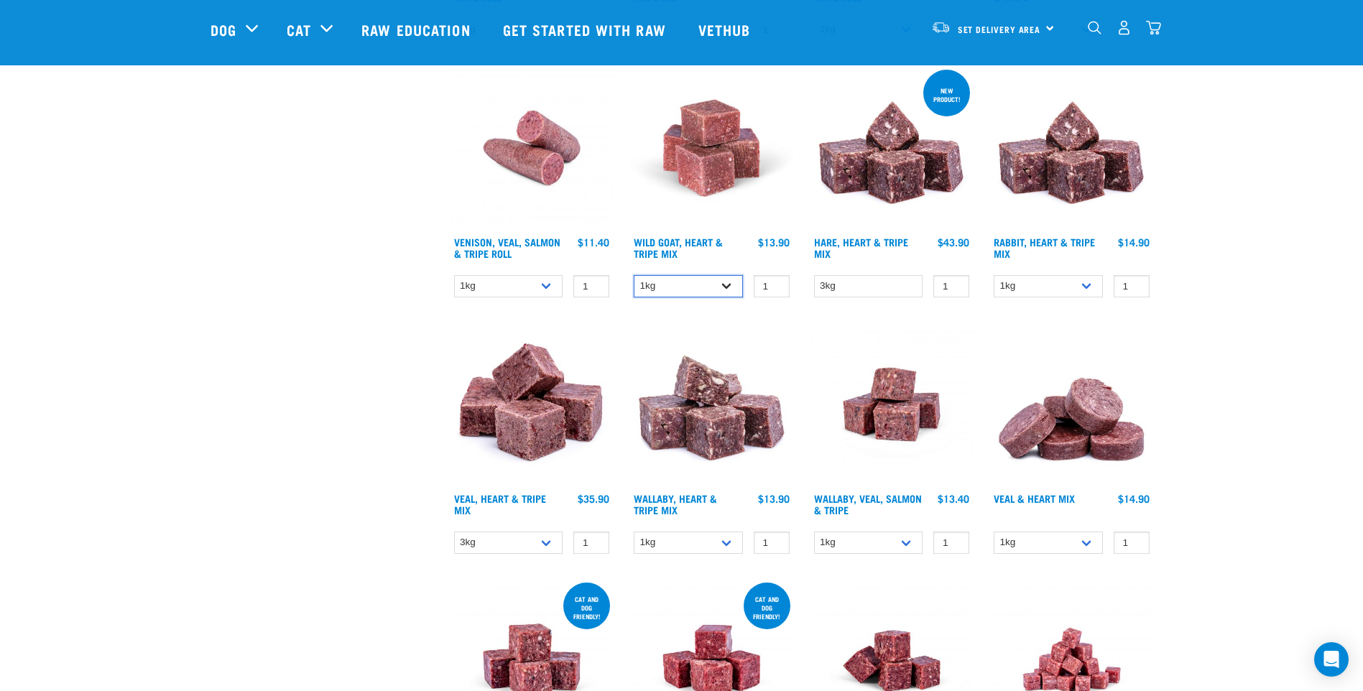
click at [733, 282] on select "1kg 3kg" at bounding box center [688, 286] width 109 height 22
select select "262170"
click at [634, 275] on select "1kg 3kg" at bounding box center [688, 286] width 109 height 22
type input "2"
click at [772, 285] on input "2" at bounding box center [772, 286] width 36 height 22
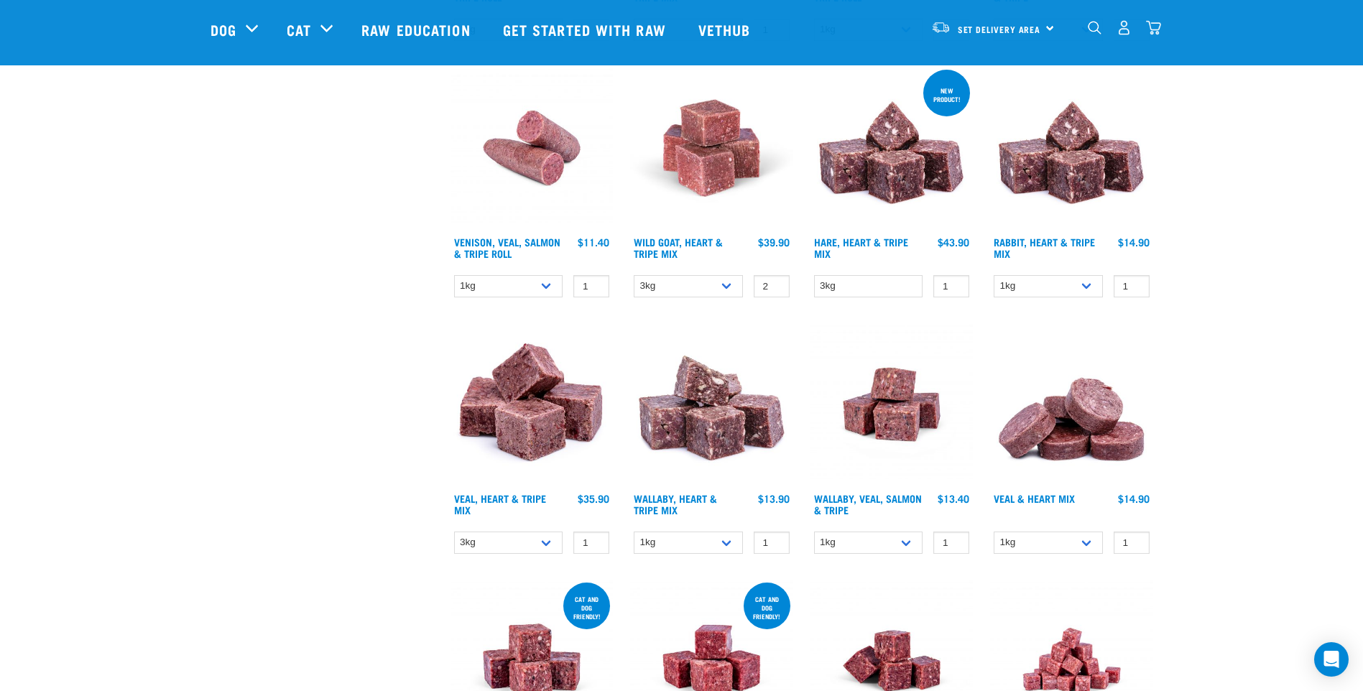
click at [685, 328] on img at bounding box center [711, 404] width 163 height 163
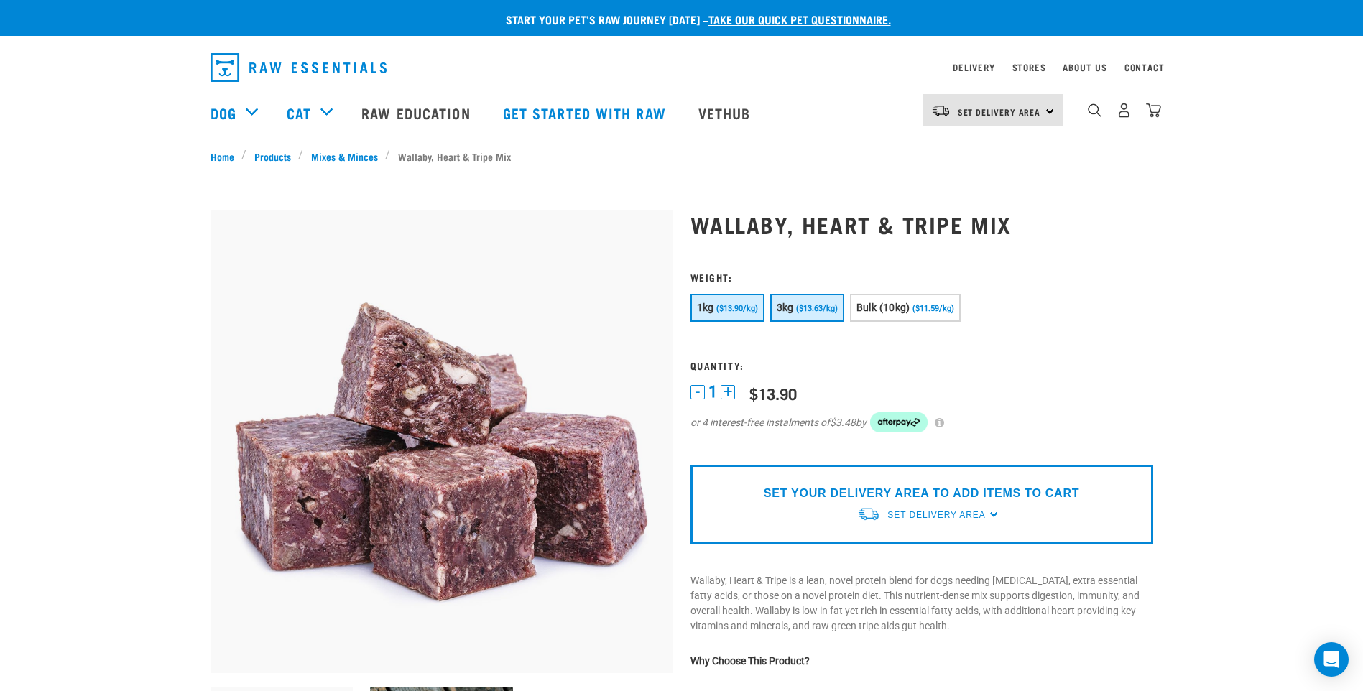
click at [800, 310] on span "($13.63/kg)" at bounding box center [817, 308] width 42 height 9
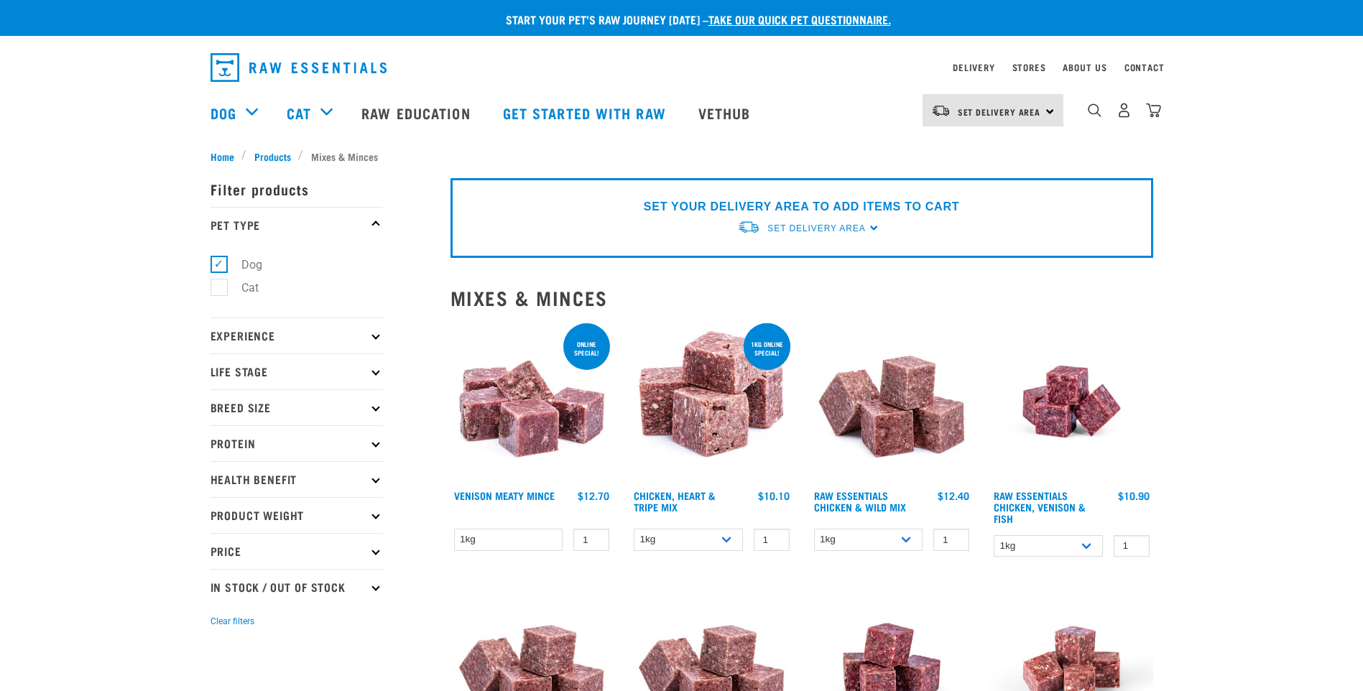
select select "262170"
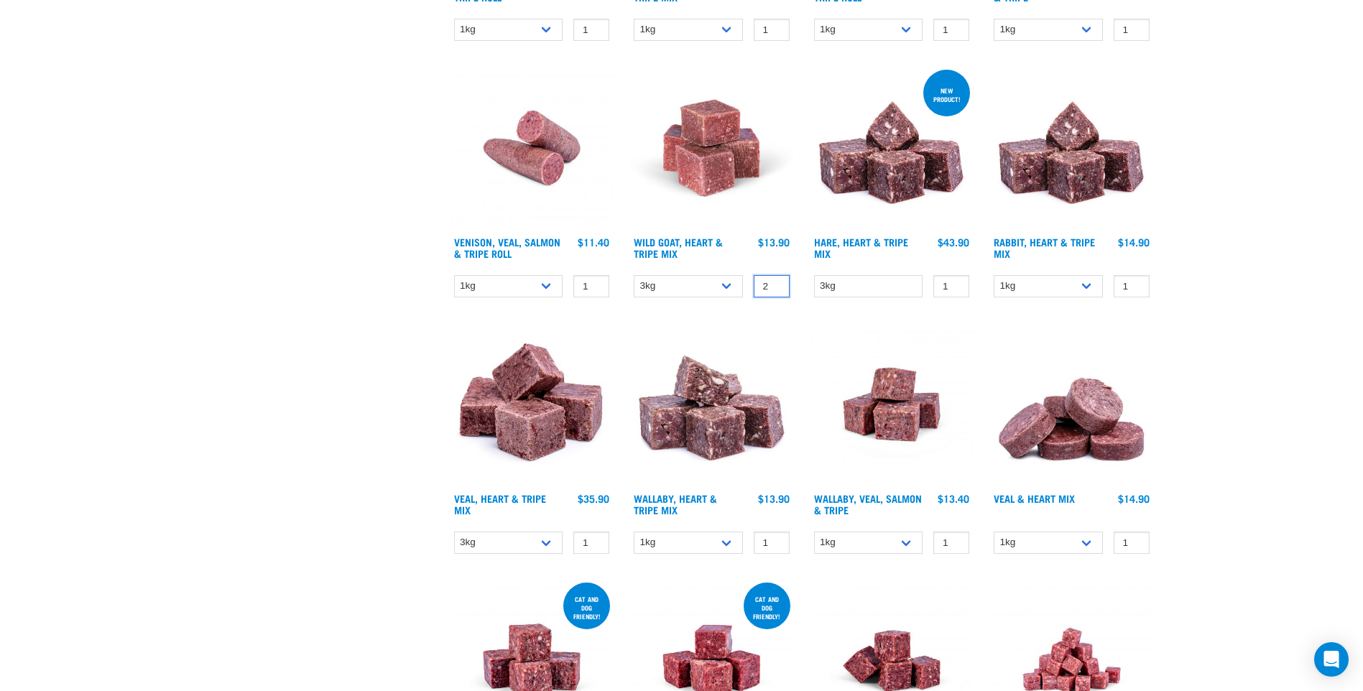
click at [774, 288] on input "2" at bounding box center [772, 286] width 36 height 22
click at [776, 286] on input "3" at bounding box center [772, 286] width 36 height 22
click at [773, 287] on input "2" at bounding box center [772, 286] width 36 height 22
click at [773, 287] on input "1" at bounding box center [772, 286] width 36 height 22
type input "0"
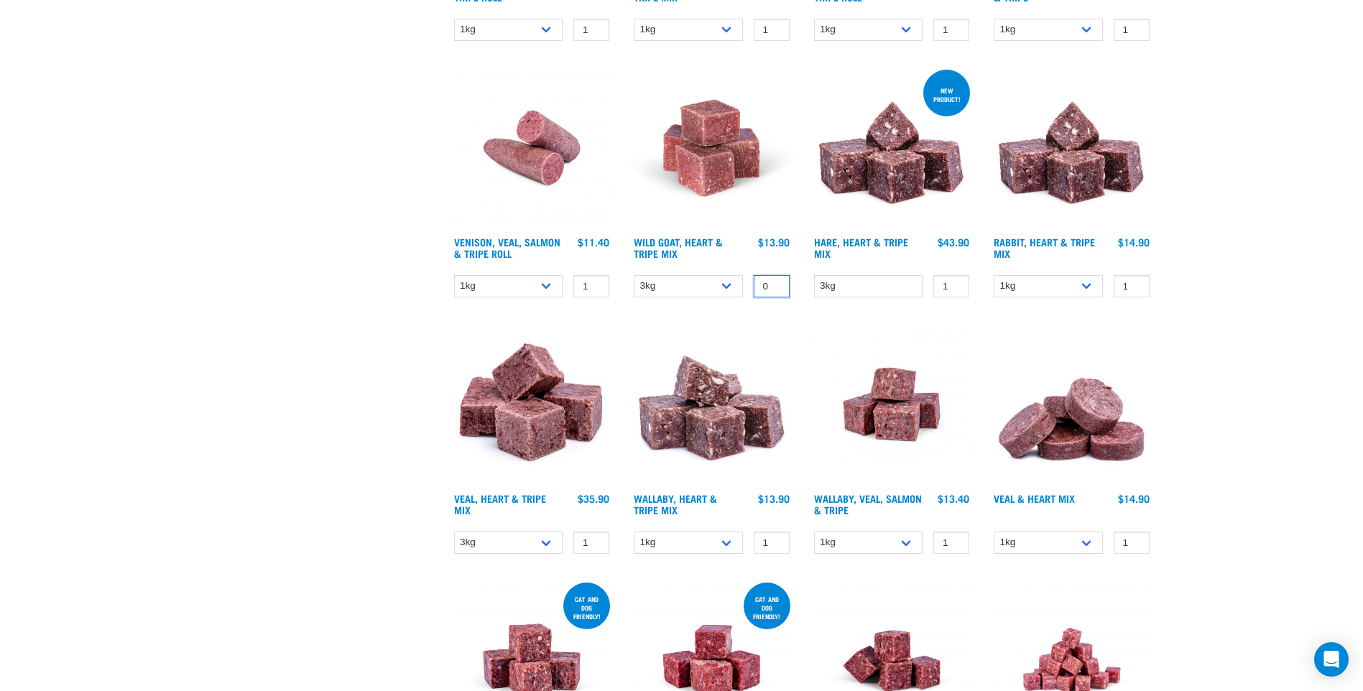
click at [773, 287] on input "0" at bounding box center [772, 286] width 36 height 22
click at [710, 162] on img at bounding box center [711, 148] width 163 height 163
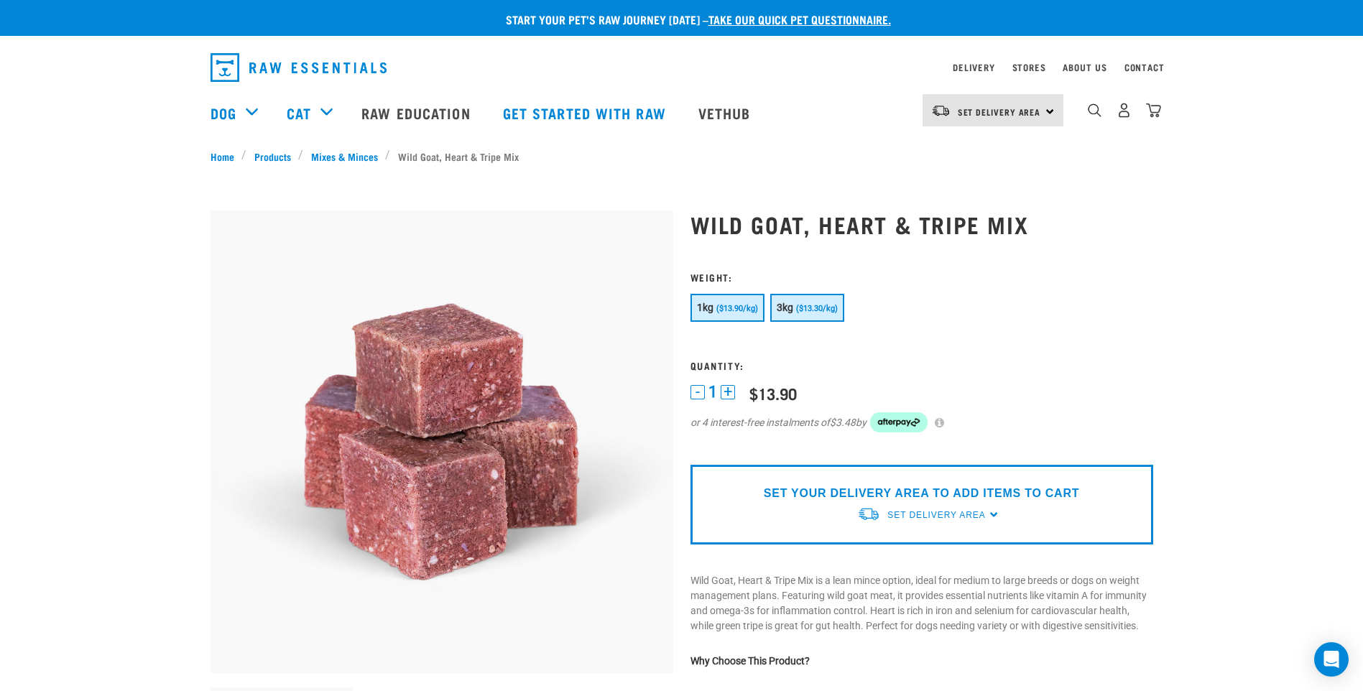
click at [827, 311] on span "($13.30/kg)" at bounding box center [817, 308] width 42 height 9
click at [729, 390] on button "+" at bounding box center [728, 392] width 14 height 14
click at [695, 392] on button "-" at bounding box center [697, 392] width 14 height 14
click at [723, 305] on span "($13.90/kg)" at bounding box center [737, 308] width 42 height 9
click at [795, 302] on button "3kg ($13.30/kg)" at bounding box center [807, 308] width 74 height 28
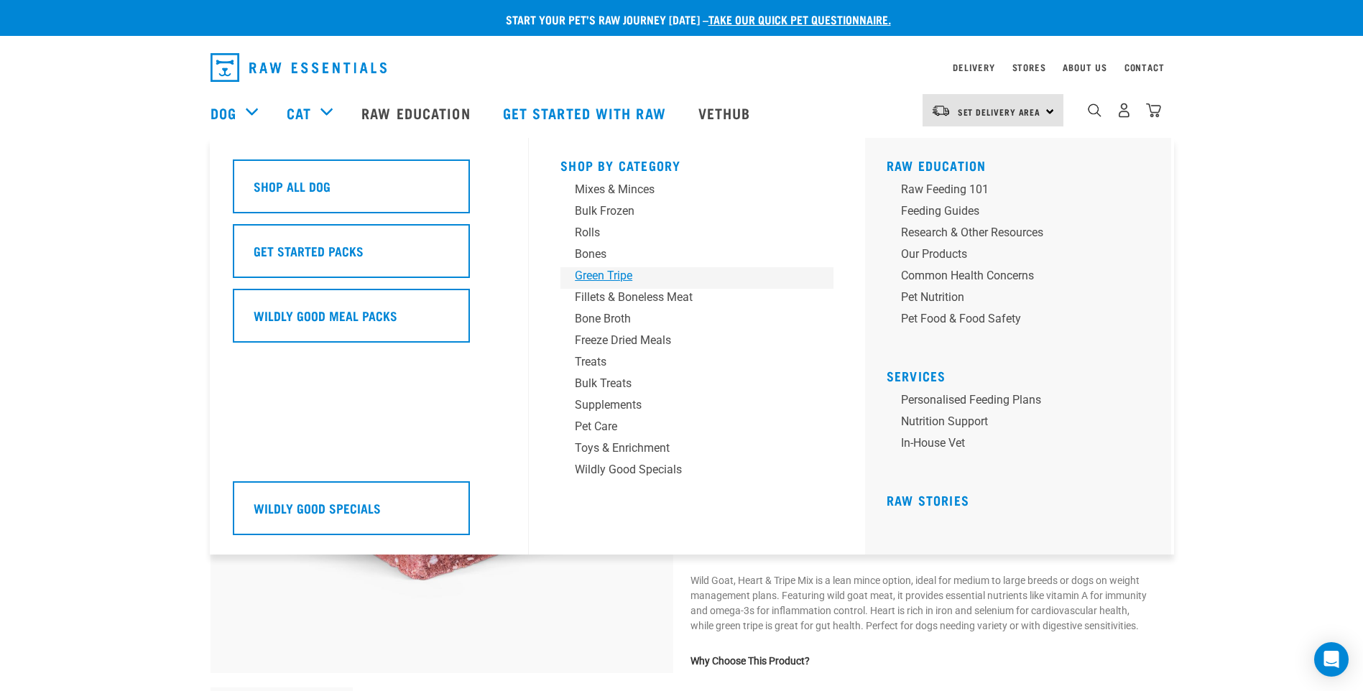
click at [610, 274] on div "Green Tripe" at bounding box center [687, 275] width 224 height 17
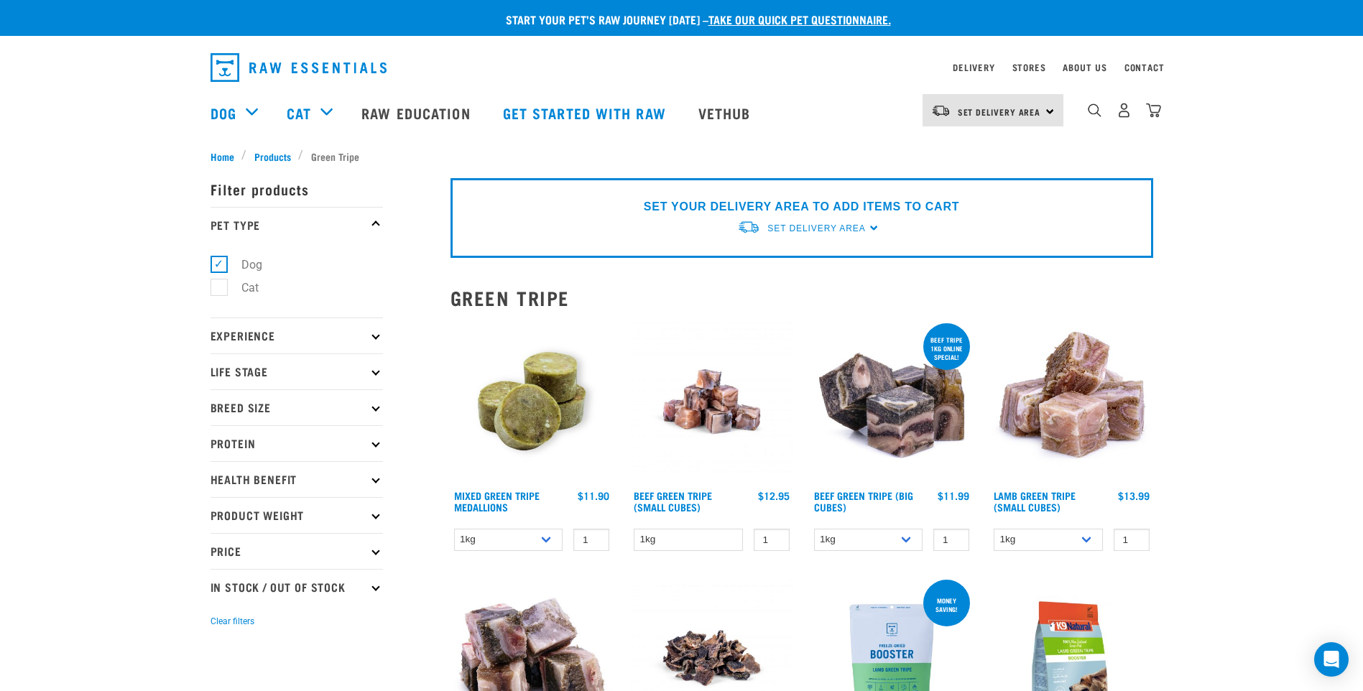
click at [897, 410] on img at bounding box center [891, 401] width 163 height 163
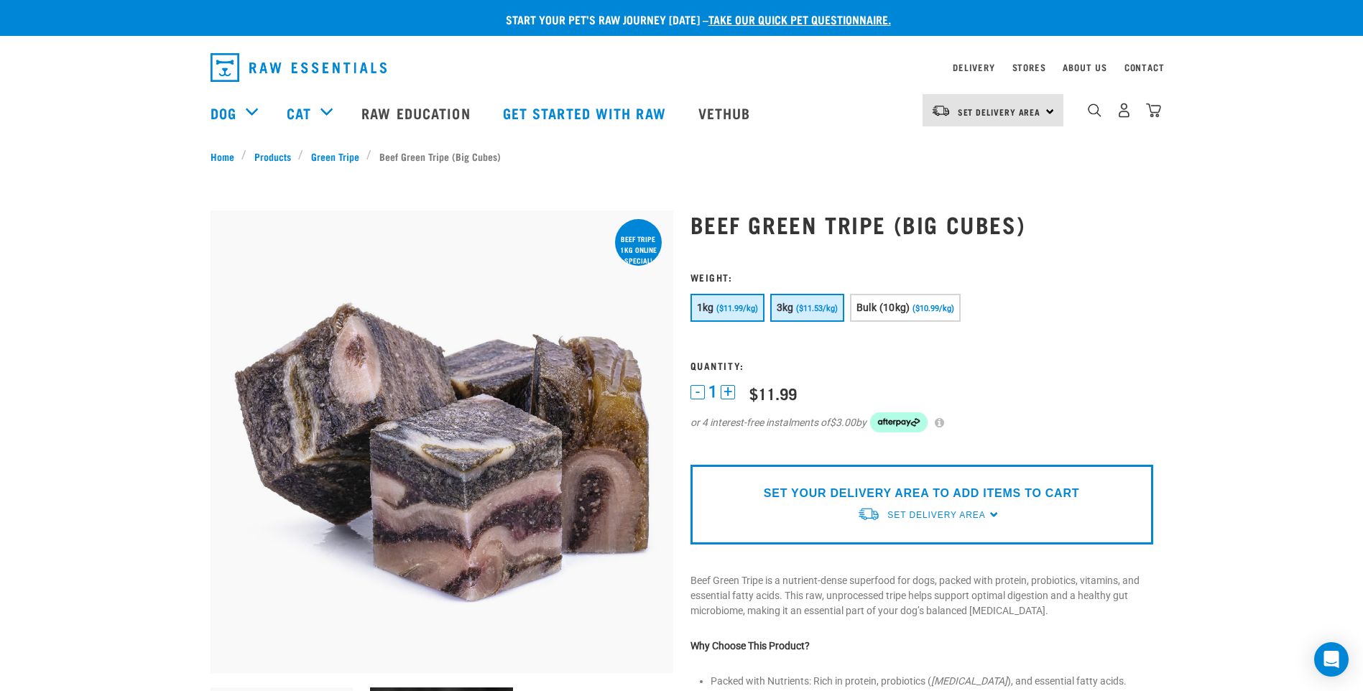
click at [812, 308] on span "($11.53/kg)" at bounding box center [817, 308] width 42 height 9
click at [336, 154] on link "Green Tripe" at bounding box center [334, 156] width 63 height 15
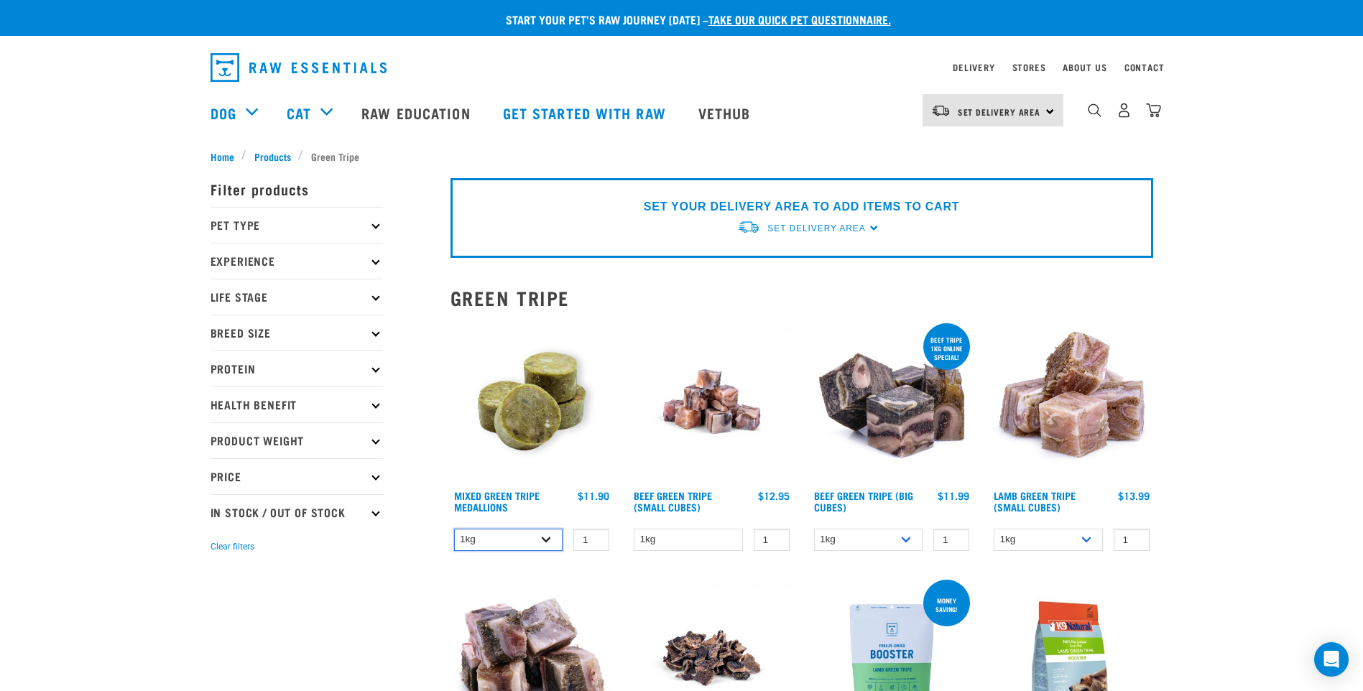
click at [552, 542] on select "1kg 3kg" at bounding box center [508, 540] width 109 height 22
select select "656871"
click at [454, 529] on select "1kg 3kg" at bounding box center [508, 540] width 109 height 22
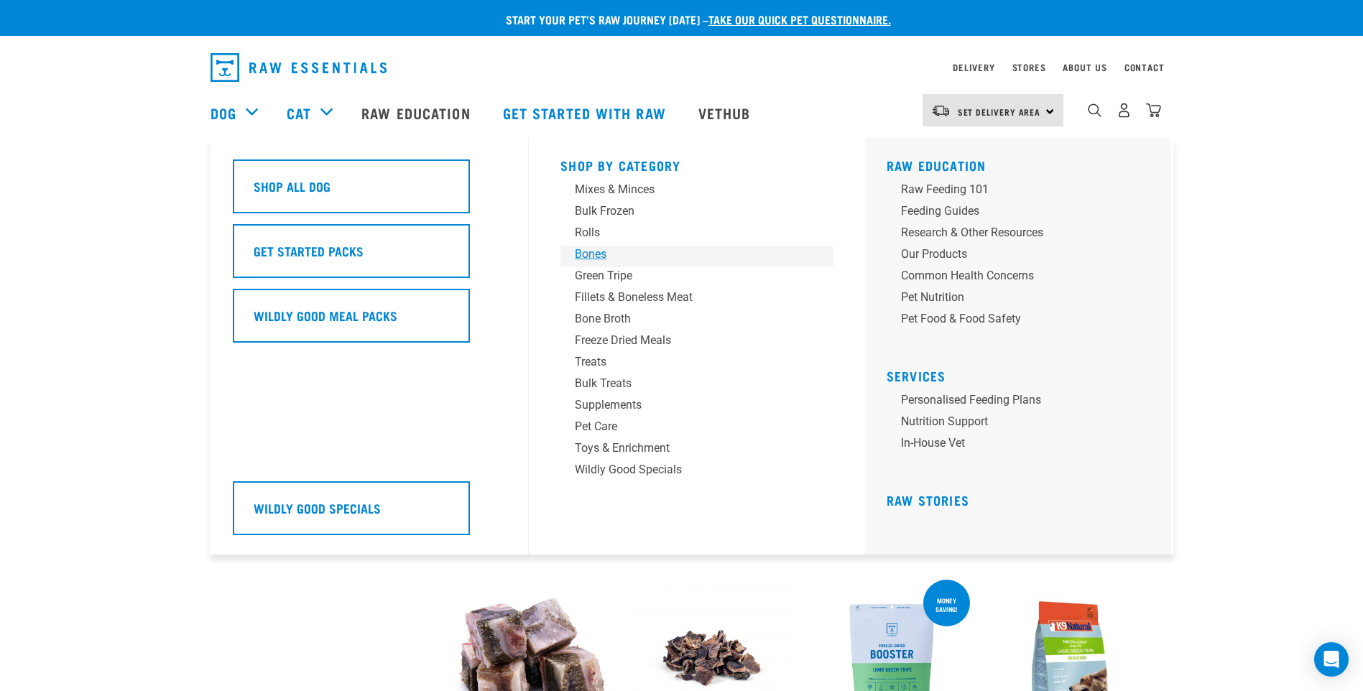
click at [597, 250] on div "Bones" at bounding box center [687, 254] width 224 height 17
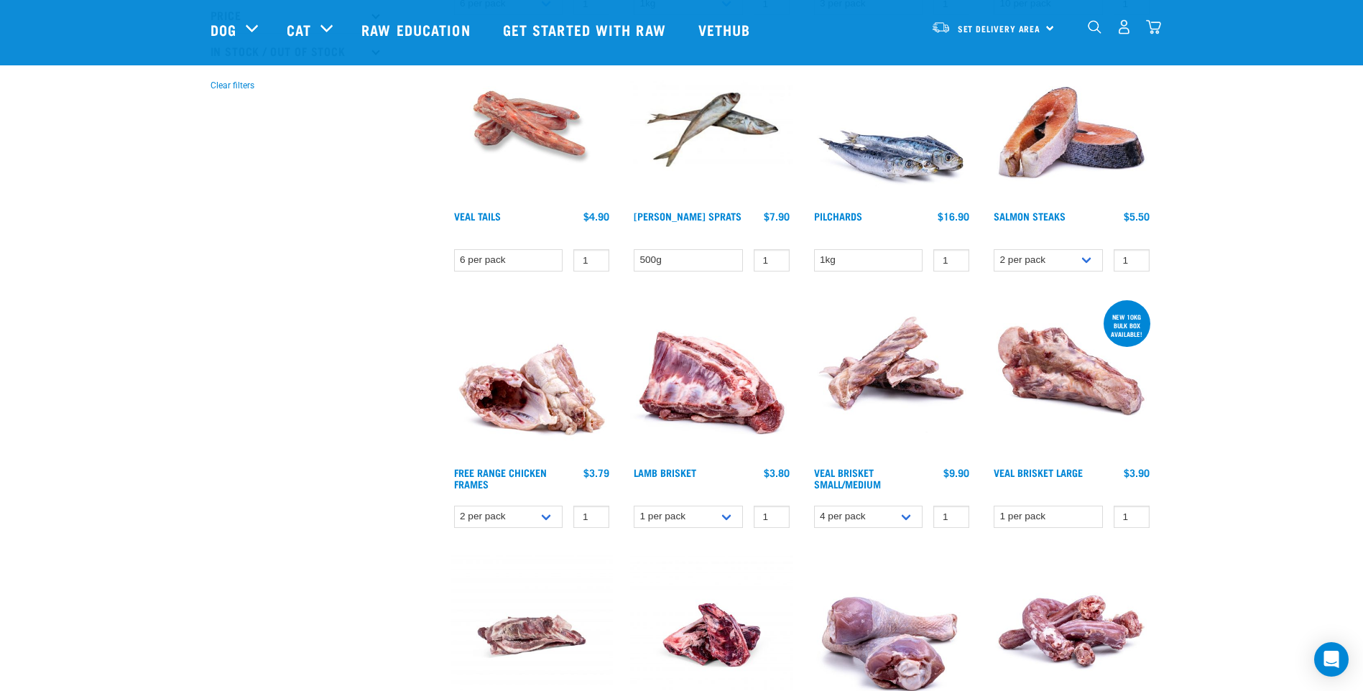
scroll to position [431, 0]
click at [906, 518] on select "4 per pack 8 per pack" at bounding box center [868, 516] width 109 height 22
select select "447645"
click at [814, 505] on select "4 per pack 8 per pack" at bounding box center [868, 516] width 109 height 22
drag, startPoint x: 305, startPoint y: 286, endPoint x: 341, endPoint y: 281, distance: 36.3
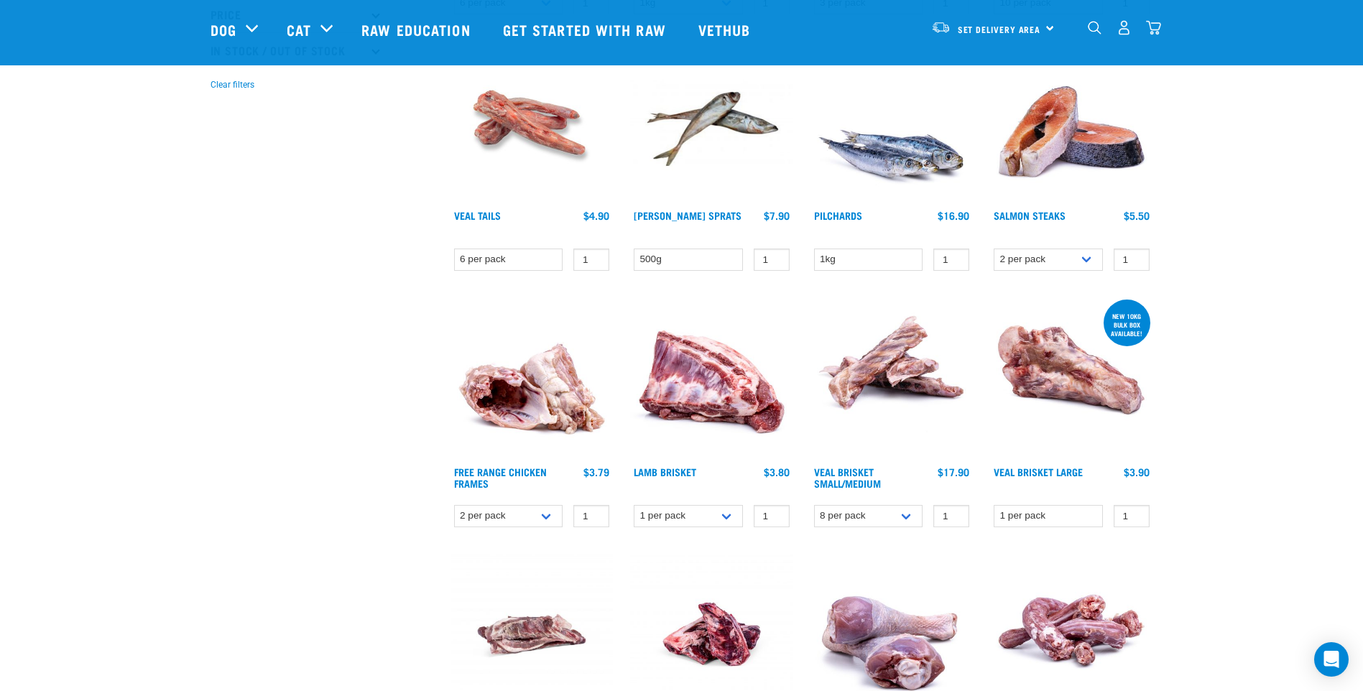
click at [305, 286] on div "× Filter products Pet Type Dog Cat Experience New Raw Feeder Experienced Raw Fe…" at bounding box center [322, 665] width 240 height 2093
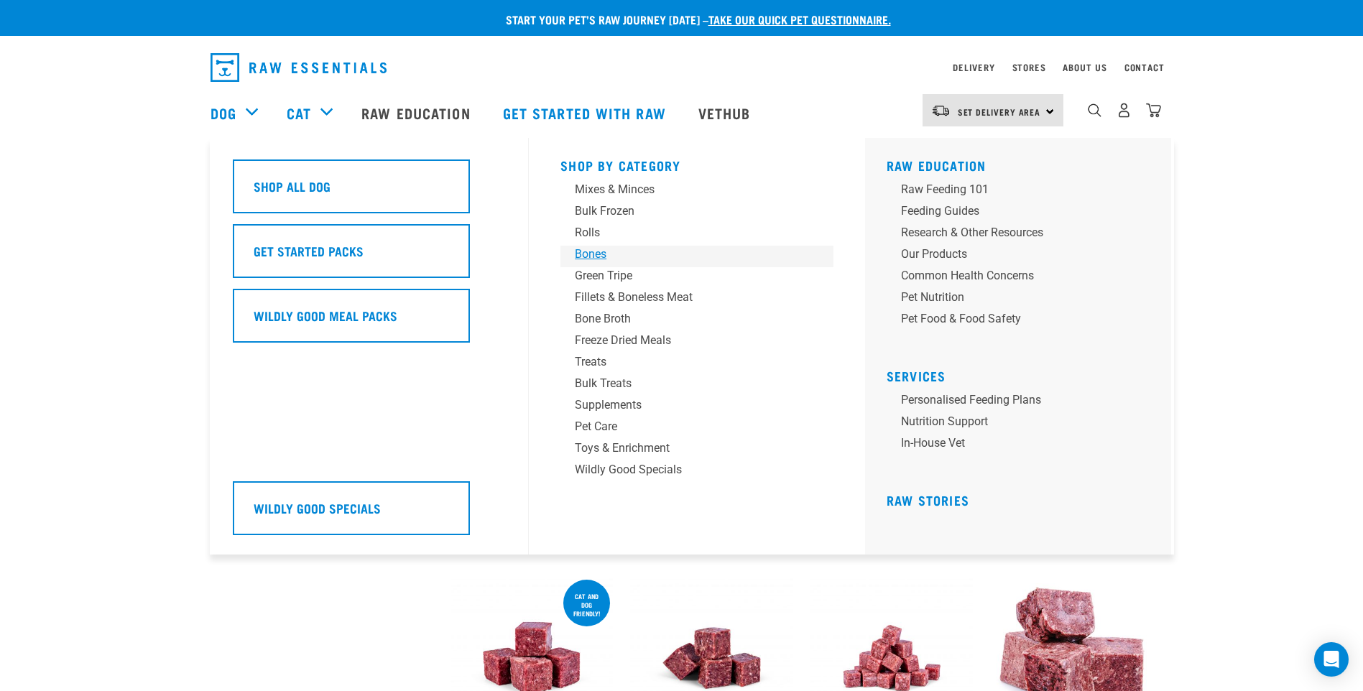
click at [598, 251] on div "Bones" at bounding box center [687, 254] width 224 height 17
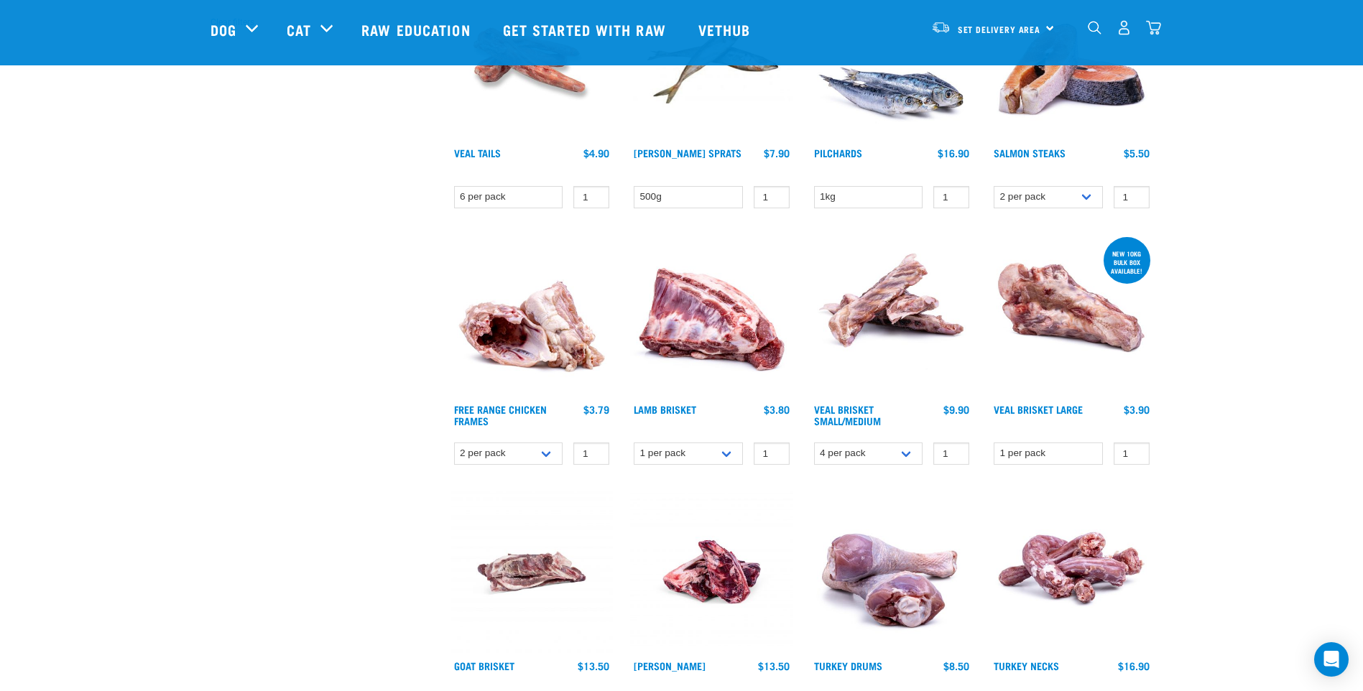
scroll to position [503, 0]
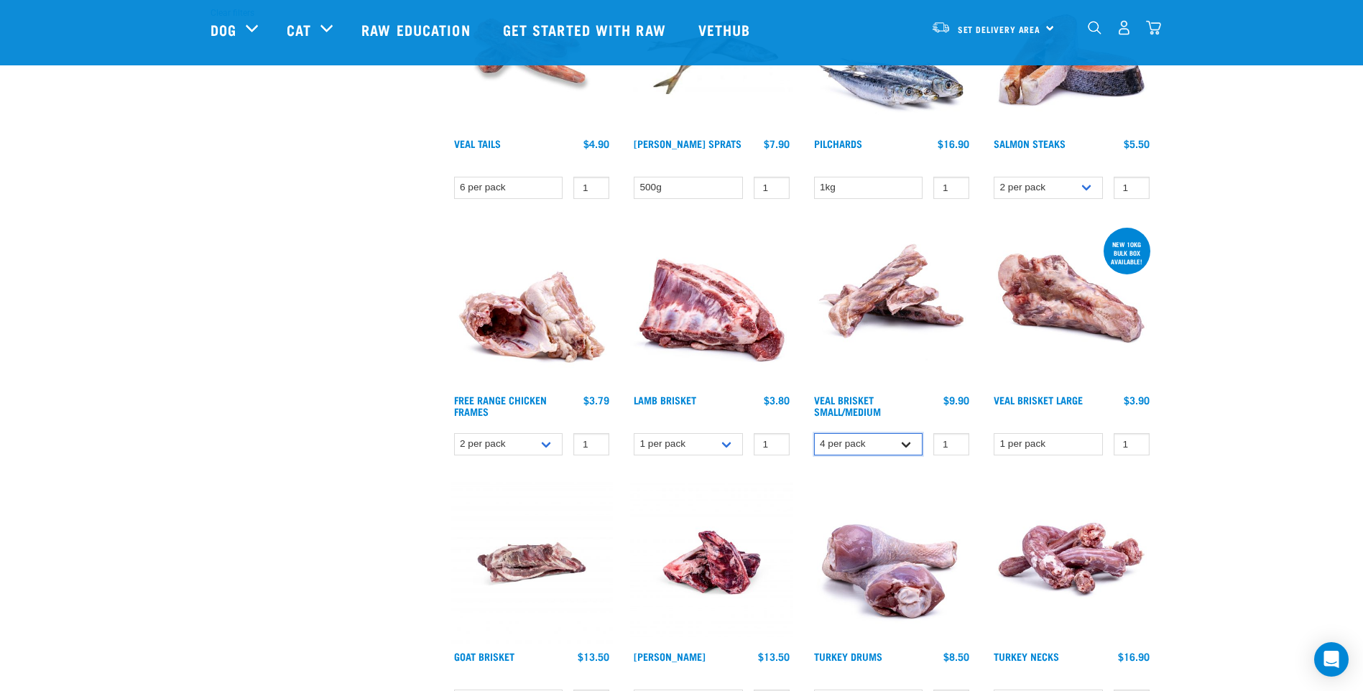
click at [909, 441] on select "4 per pack 8 per pack" at bounding box center [868, 444] width 109 height 22
select select "447645"
click at [814, 433] on select "4 per pack 8 per pack" at bounding box center [868, 444] width 109 height 22
drag, startPoint x: 1211, startPoint y: 370, endPoint x: 1203, endPoint y: 368, distance: 8.9
click at [1211, 369] on div "Start your pet’s raw journey [DATE] – take our quick pet questionnaire. Deliver…" at bounding box center [681, 564] width 1363 height 2134
